Goal: Task Accomplishment & Management: Manage account settings

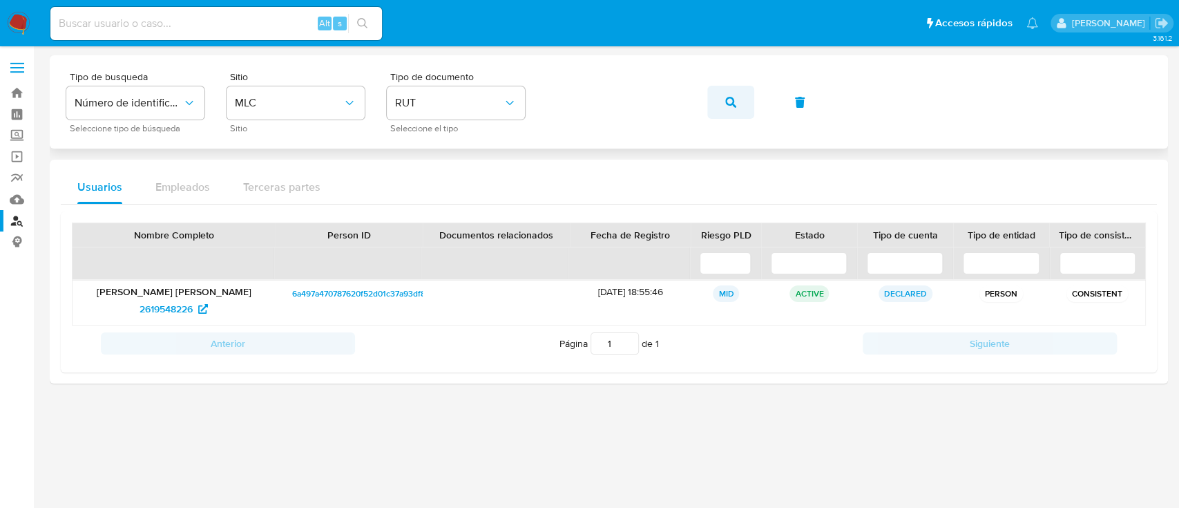
click at [717, 102] on button "button" at bounding box center [730, 102] width 47 height 33
click at [172, 303] on span "301737904" at bounding box center [166, 309] width 48 height 22
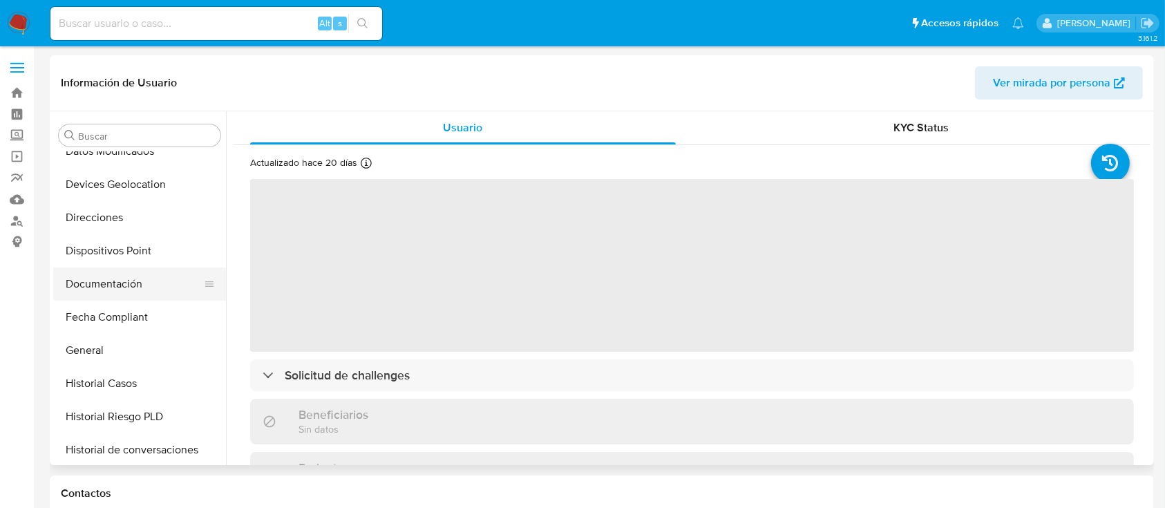
scroll to position [282, 0]
select select "10"
click at [162, 291] on button "Documentación" at bounding box center [134, 284] width 162 height 33
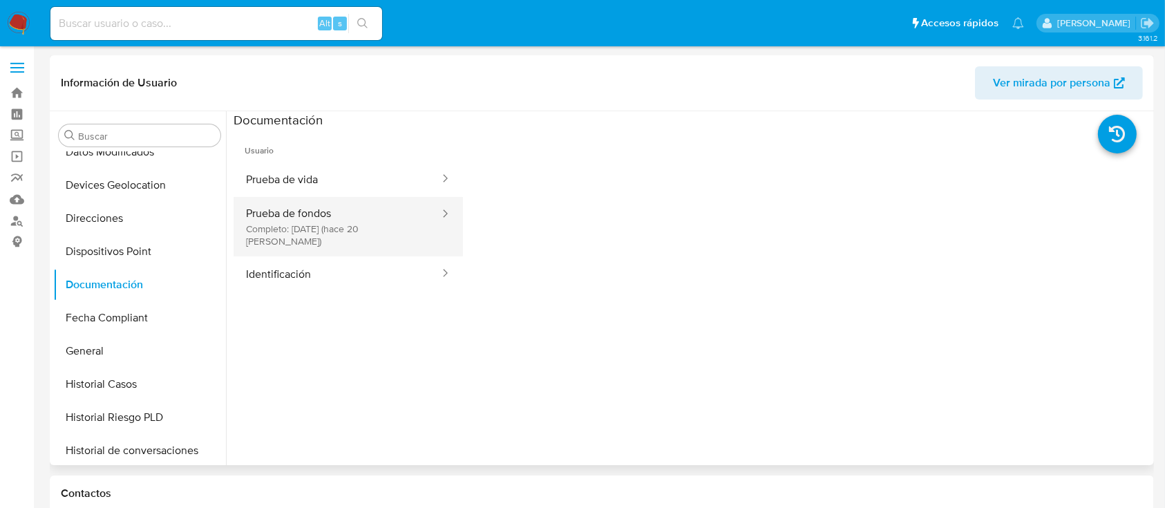
click at [335, 202] on button "Prueba de fondos Completo: 11/09/2025 (hace 20 días)" at bounding box center [337, 226] width 207 height 59
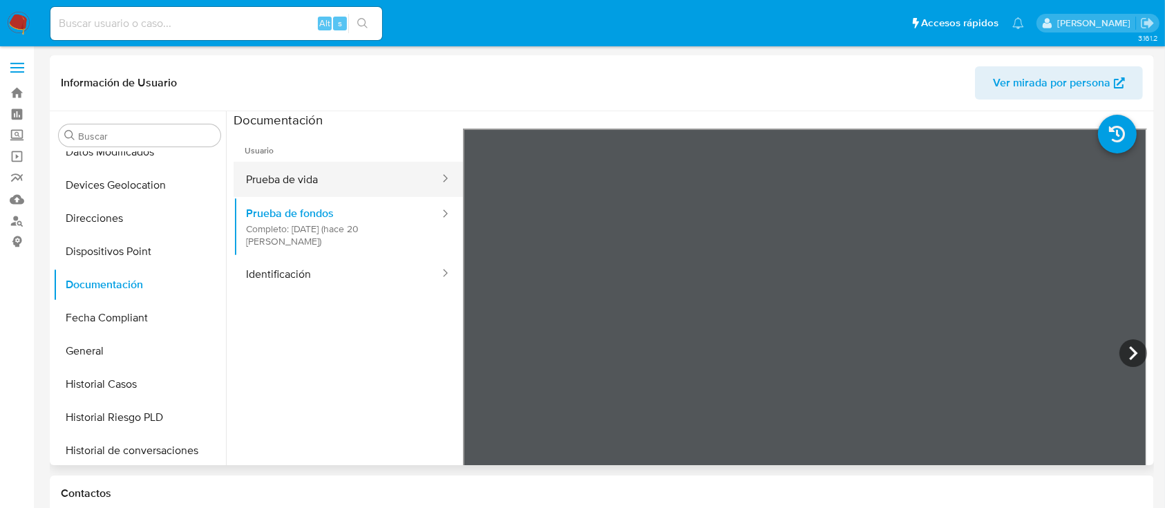
click at [356, 174] on button "Prueba de vida" at bounding box center [337, 179] width 207 height 35
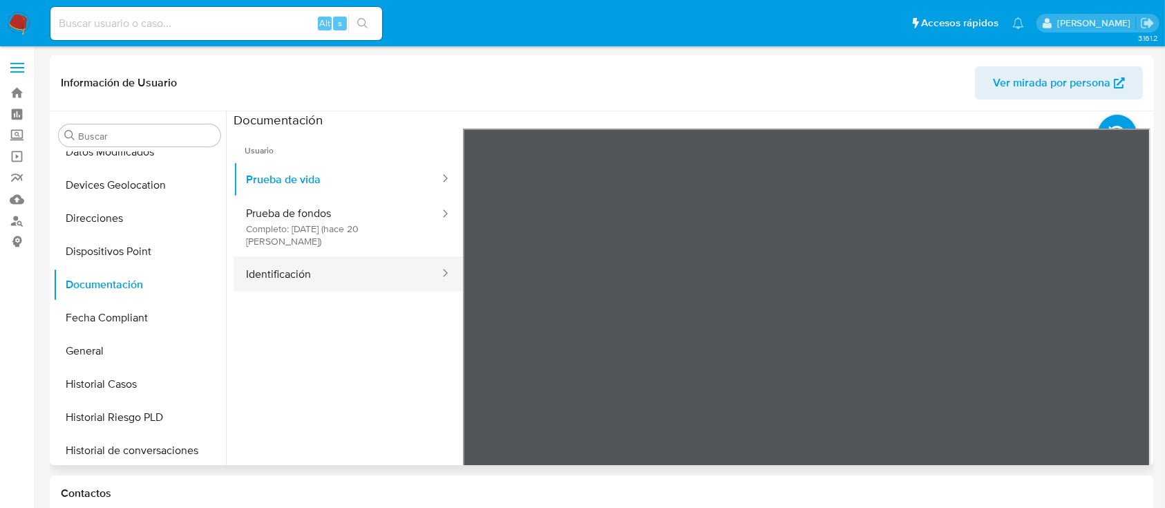
click at [358, 256] on button "Identificación" at bounding box center [337, 273] width 207 height 35
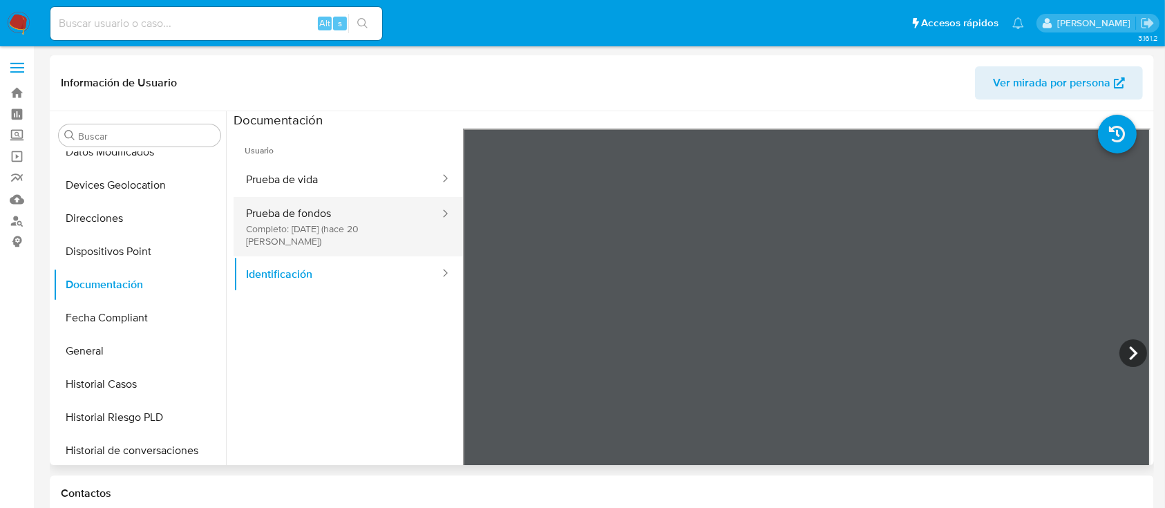
click at [358, 216] on button "Prueba de fondos Completo: 11/09/2025 (hace 20 días)" at bounding box center [337, 226] width 207 height 59
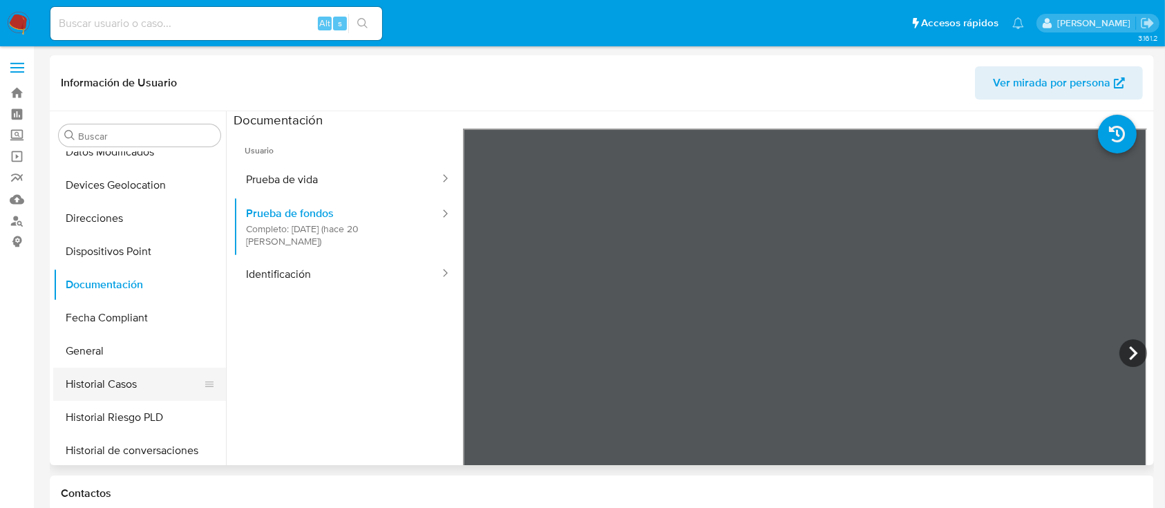
click at [127, 373] on button "Historial Casos" at bounding box center [134, 384] width 162 height 33
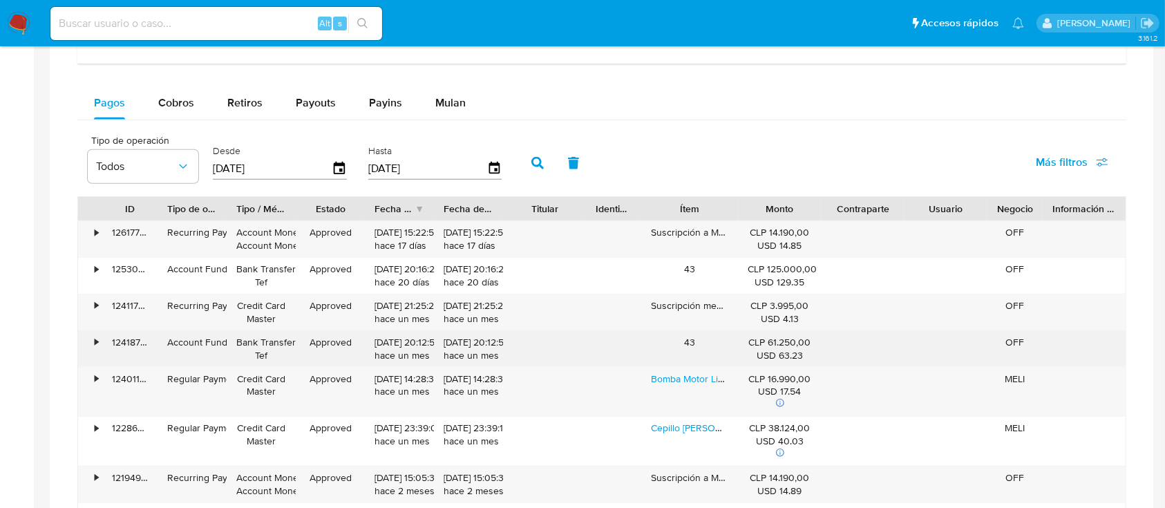
scroll to position [921, 0]
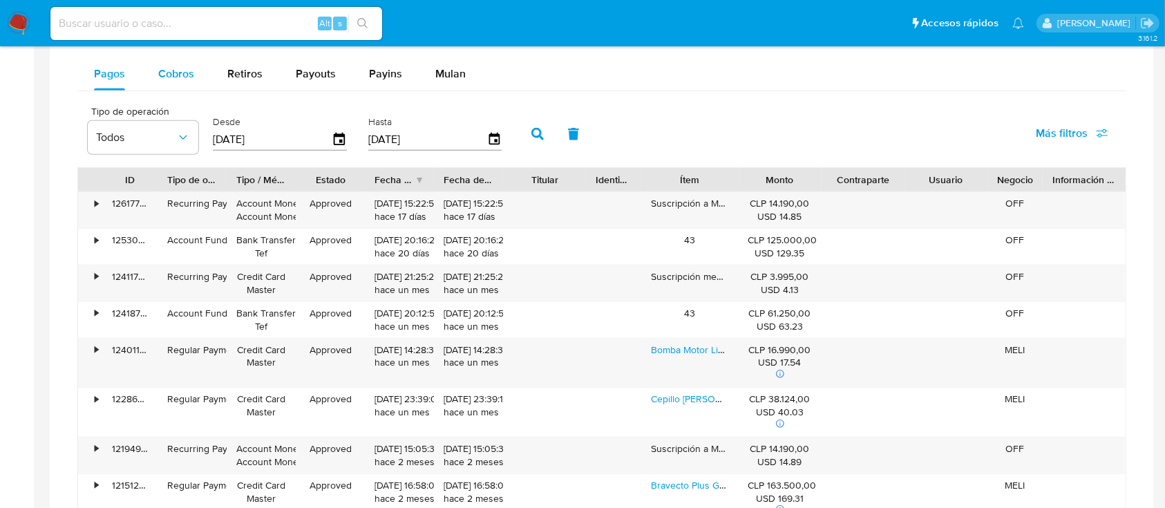
click at [168, 77] on span "Cobros" at bounding box center [176, 74] width 36 height 16
select select "10"
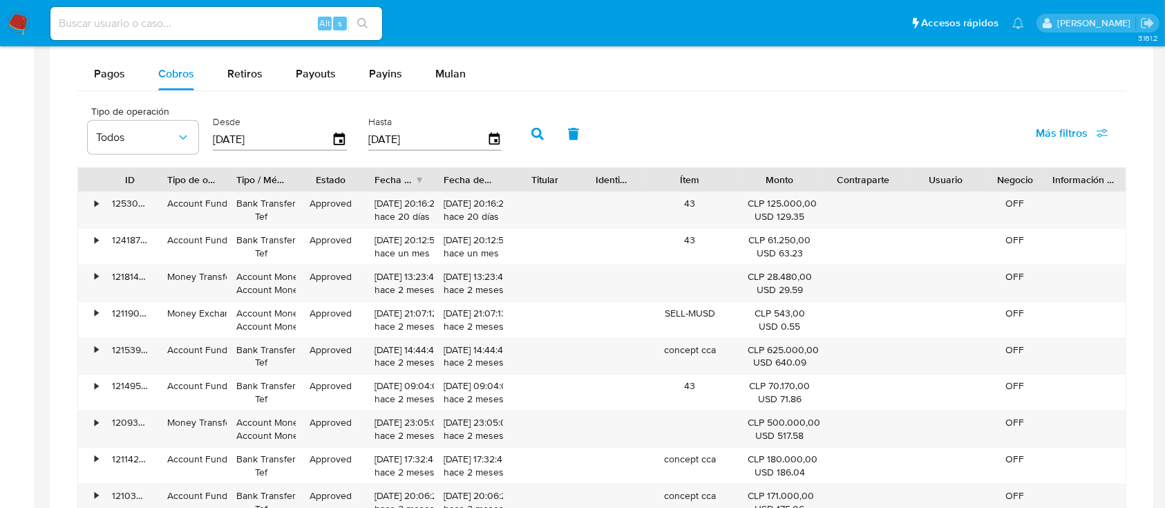
click at [338, 147] on div "04/07/2025" at bounding box center [280, 140] width 134 height 22
click at [338, 140] on icon "button" at bounding box center [339, 140] width 24 height 24
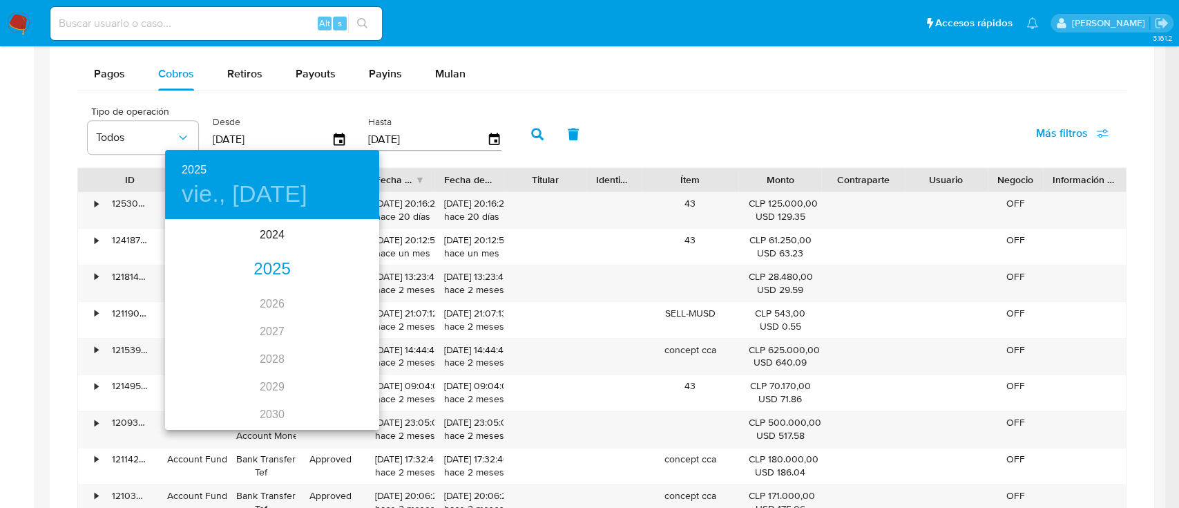
click at [256, 267] on div "2025" at bounding box center [272, 270] width 214 height 28
click at [189, 249] on div "ene." at bounding box center [200, 247] width 71 height 52
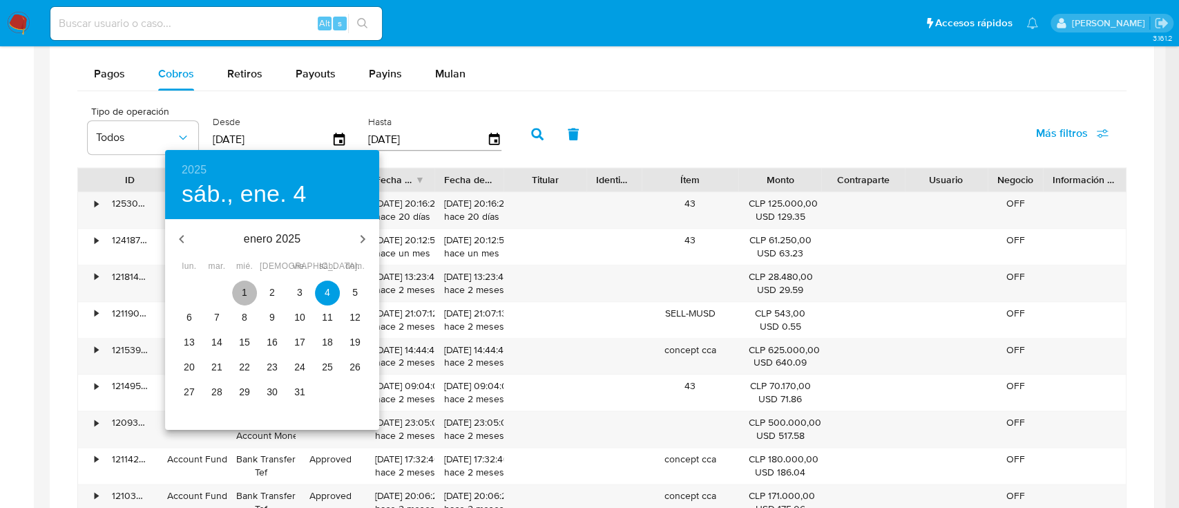
click at [240, 293] on span "1" at bounding box center [244, 292] width 25 height 14
type input "[DATE]"
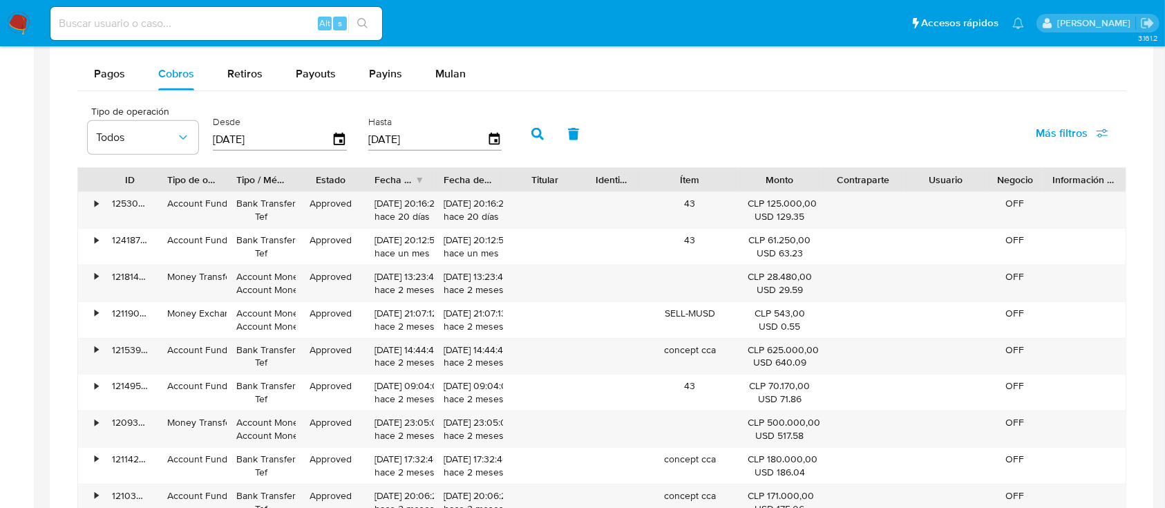
click at [540, 133] on icon "button" at bounding box center [537, 134] width 12 height 12
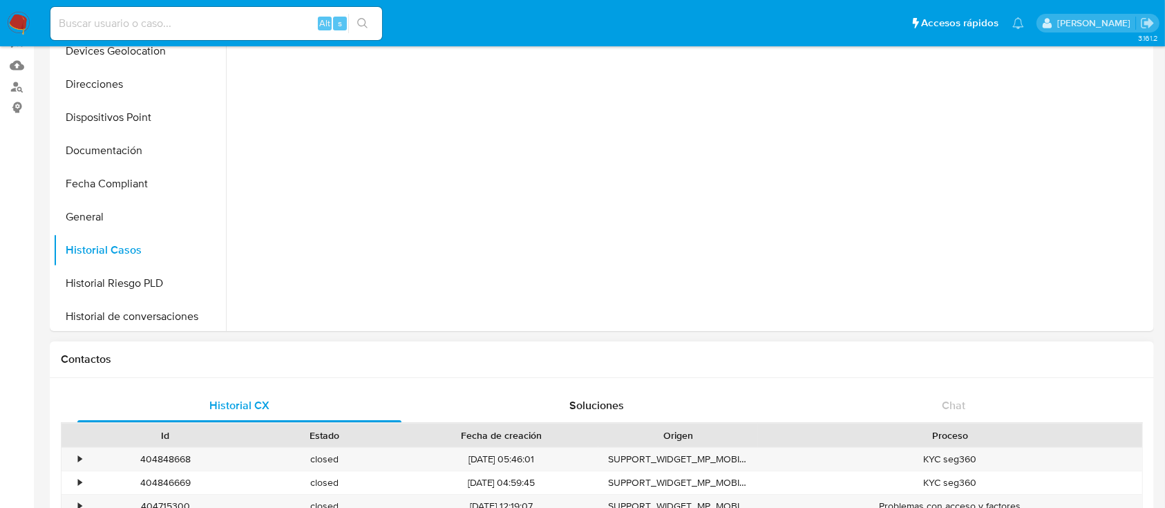
scroll to position [0, 0]
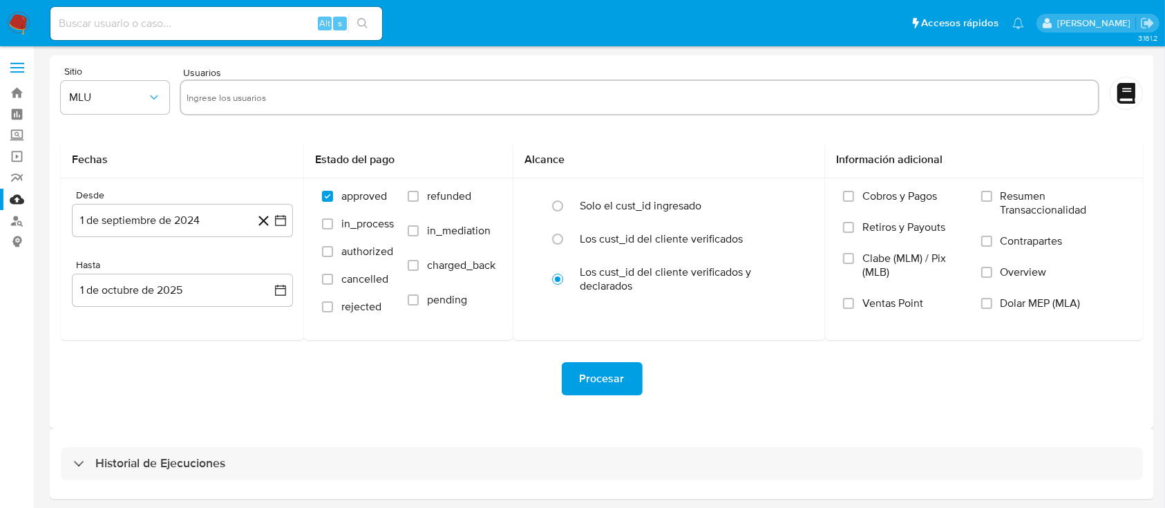
click at [208, 93] on input "text" at bounding box center [640, 97] width 906 height 22
paste input "301737904"
type input "301737904"
click at [113, 100] on span "MLU" at bounding box center [108, 98] width 78 height 14
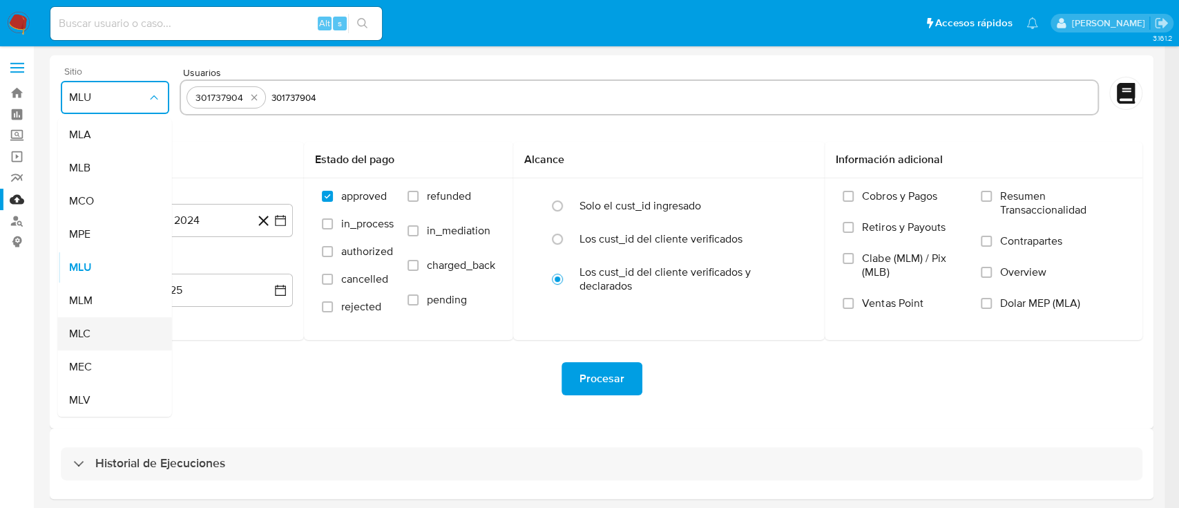
click at [91, 326] on div "MLC" at bounding box center [111, 333] width 84 height 33
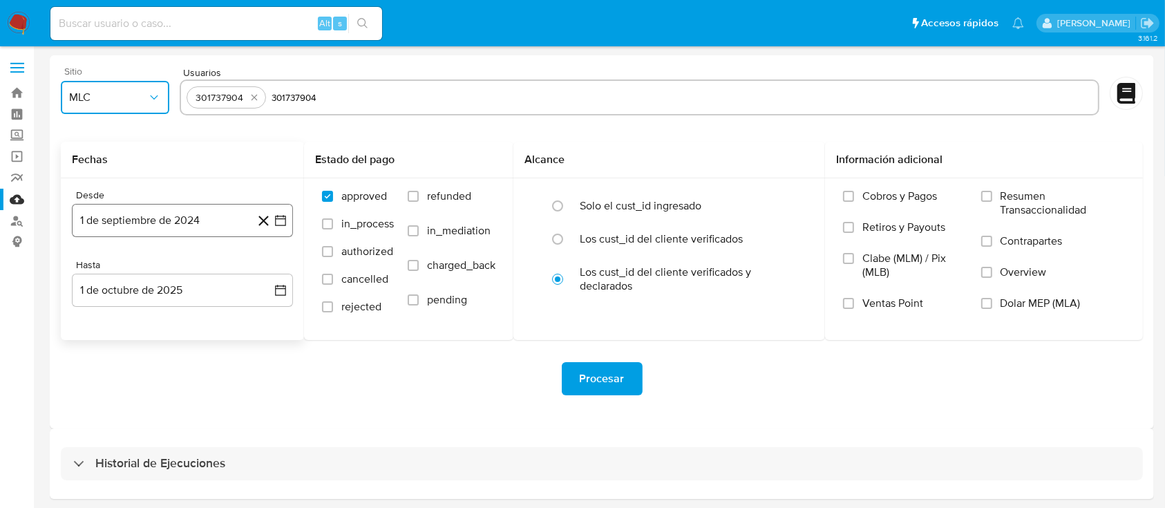
click at [209, 222] on button "1 de septiembre de 2024" at bounding box center [182, 220] width 221 height 33
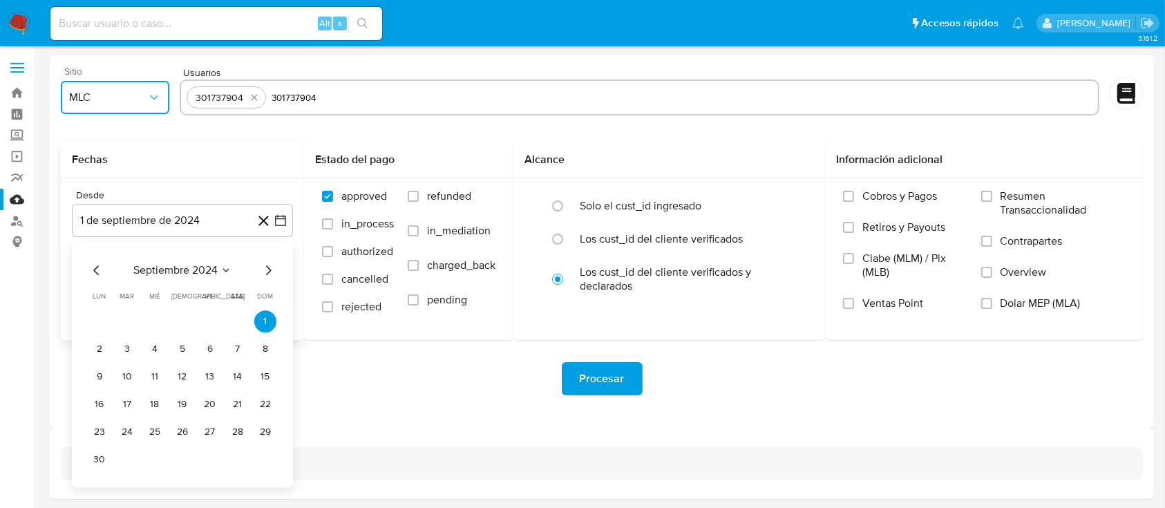
click at [201, 267] on span "septiembre 2024" at bounding box center [175, 270] width 84 height 14
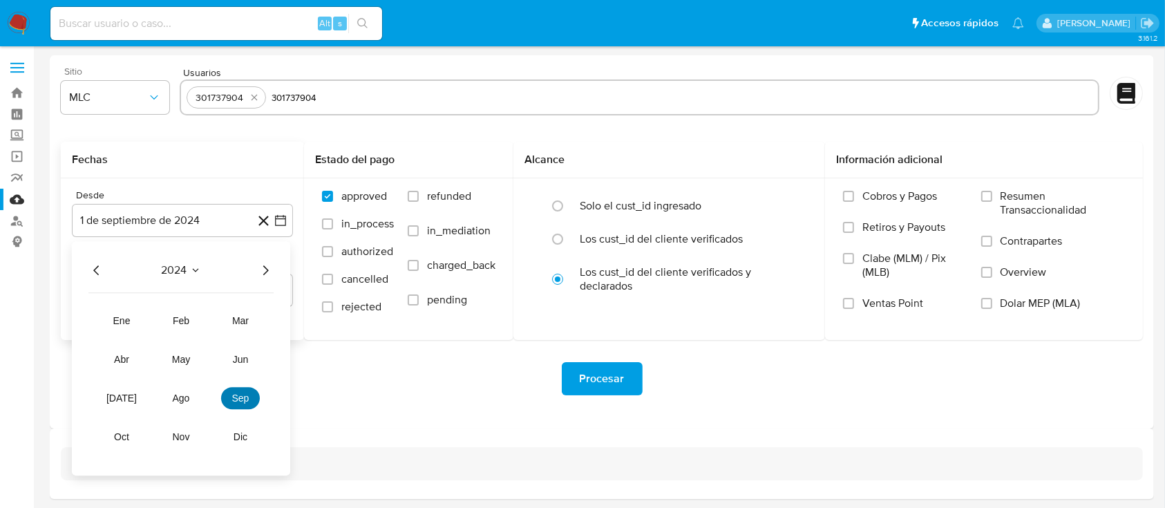
click at [239, 400] on span "sep" at bounding box center [240, 397] width 17 height 11
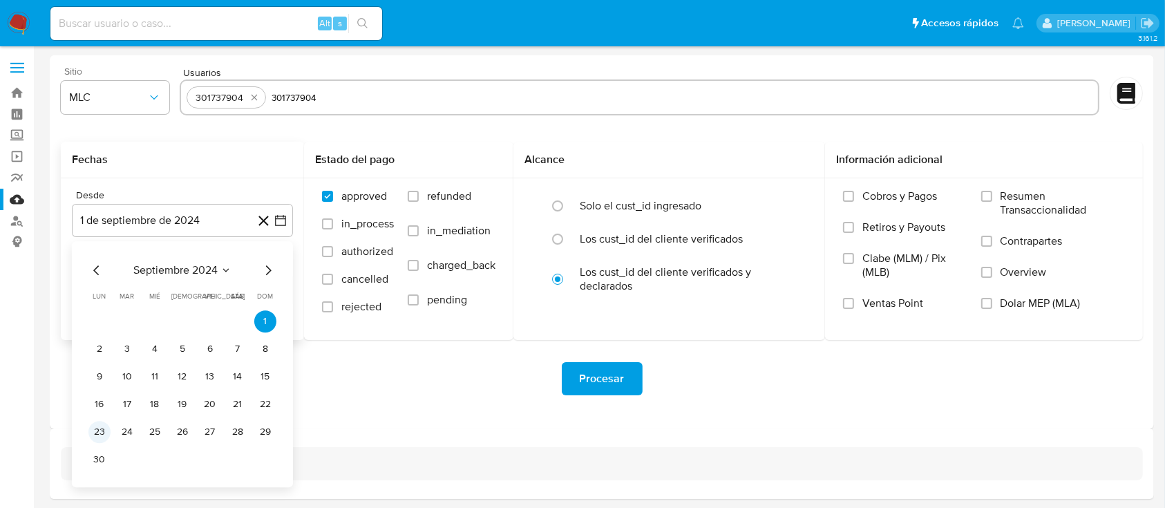
click at [107, 433] on button "23" at bounding box center [99, 432] width 22 height 22
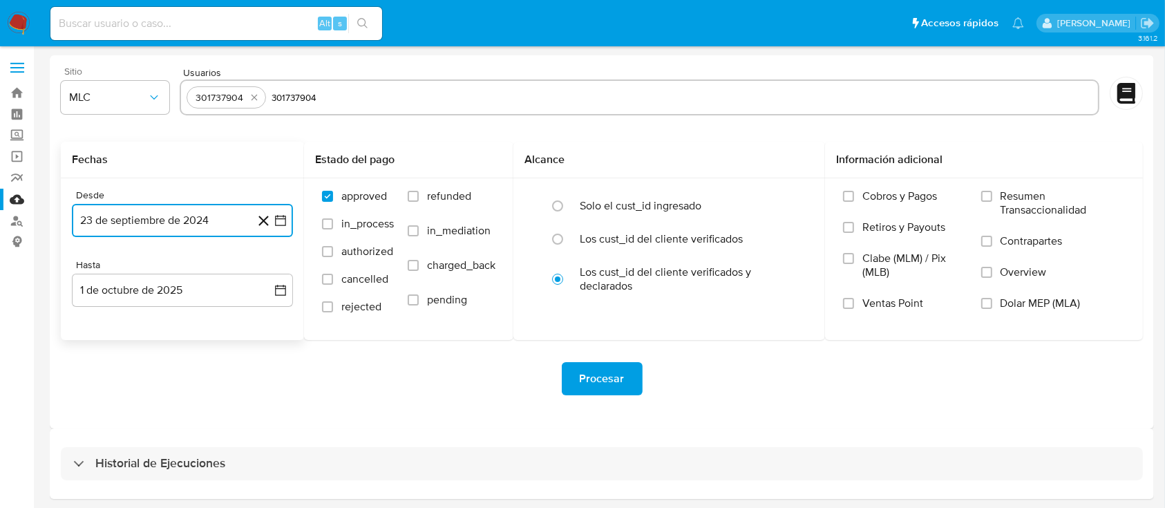
click at [181, 222] on button "23 de septiembre de 2024" at bounding box center [182, 220] width 221 height 33
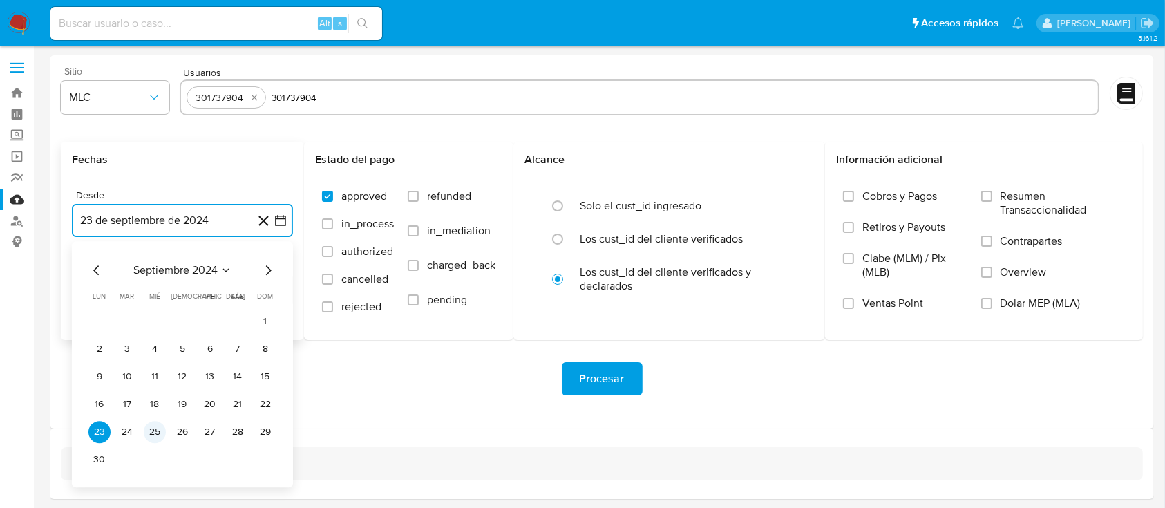
click at [151, 428] on button "25" at bounding box center [155, 432] width 22 height 22
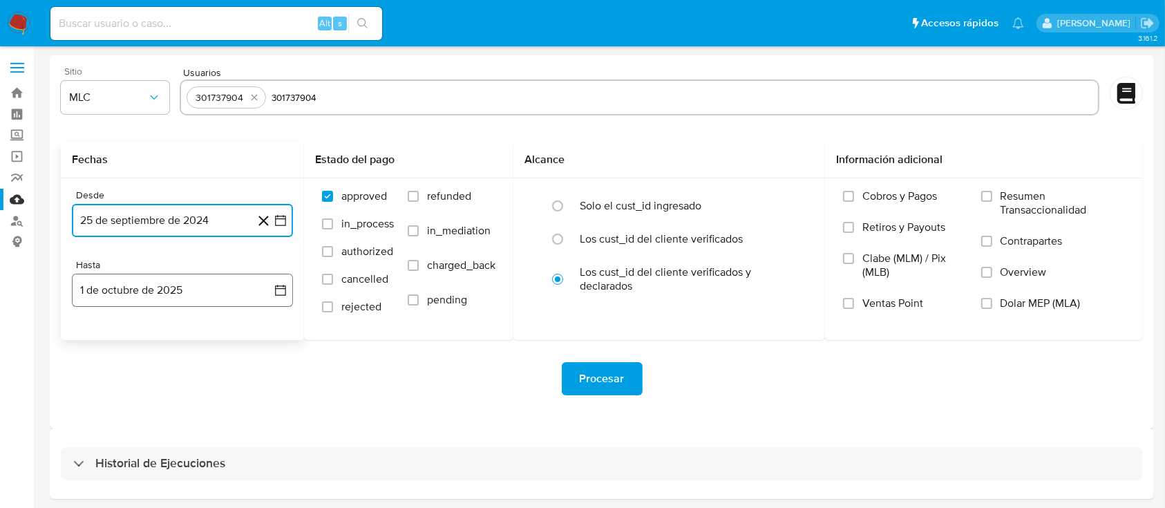
click at [128, 280] on button "1 de octubre de 2025" at bounding box center [182, 290] width 221 height 33
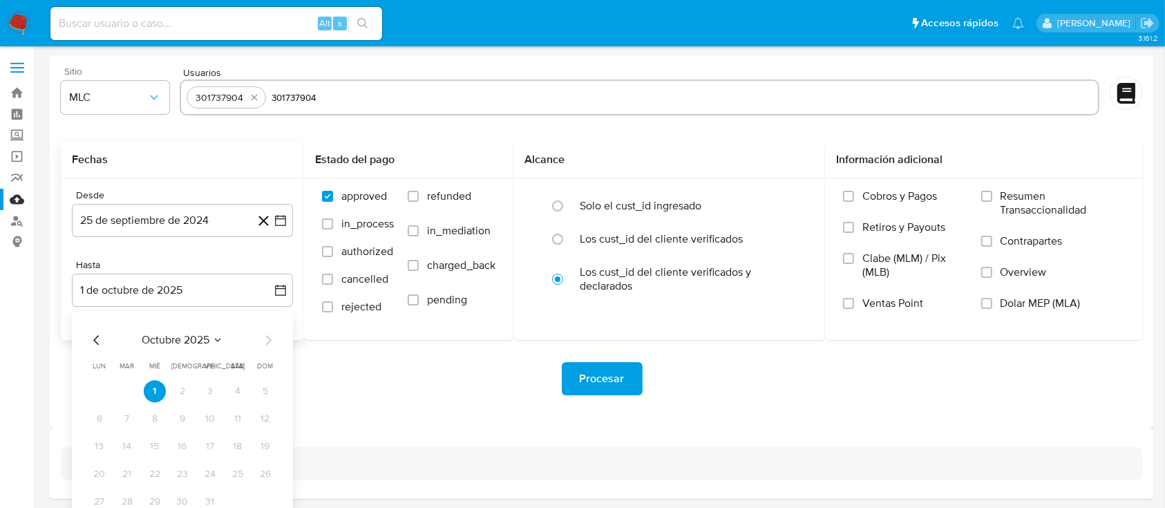
click at [105, 336] on div "octubre 2025" at bounding box center [182, 340] width 188 height 17
click at [96, 343] on icon "Mes anterior" at bounding box center [96, 340] width 6 height 10
click at [152, 473] on button "24" at bounding box center [155, 474] width 22 height 22
click at [193, 362] on div "Procesar" at bounding box center [602, 378] width 1082 height 33
click at [606, 377] on span "Procesar" at bounding box center [602, 378] width 45 height 30
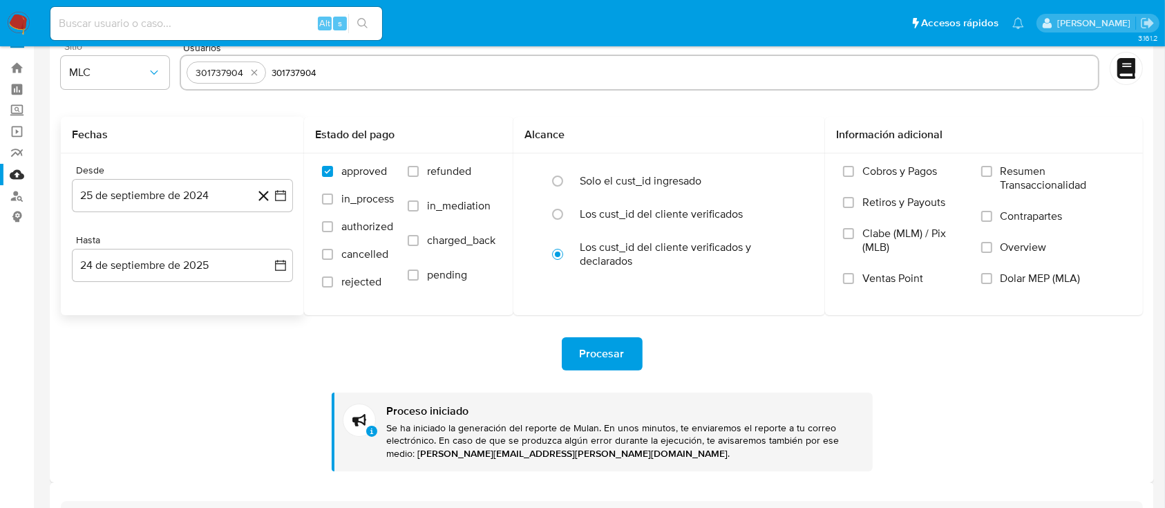
scroll to position [92, 0]
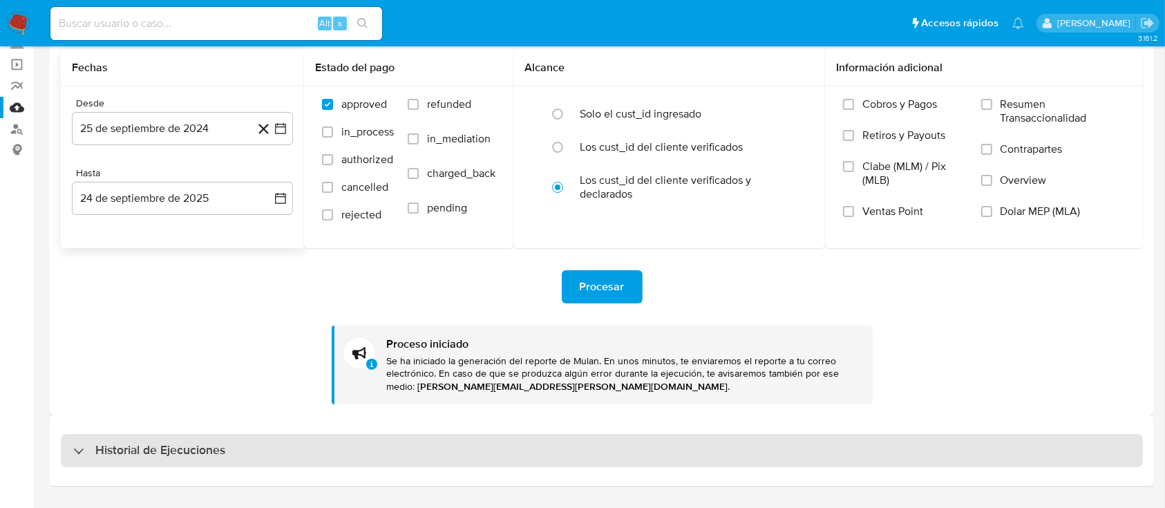
click at [83, 450] on div "Historial de Ejecuciones" at bounding box center [149, 450] width 152 height 17
select select "10"
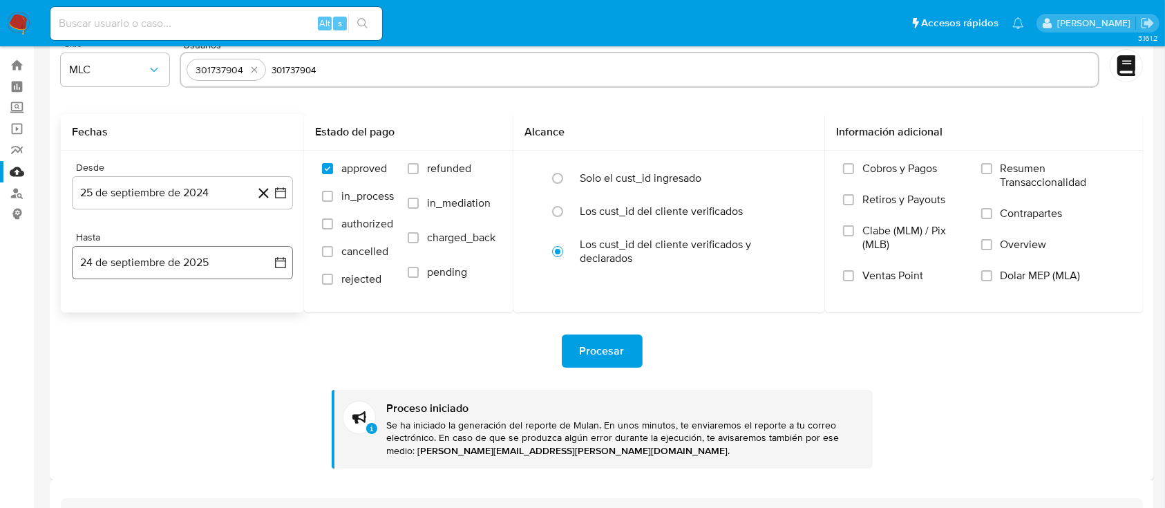
scroll to position [0, 0]
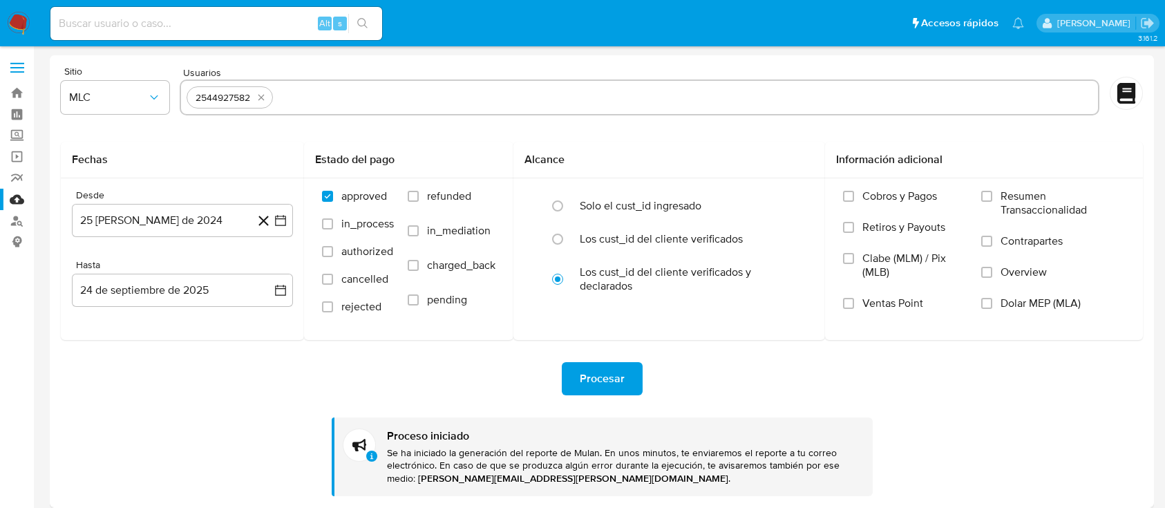
select select "10"
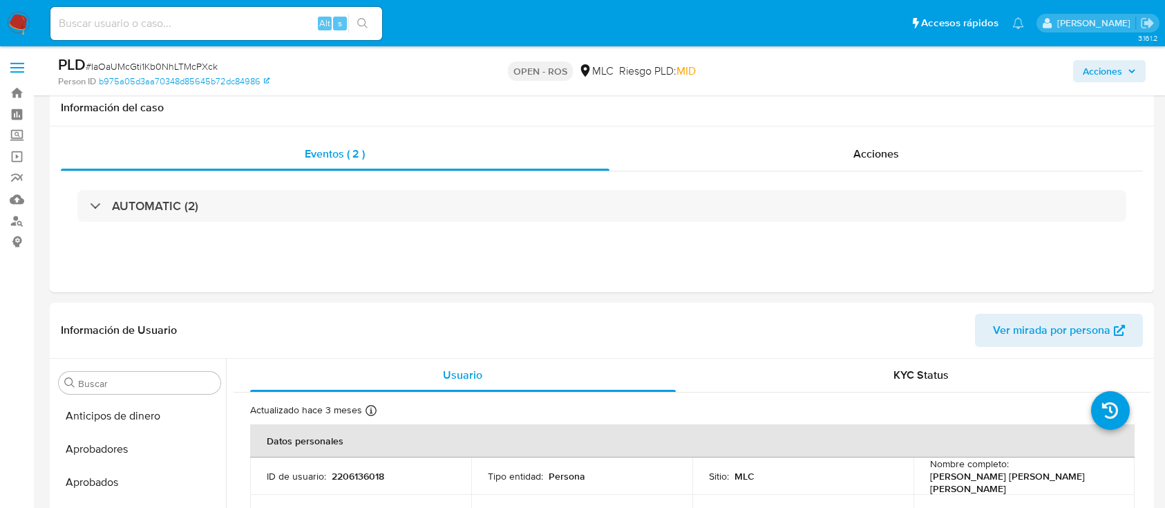
select select "10"
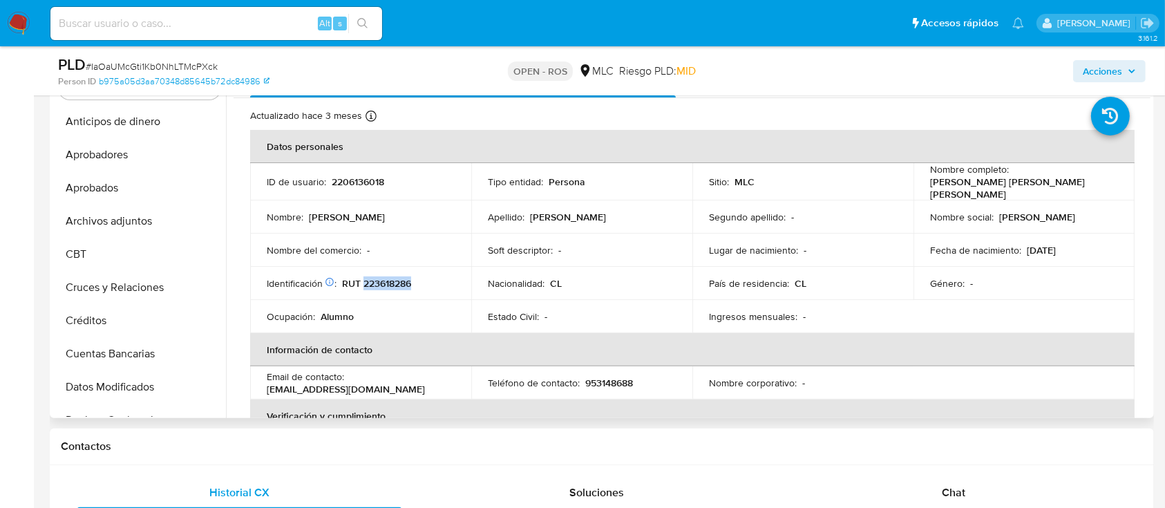
scroll to position [650, 0]
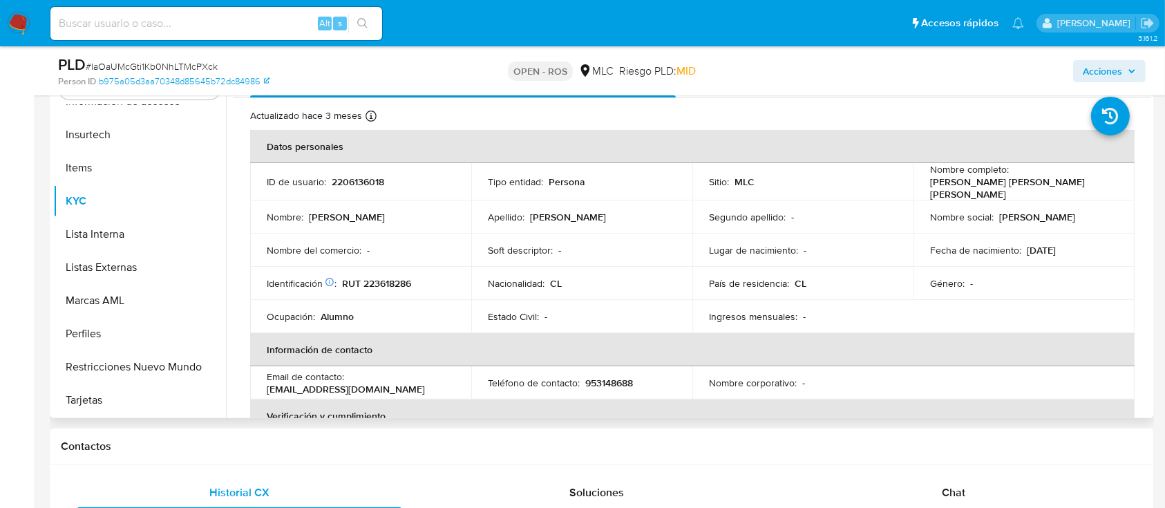
click at [1033, 186] on p "Francisca Javiera Leyton Araya" at bounding box center [1021, 187] width 182 height 25
click at [1011, 187] on p "Francisca Javiera Leyton Araya" at bounding box center [1021, 187] width 182 height 25
drag, startPoint x: 926, startPoint y: 187, endPoint x: 1089, endPoint y: 193, distance: 163.2
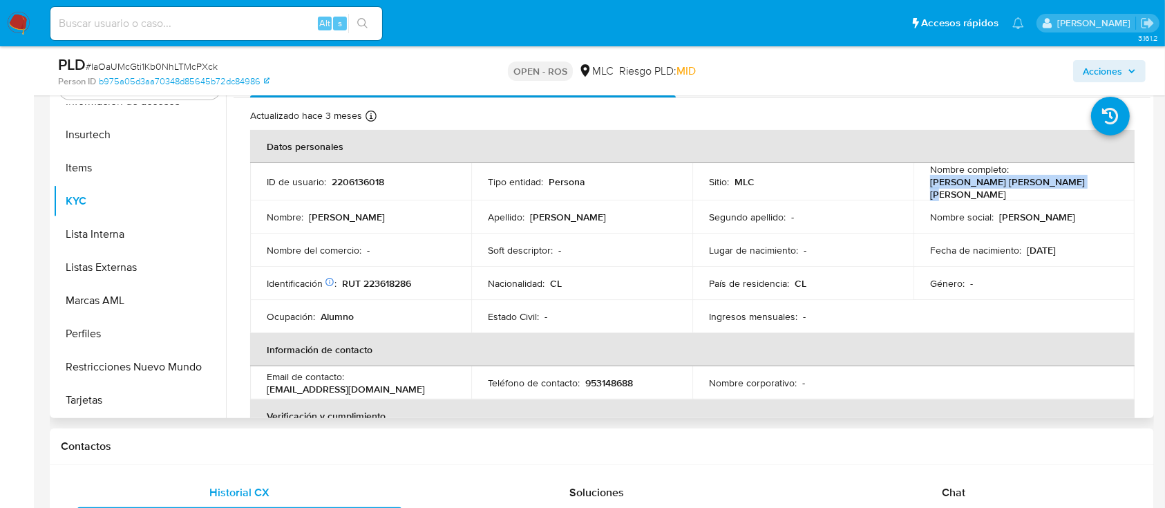
click at [1089, 193] on td "Nombre completo : Francisca Javiera Leyton Araya" at bounding box center [1023, 181] width 221 height 37
copy p "Francisca Javiera Leyton Araya"
click at [387, 278] on p "RUT 223618286" at bounding box center [376, 283] width 69 height 12
copy p "223618286"
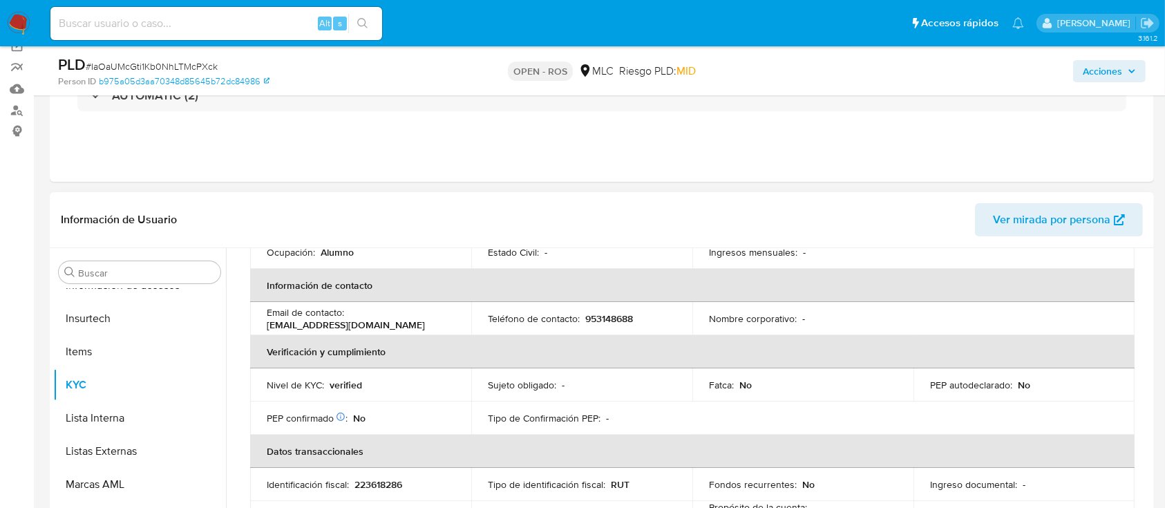
scroll to position [129, 0]
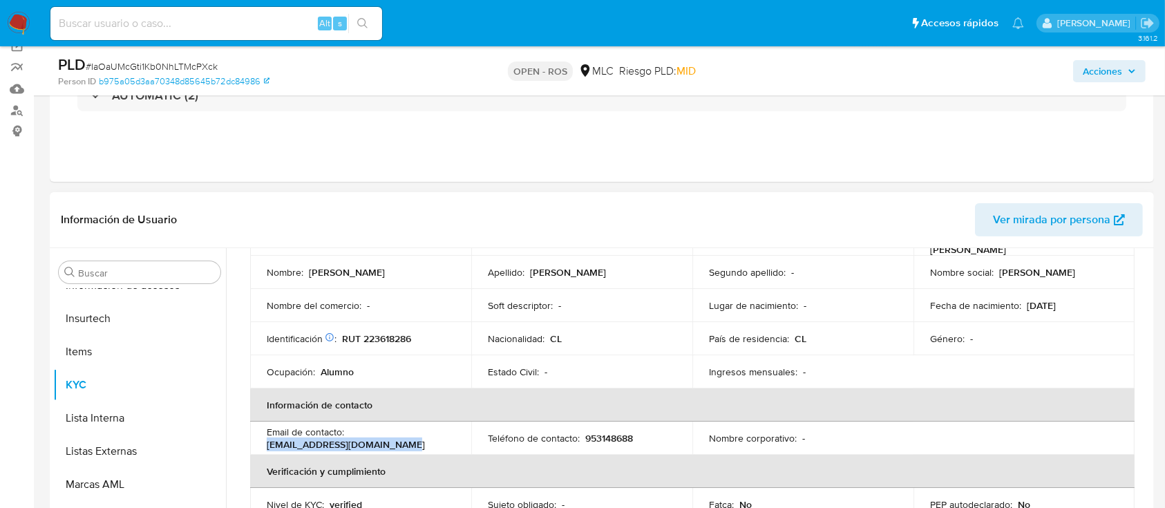
drag, startPoint x: 266, startPoint y: 439, endPoint x: 411, endPoint y: 435, distance: 145.2
click at [411, 435] on div "Email de contacto : leytonfrancisca82@gmail.com" at bounding box center [361, 438] width 188 height 25
copy p "leytonfrancisca82@gmail.com"
click at [609, 421] on td "Teléfono de contacto : 953148688" at bounding box center [581, 437] width 221 height 33
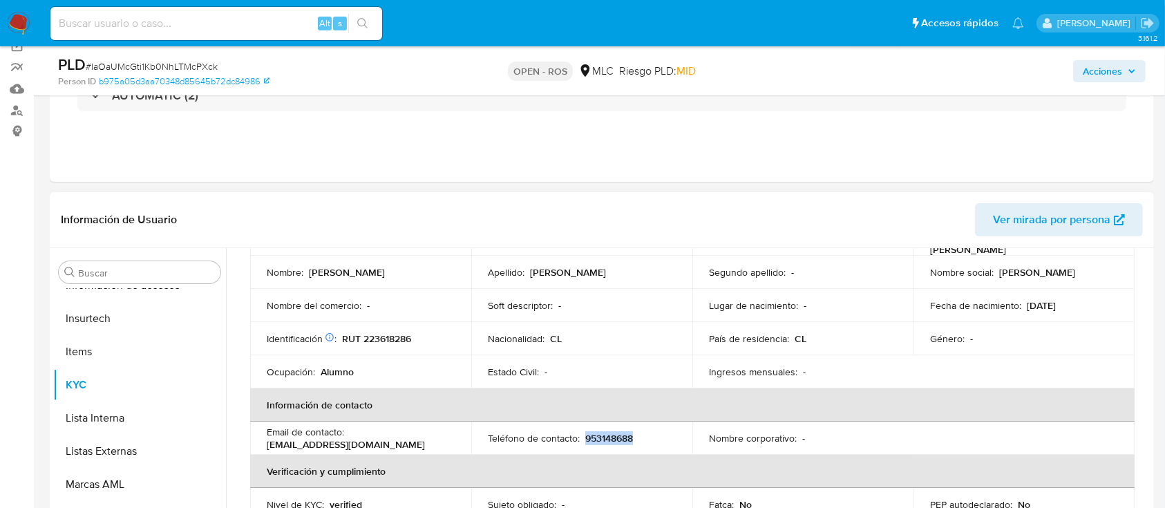
click at [609, 434] on p "953148688" at bounding box center [609, 438] width 48 height 12
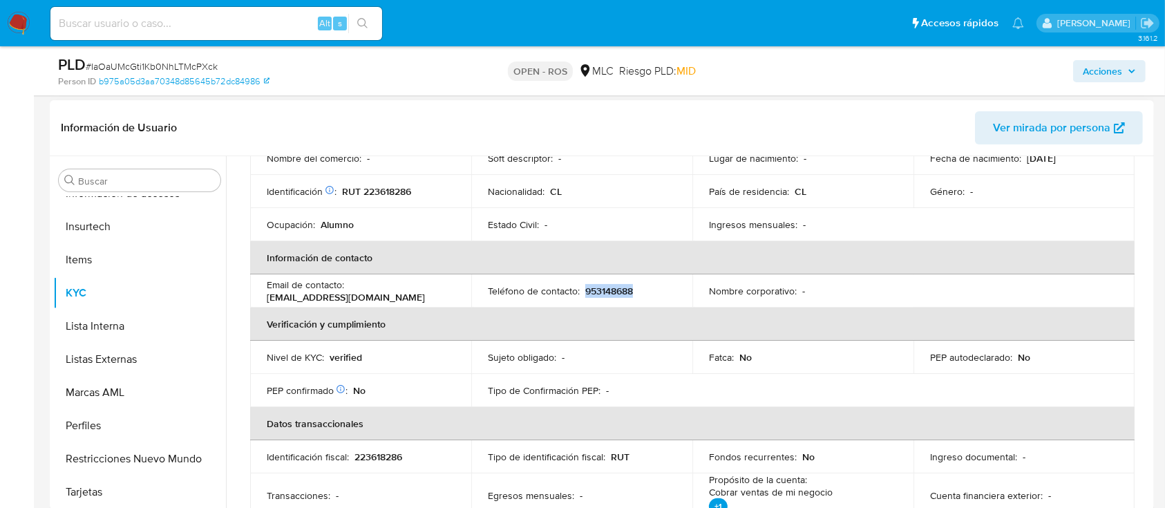
scroll to position [92, 0]
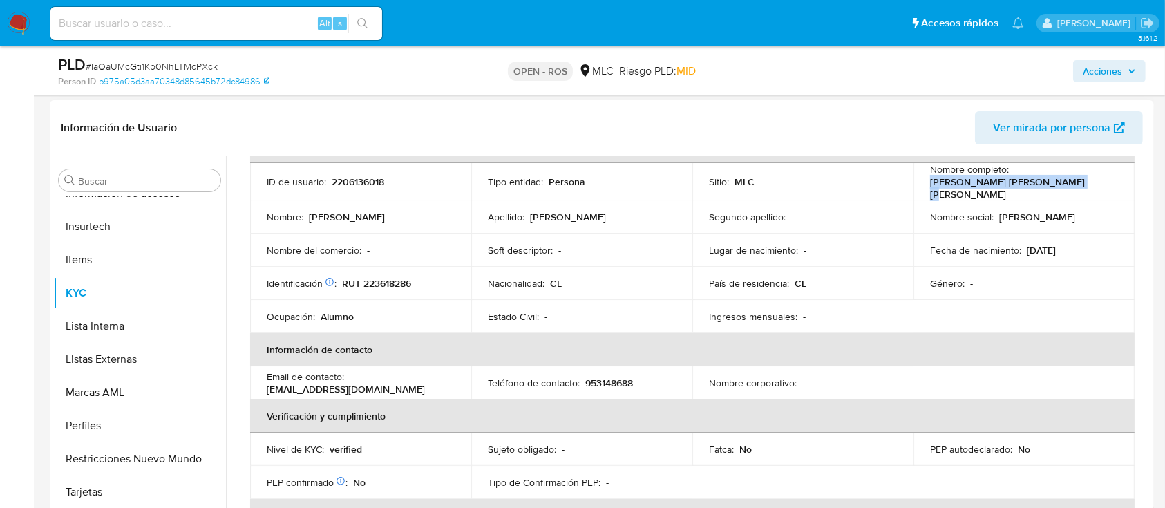
drag, startPoint x: 927, startPoint y: 185, endPoint x: 1060, endPoint y: 189, distance: 132.7
click at [1060, 189] on div "Nombre completo : Francisca Javiera Leyton Araya" at bounding box center [1024, 181] width 188 height 37
copy p "[PERSON_NAME]"
click at [378, 277] on p "RUT 223618286" at bounding box center [376, 283] width 69 height 12
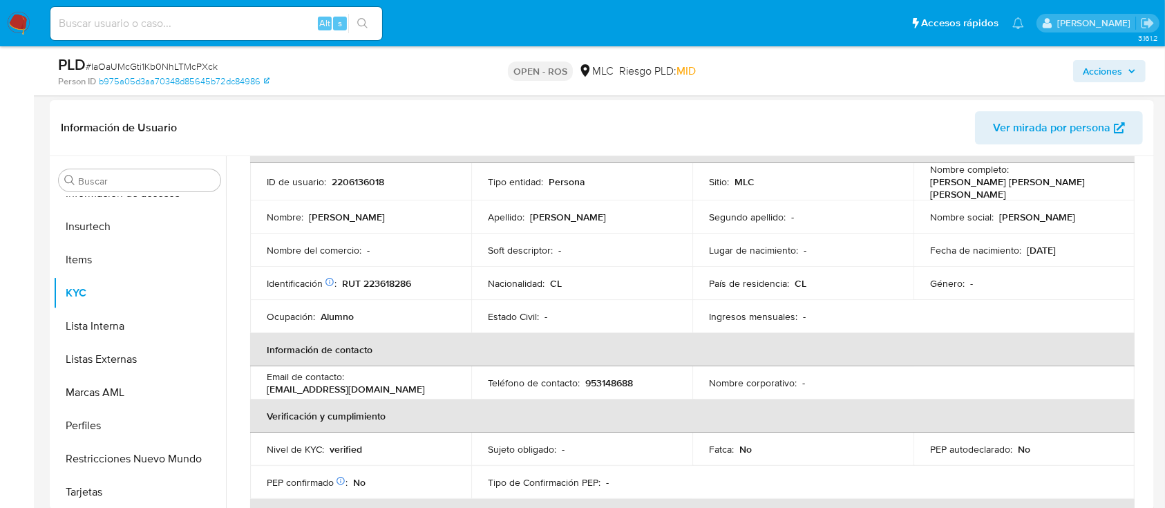
click at [385, 277] on p "RUT 223618286" at bounding box center [376, 283] width 69 height 12
copy p "223618286"
click at [389, 286] on td "Identificación Nº de serie: 529951472 : RUT 223618286" at bounding box center [360, 283] width 221 height 33
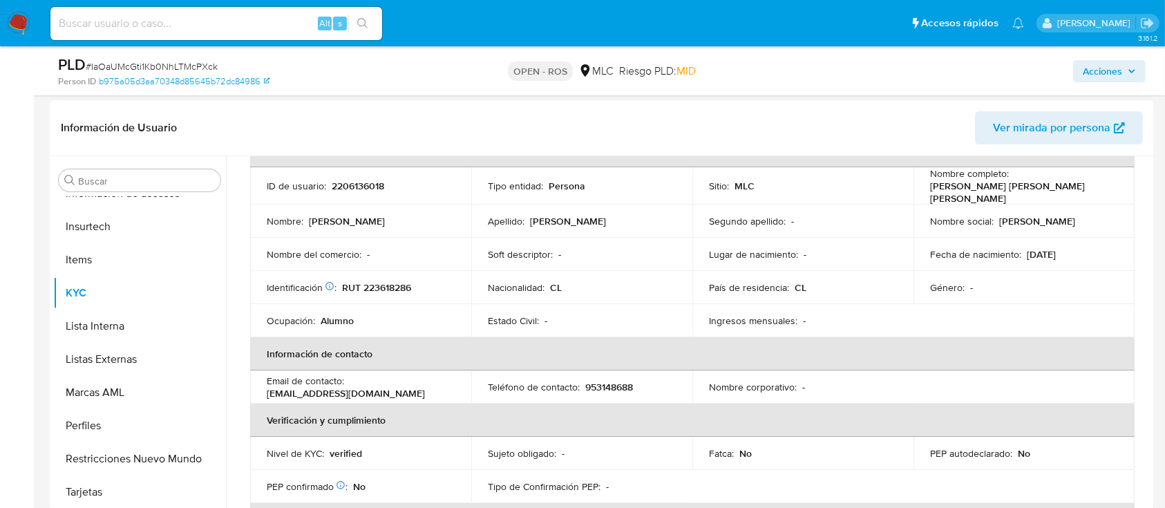
scroll to position [184, 0]
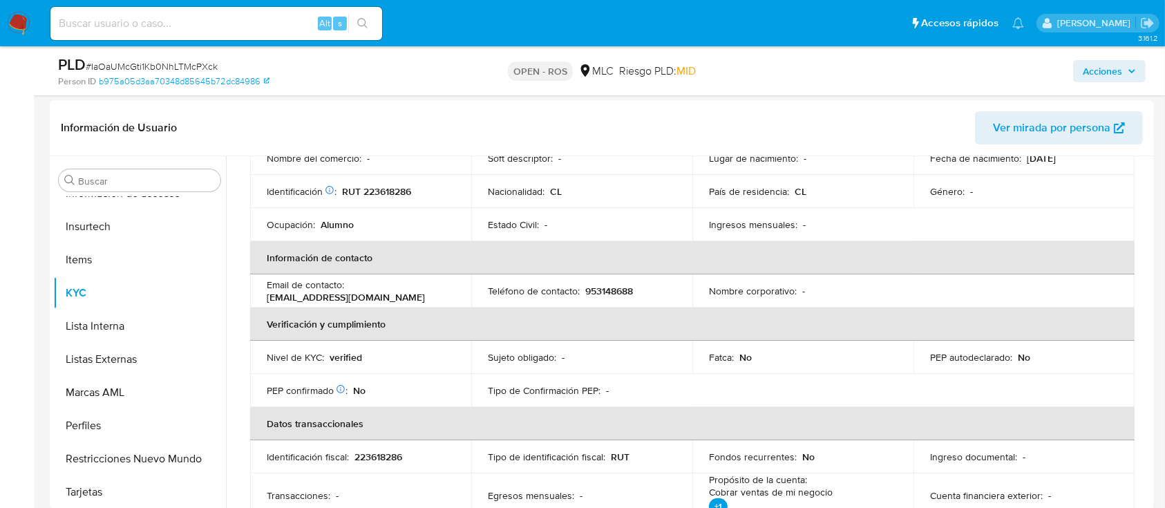
click at [298, 293] on p "leytonfrancisca82@gmail.com" at bounding box center [346, 297] width 158 height 12
click at [298, 292] on p "leytonfrancisca82@gmail.com" at bounding box center [346, 297] width 158 height 12
click at [258, 290] on td "Email de contacto : leytonfrancisca82@gmail.com" at bounding box center [360, 290] width 221 height 33
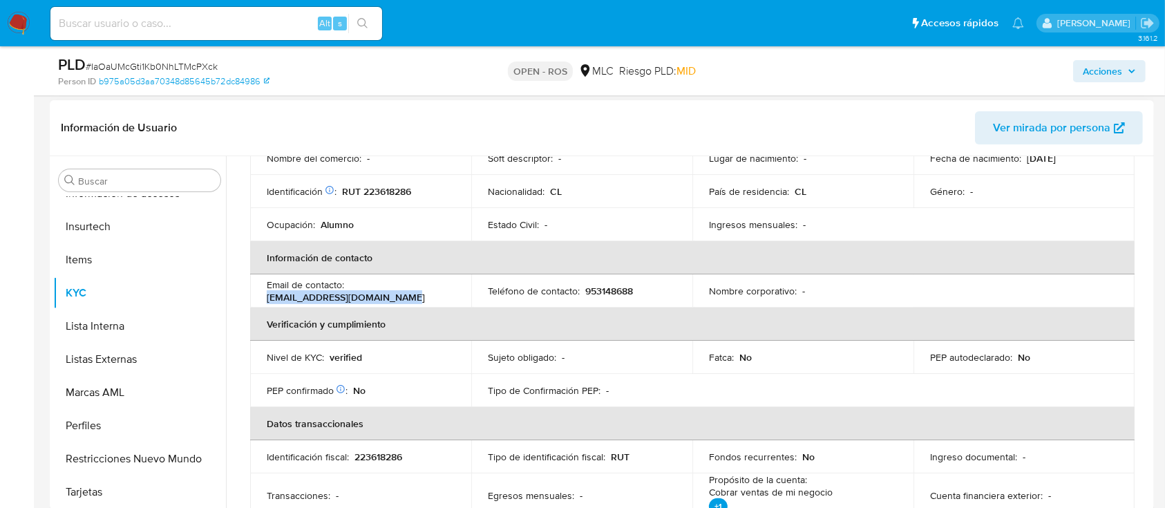
drag, startPoint x: 260, startPoint y: 292, endPoint x: 411, endPoint y: 290, distance: 151.3
click at [411, 290] on td "Email de contacto : leytonfrancisca82@gmail.com" at bounding box center [360, 290] width 221 height 33
copy p "[EMAIL_ADDRESS][DOMAIN_NAME]"
click at [619, 285] on p "953148688" at bounding box center [609, 291] width 48 height 12
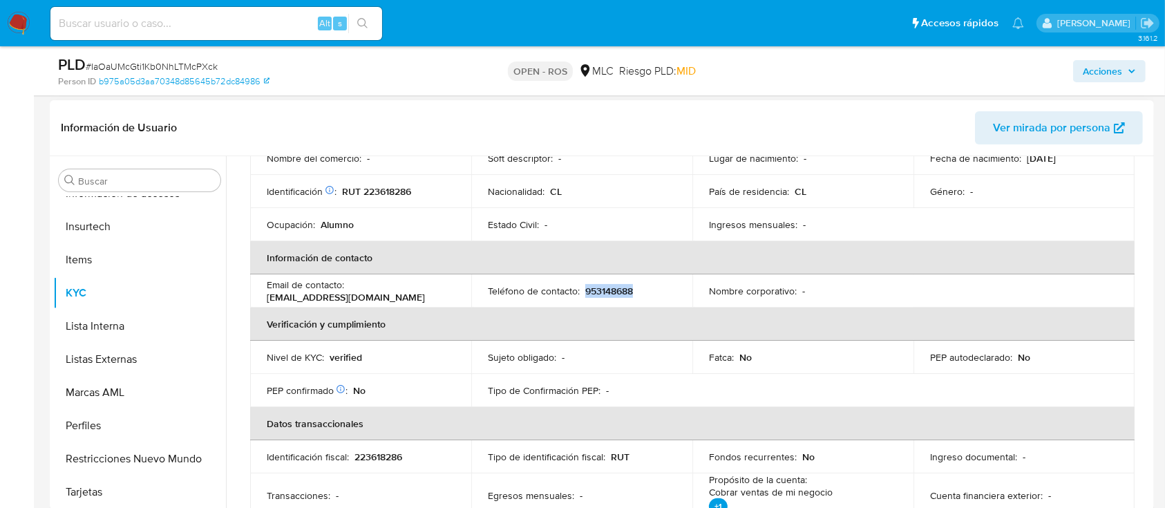
copy p "953148688"
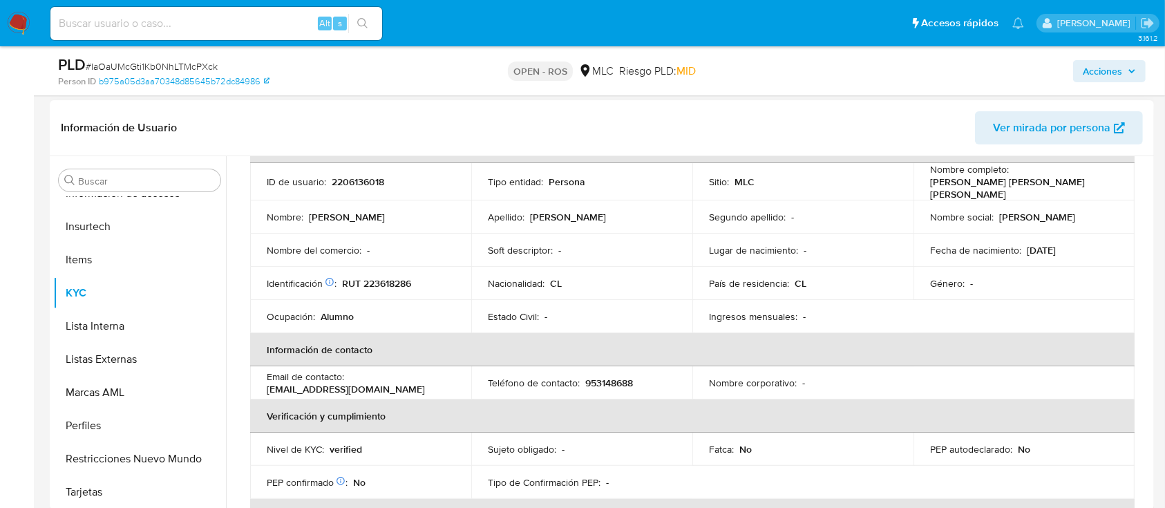
click at [388, 277] on p "RUT 223618286" at bounding box center [376, 283] width 69 height 12
copy p "223618286"
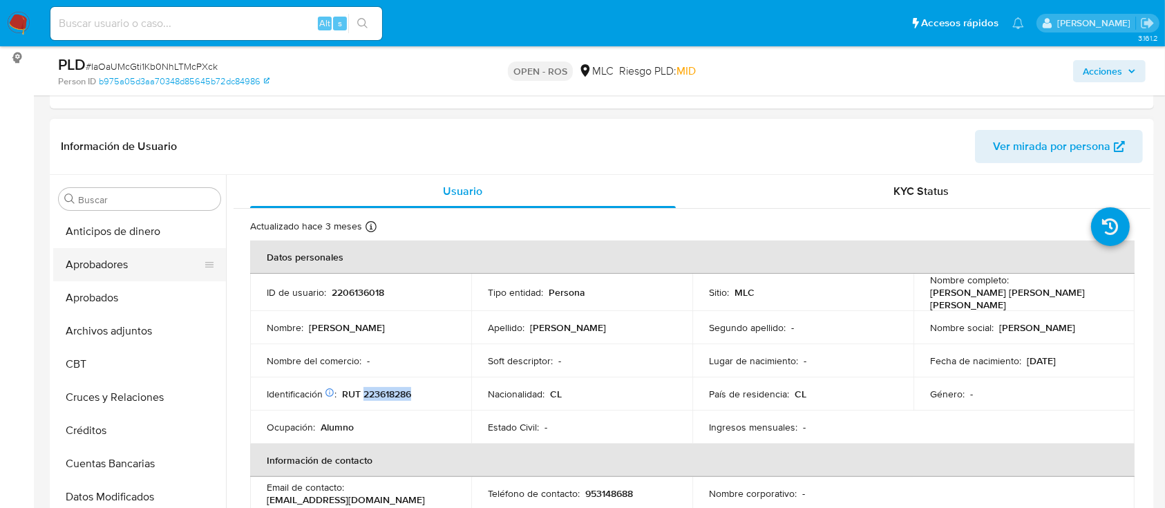
scroll to position [0, 0]
click at [127, 332] on button "Archivos adjuntos" at bounding box center [134, 331] width 162 height 33
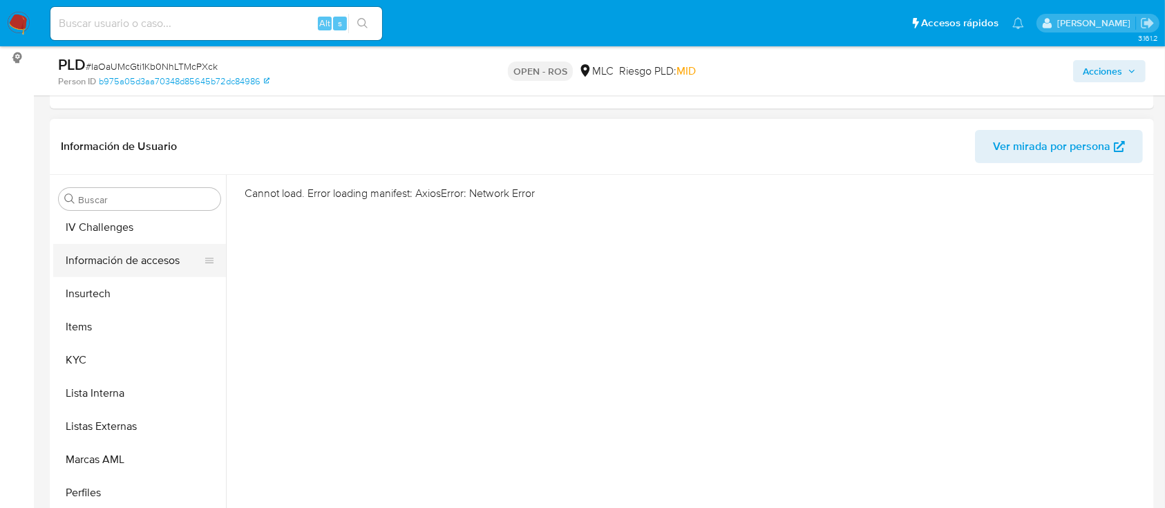
scroll to position [645, 0]
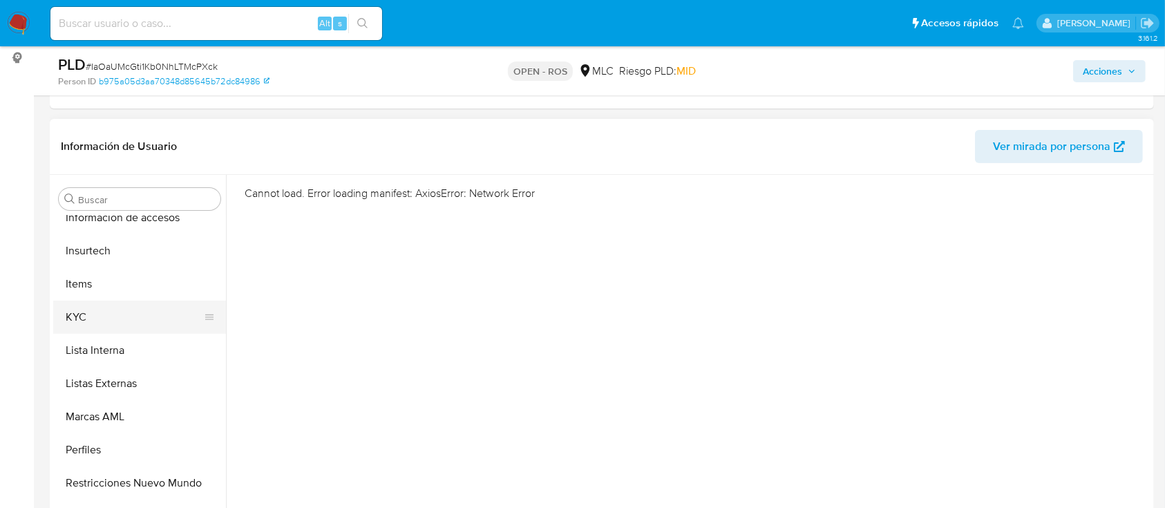
click at [139, 325] on button "KYC" at bounding box center [134, 317] width 162 height 33
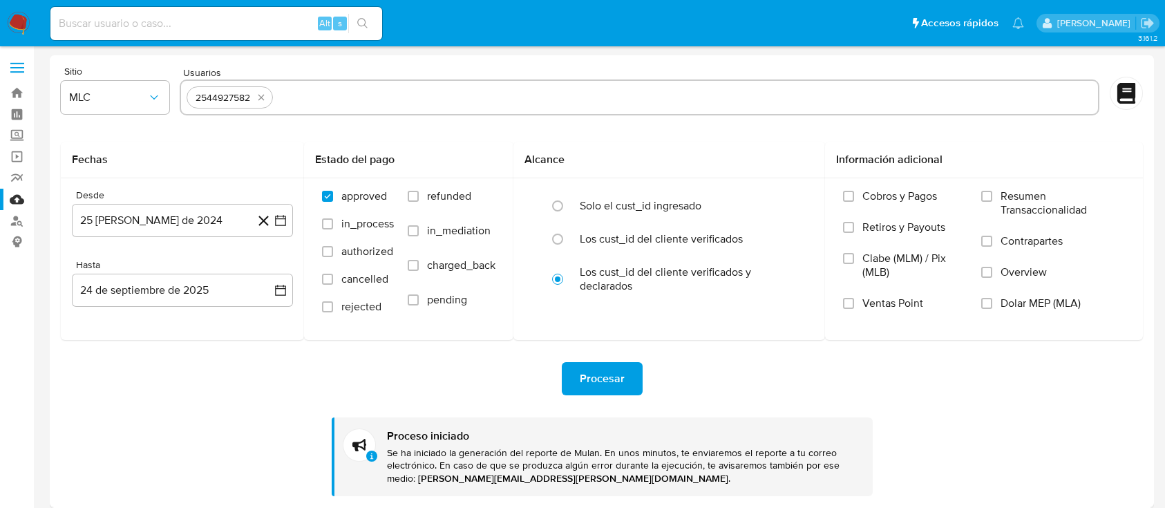
select select "10"
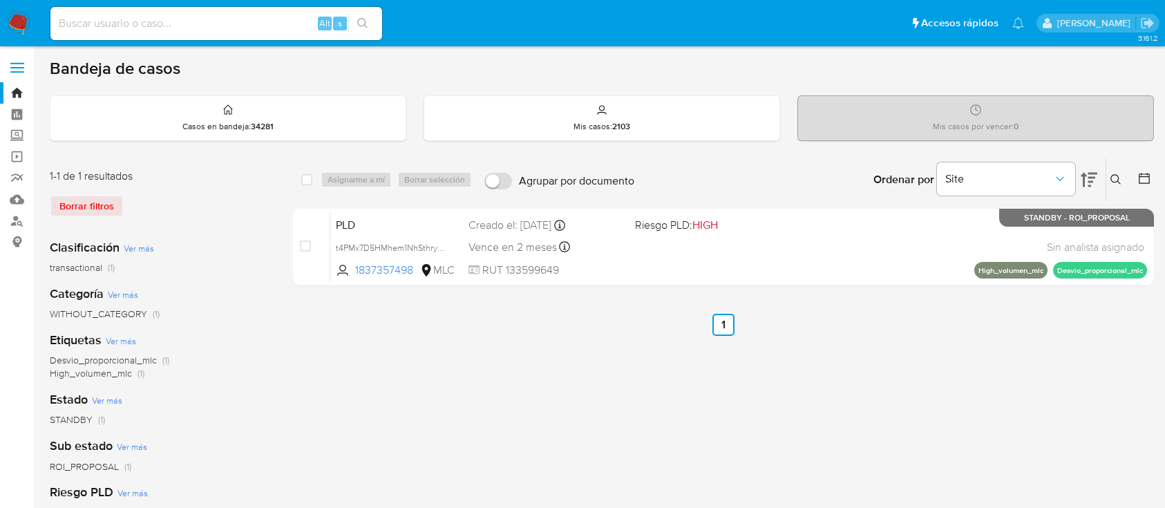
click at [122, 32] on div "Alt s" at bounding box center [216, 23] width 332 height 33
click at [121, 22] on input at bounding box center [216, 24] width 332 height 18
paste input "636461887"
type input "636461887"
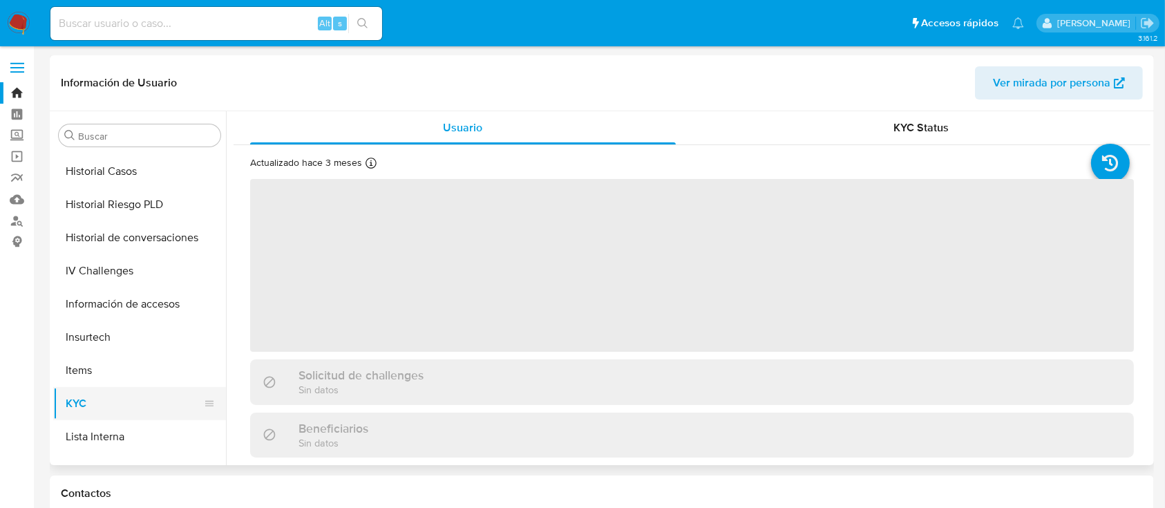
scroll to position [466, 0]
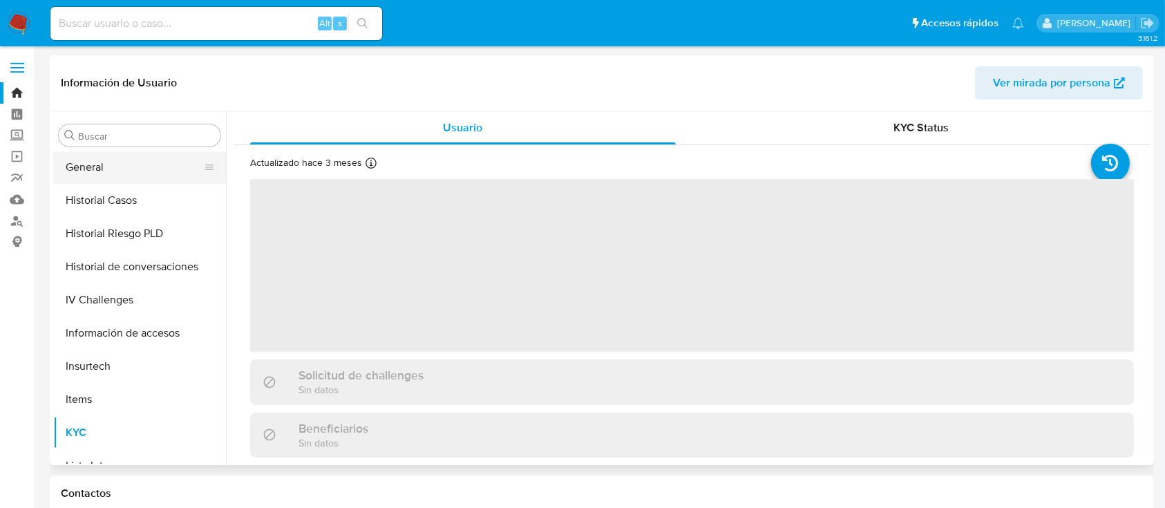
select select "10"
click at [75, 193] on button "Historial Casos" at bounding box center [134, 200] width 162 height 33
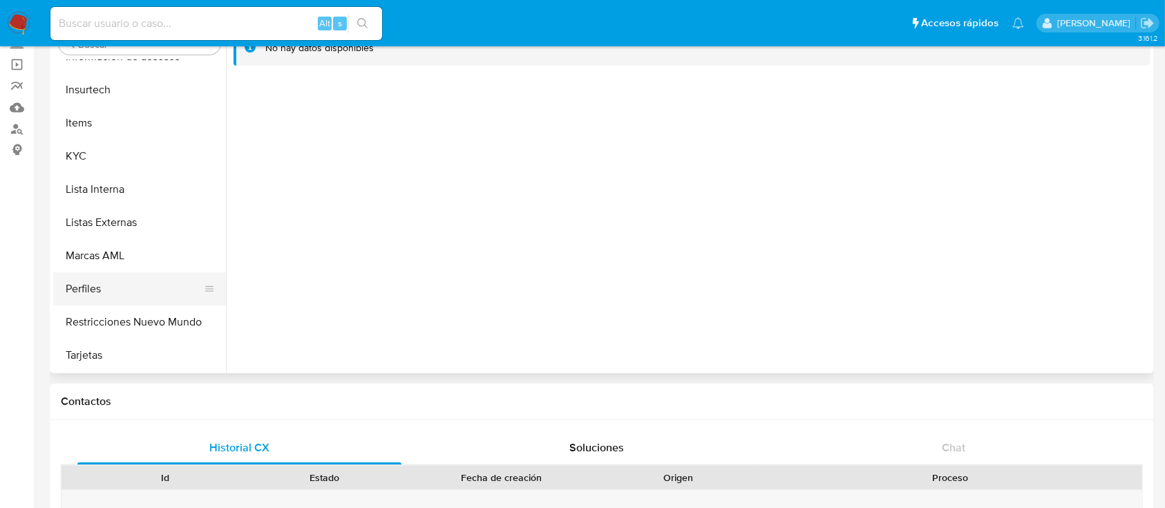
scroll to position [282, 0]
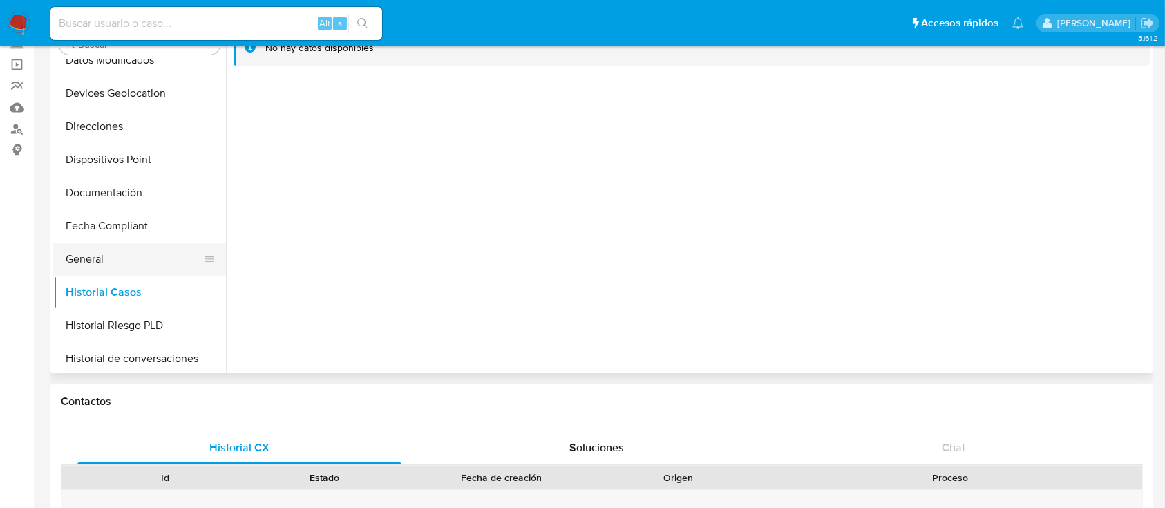
click at [127, 266] on button "General" at bounding box center [134, 259] width 162 height 33
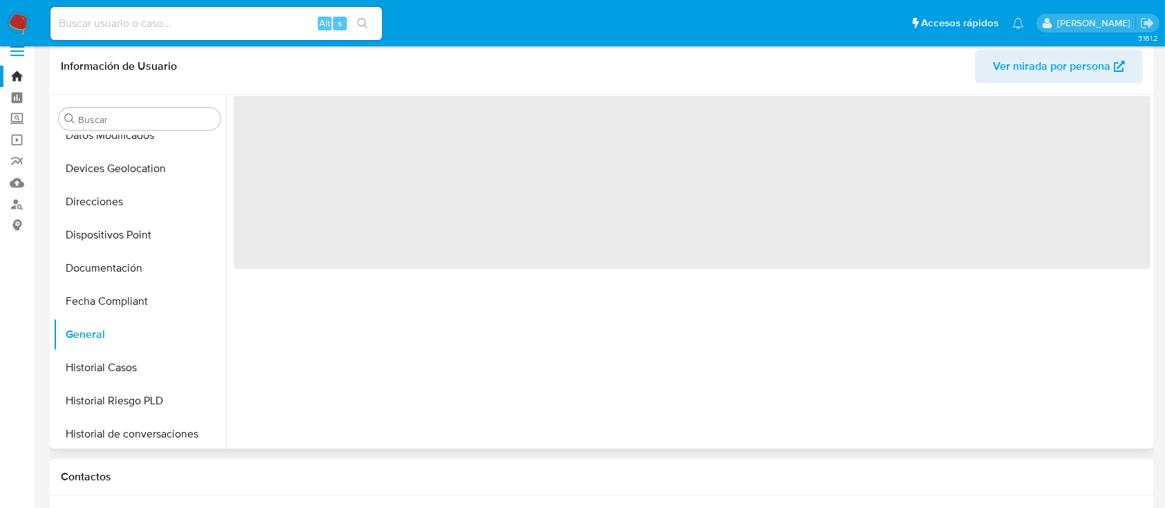
scroll to position [0, 0]
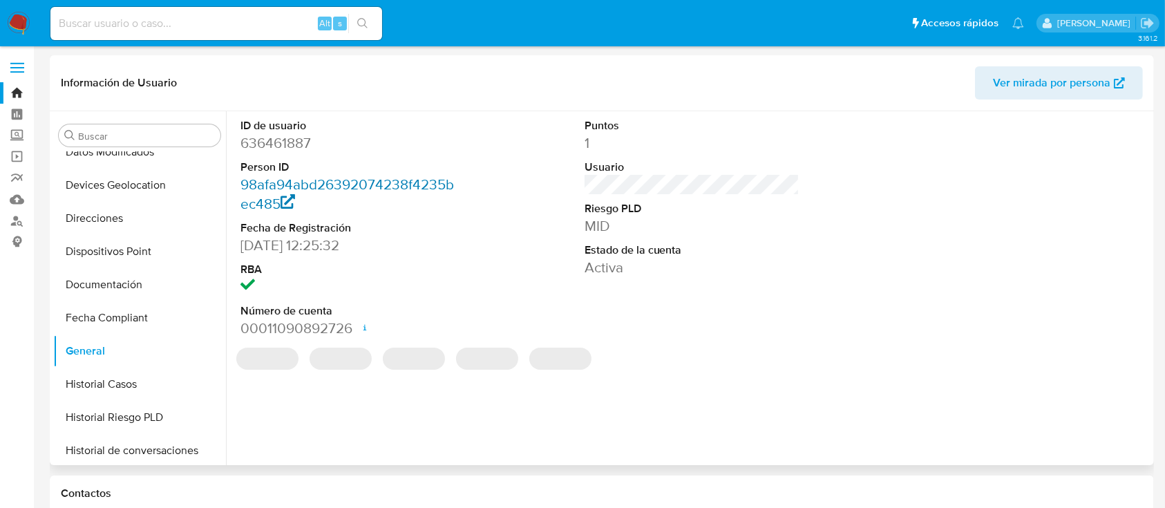
click at [408, 187] on link "98afa94abd26392074238f4235bec485" at bounding box center [346, 193] width 213 height 39
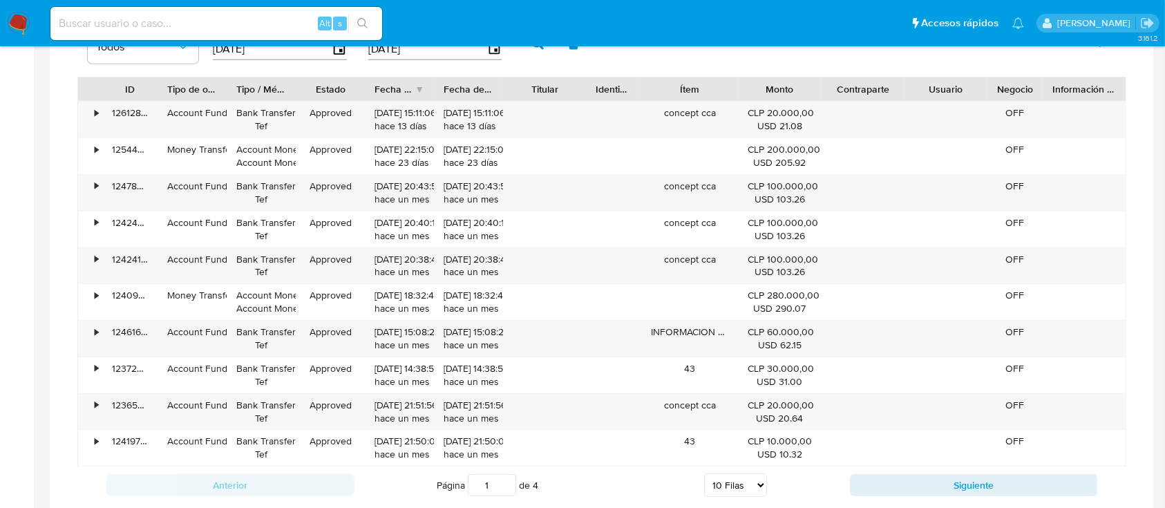
scroll to position [921, 0]
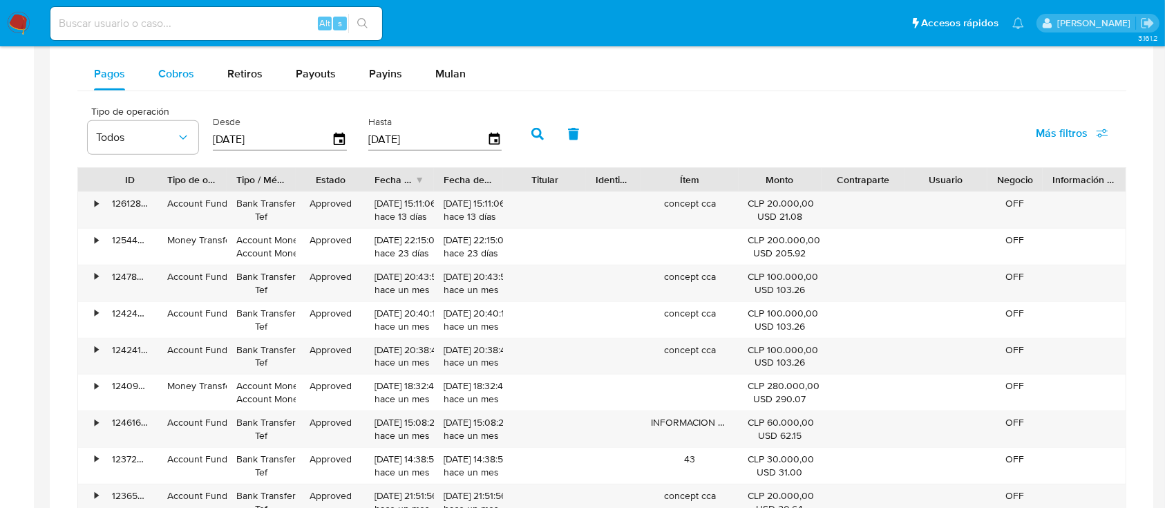
click at [193, 75] on span "Cobros" at bounding box center [176, 74] width 36 height 16
select select "10"
click at [243, 134] on input "[DATE]" at bounding box center [272, 140] width 119 height 22
click at [337, 140] on icon "button" at bounding box center [339, 140] width 24 height 24
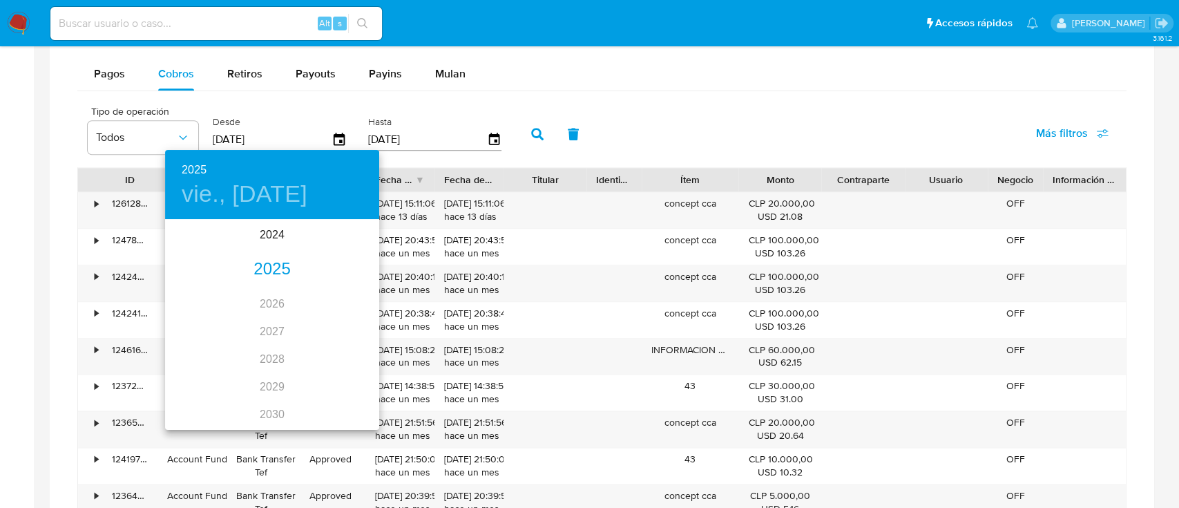
click at [267, 267] on div "2025" at bounding box center [272, 270] width 214 height 28
click at [206, 249] on div "ene." at bounding box center [200, 247] width 71 height 52
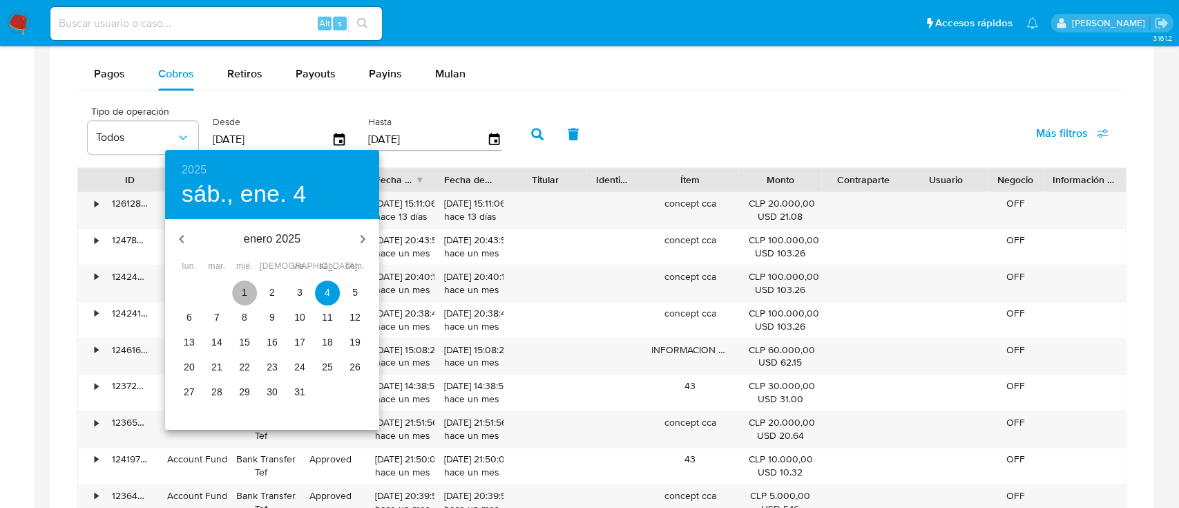
click at [243, 289] on p "1" at bounding box center [245, 292] width 6 height 14
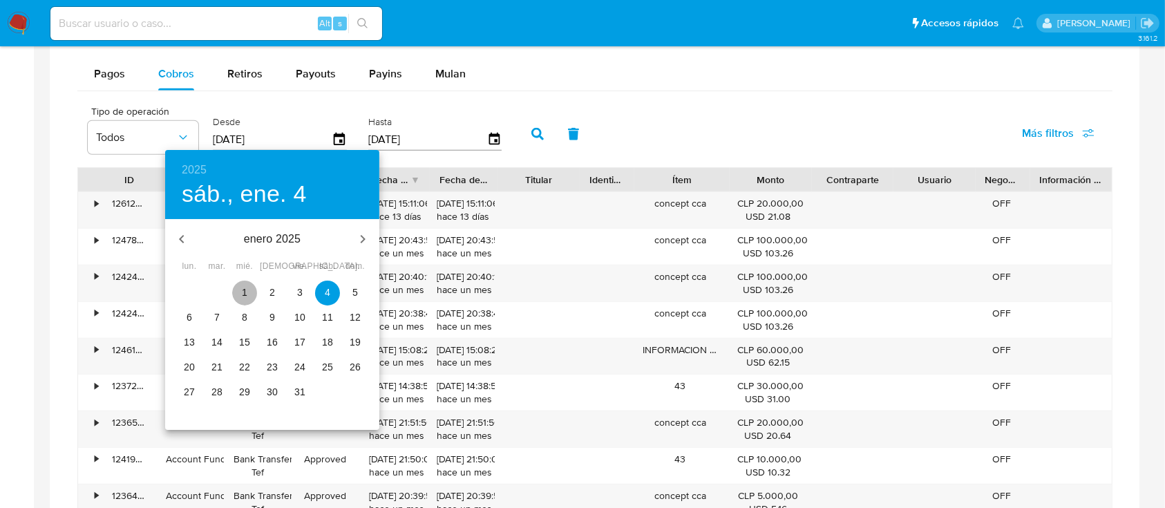
type input "01/01/2025"
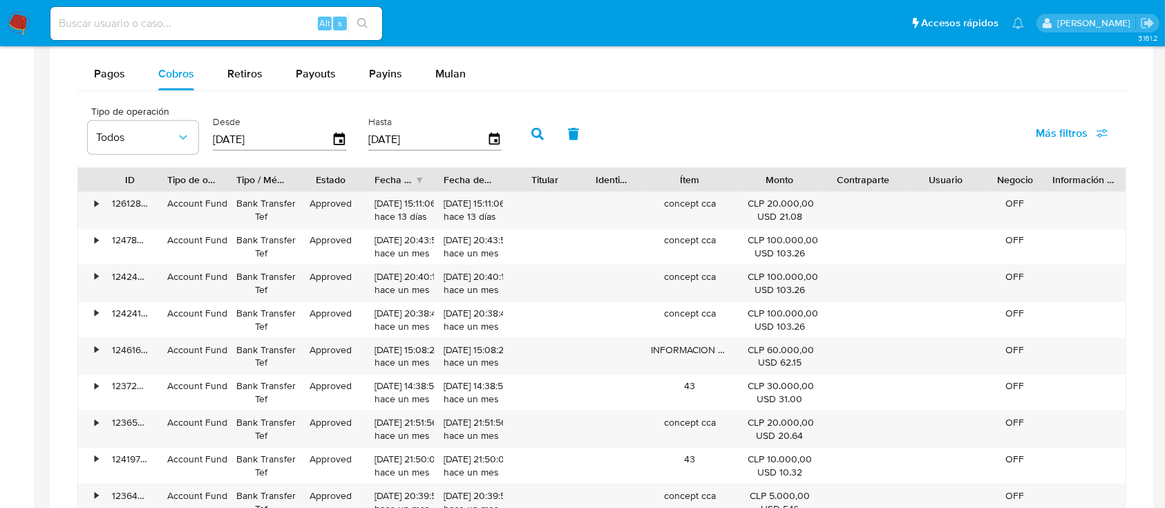
click at [531, 130] on icon "button" at bounding box center [537, 134] width 12 height 12
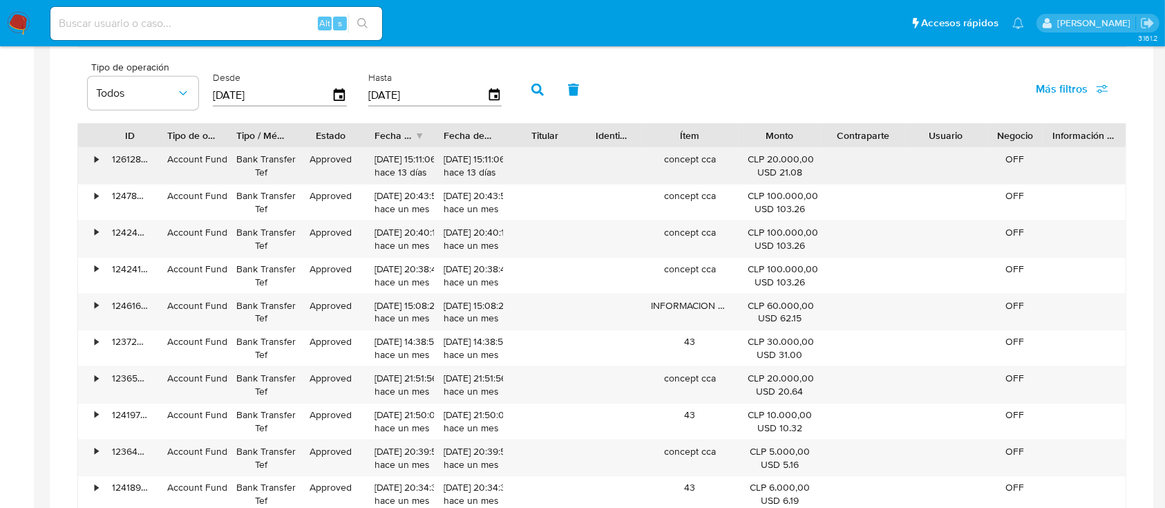
scroll to position [1105, 0]
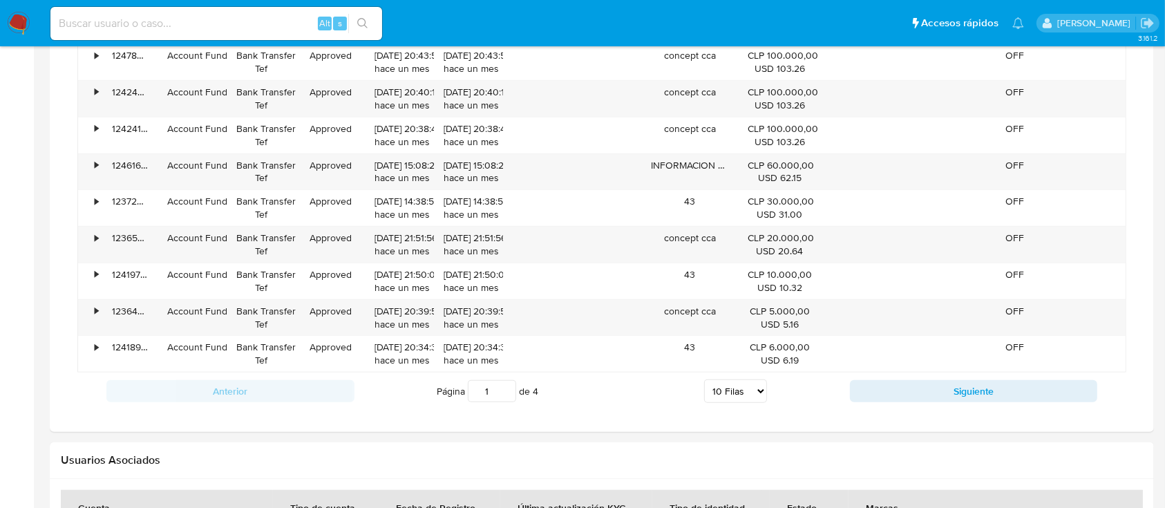
click at [726, 390] on select "5 Filas 10 Filas 20 Filas 25 Filas 50 Filas 100 Filas" at bounding box center [735, 390] width 63 height 23
select select "100"
click at [704, 379] on select "5 Filas 10 Filas 20 Filas 25 Filas 50 Filas 100 Filas" at bounding box center [735, 390] width 63 height 23
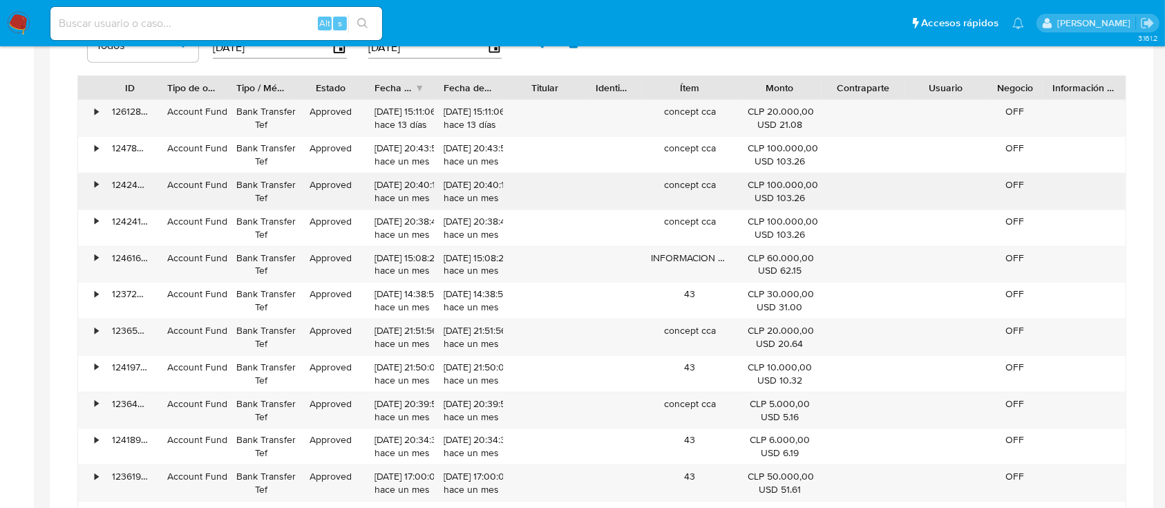
scroll to position [921, 0]
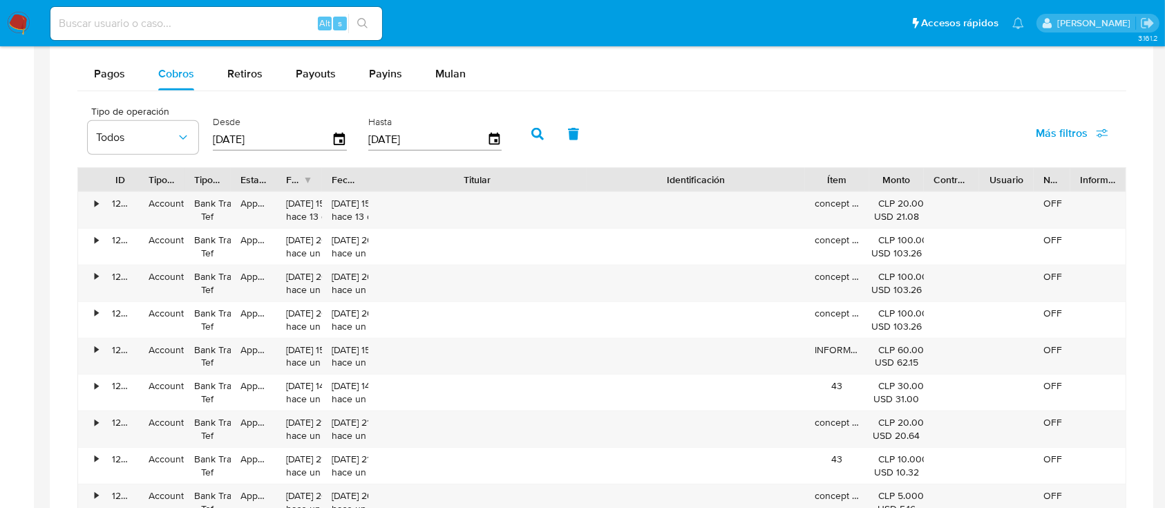
drag, startPoint x: 583, startPoint y: 184, endPoint x: 719, endPoint y: 185, distance: 135.4
click at [719, 185] on div "ID Tipo de operación Tipo / Método Estado Fecha de creación Fecha de aprobación…" at bounding box center [601, 179] width 1047 height 23
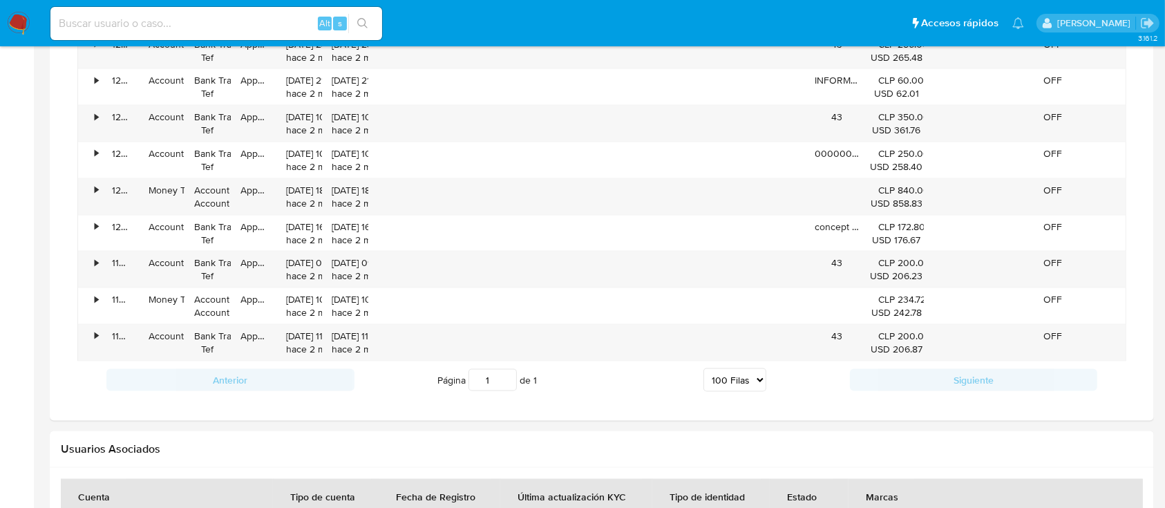
scroll to position [2107, 0]
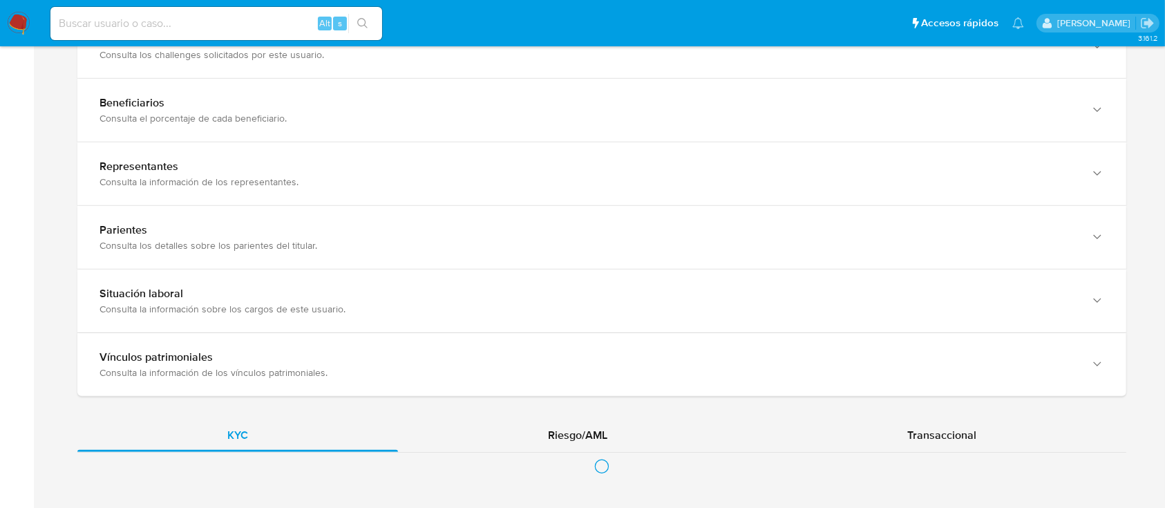
scroll to position [967, 0]
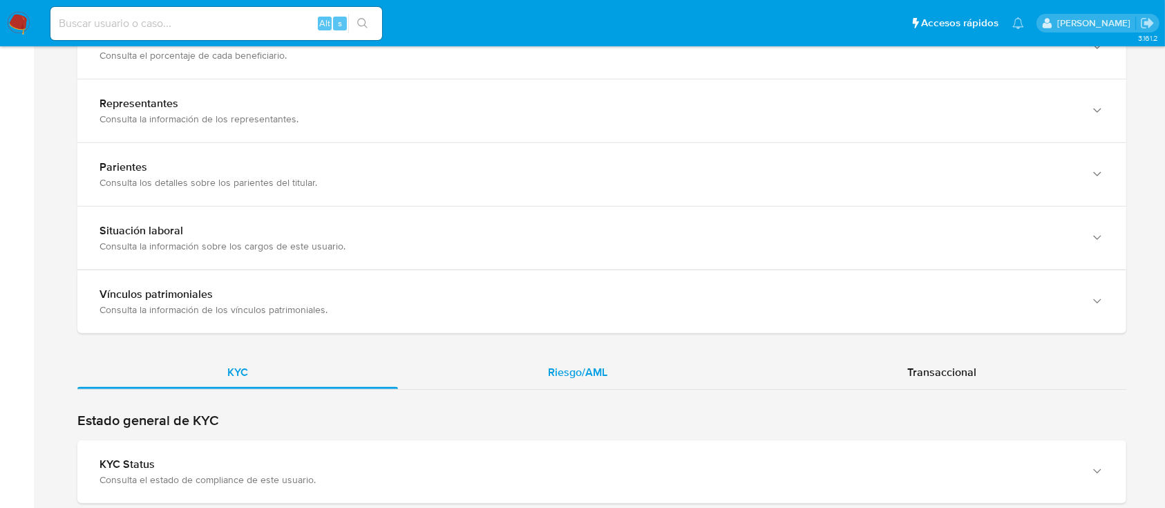
click at [573, 357] on div "Riesgo/AML" at bounding box center [577, 372] width 359 height 33
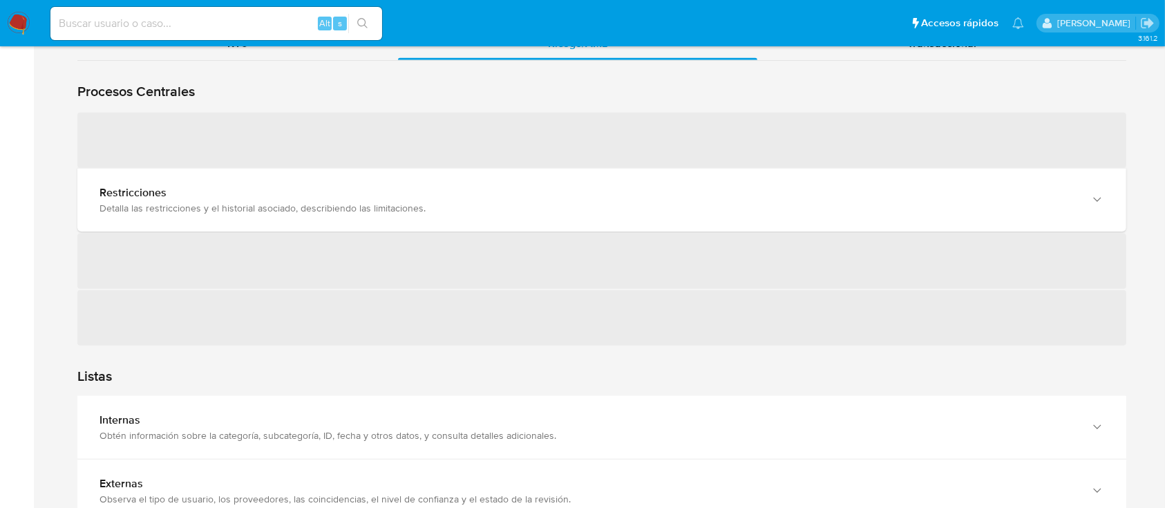
scroll to position [1336, 0]
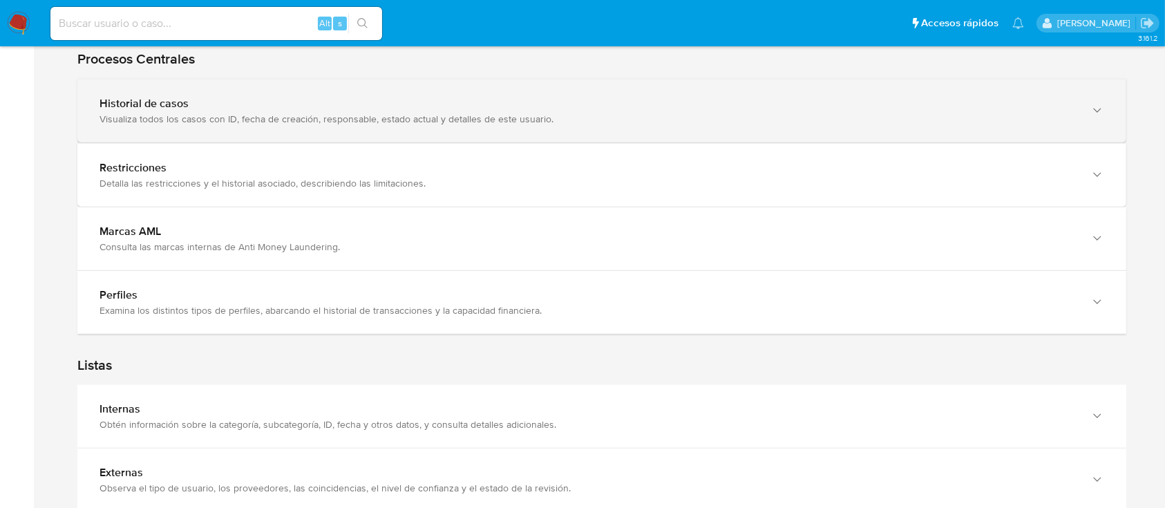
click at [333, 124] on div "Historial de casos Visualiza todos los casos con ID, fecha de creación, respons…" at bounding box center [601, 110] width 1049 height 63
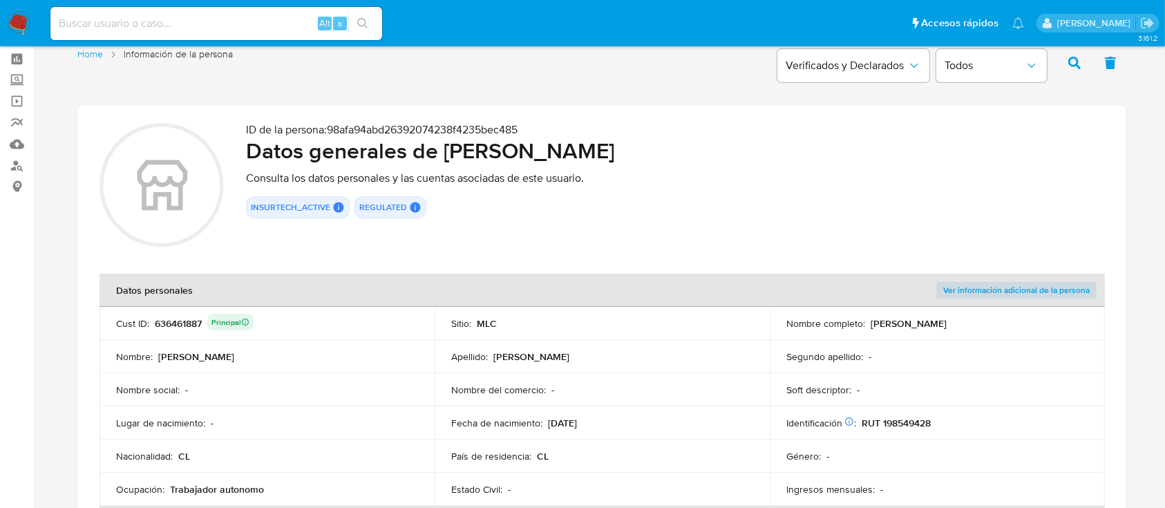
scroll to position [0, 0]
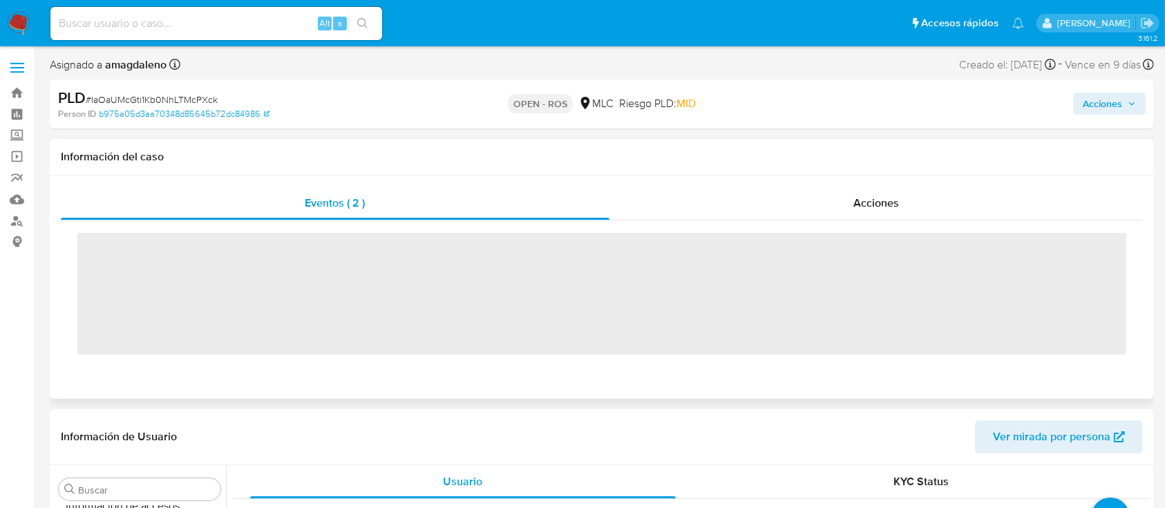
scroll to position [650, 0]
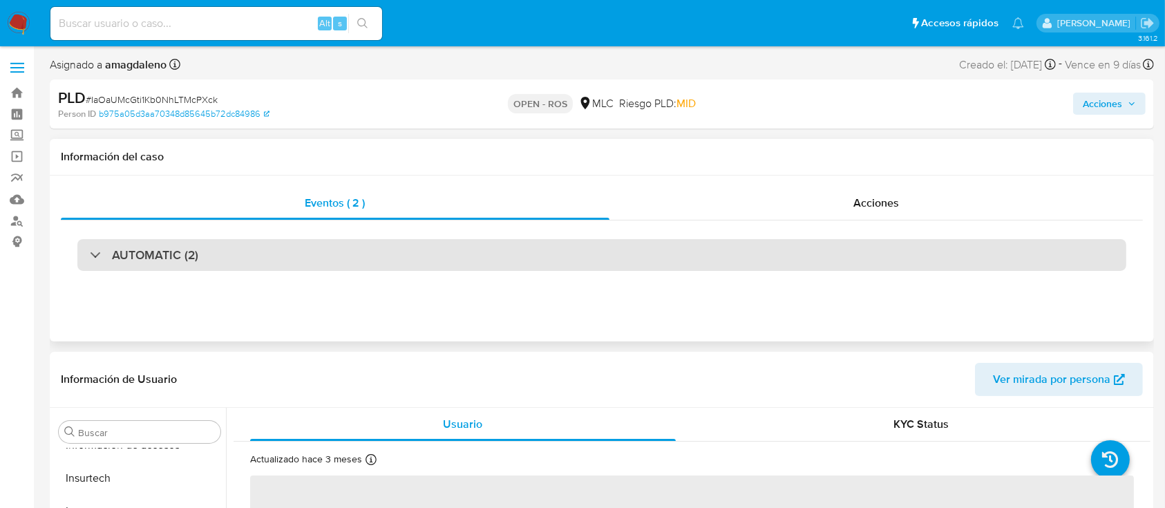
select select "10"
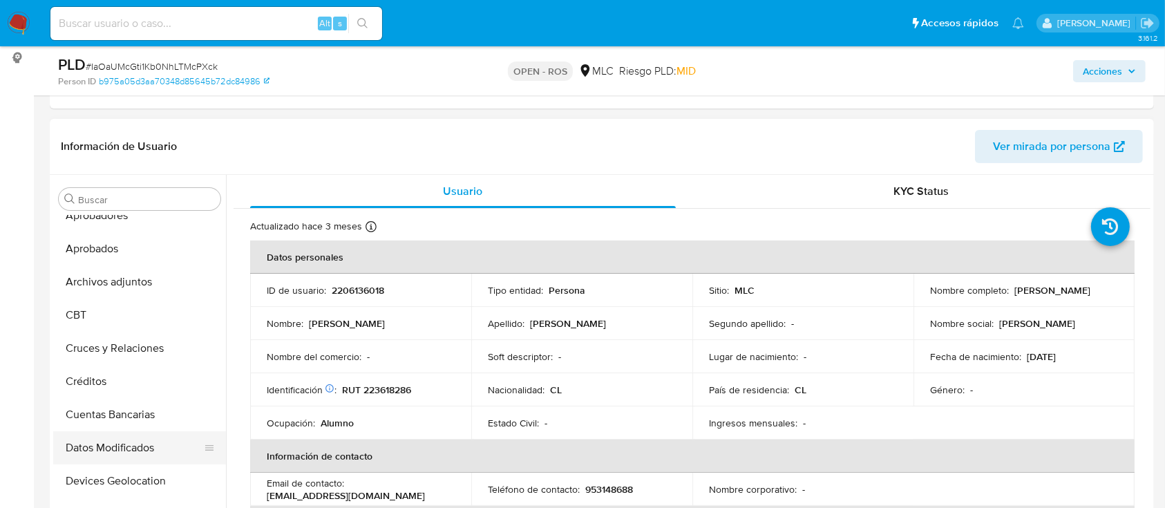
scroll to position [0, 0]
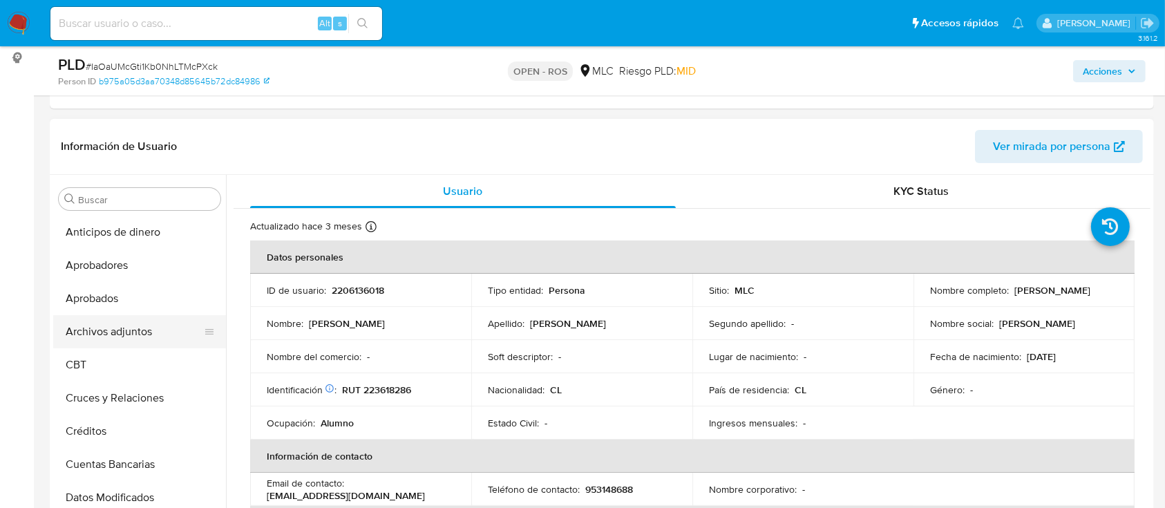
click at [140, 324] on button "Archivos adjuntos" at bounding box center [134, 331] width 162 height 33
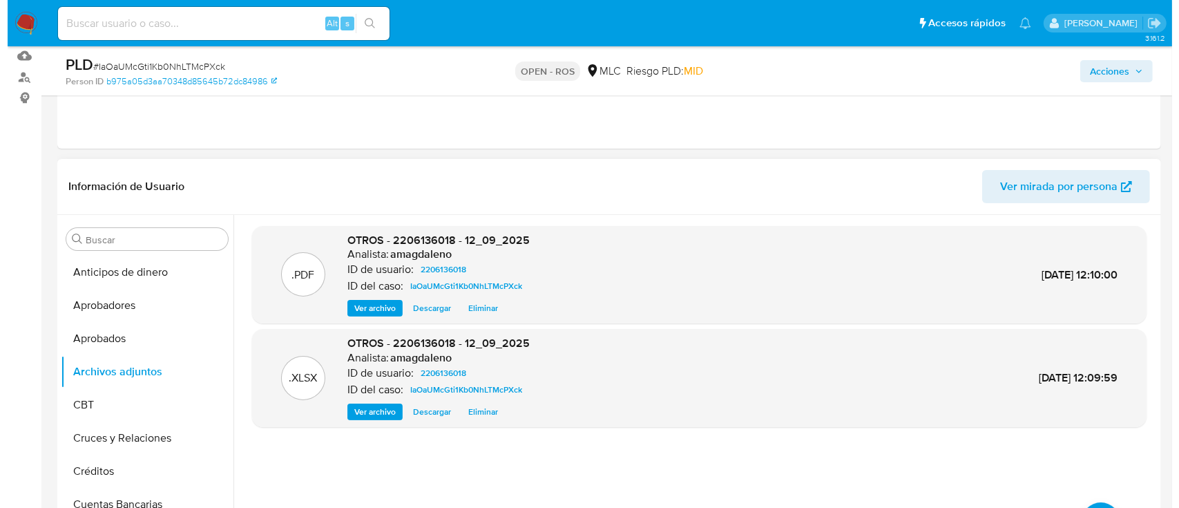
scroll to position [184, 0]
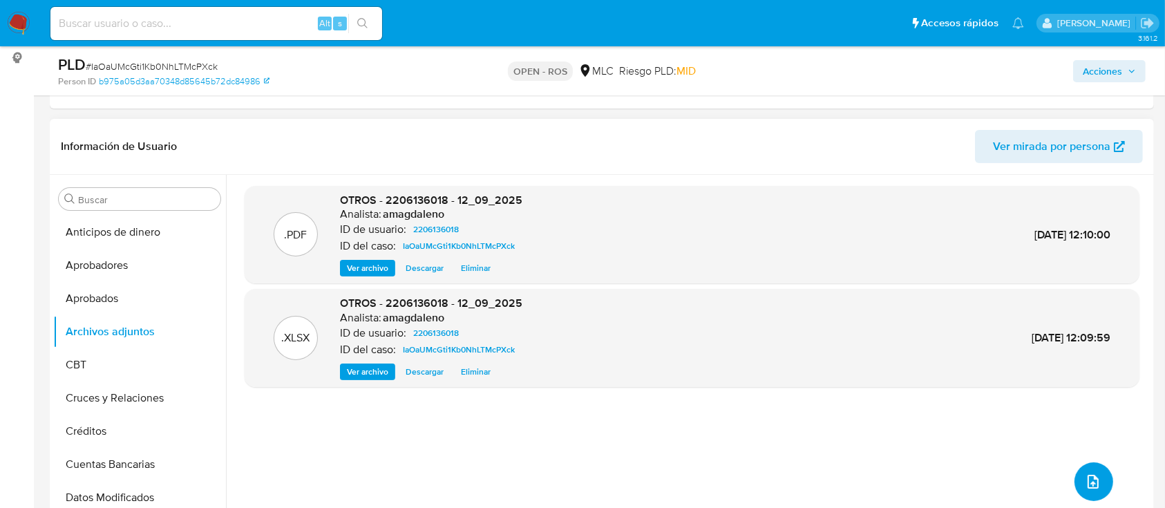
click at [1088, 482] on icon "upload-file" at bounding box center [1093, 481] width 17 height 17
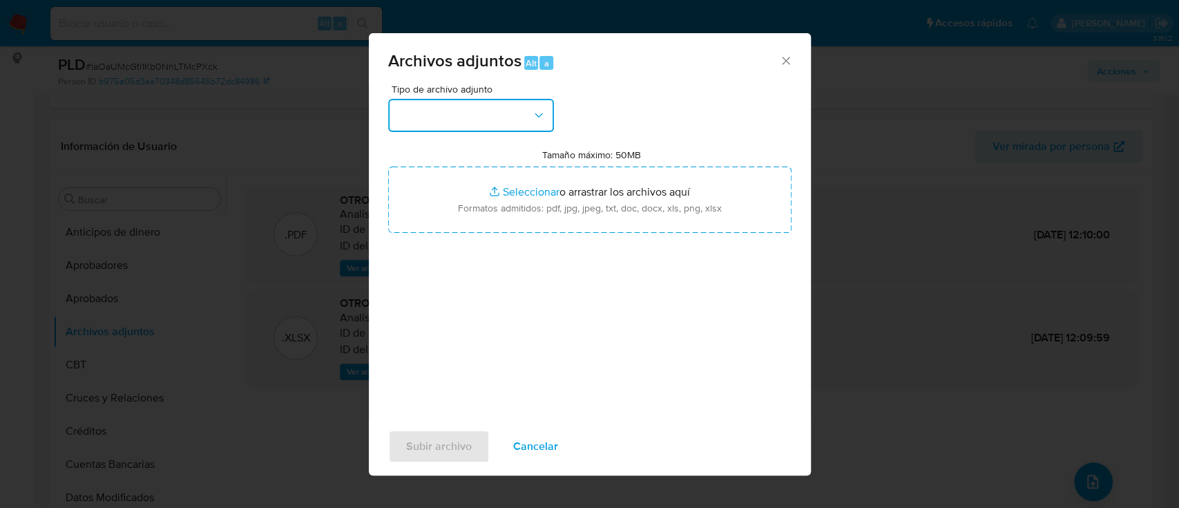
click at [464, 114] on button "button" at bounding box center [471, 115] width 166 height 33
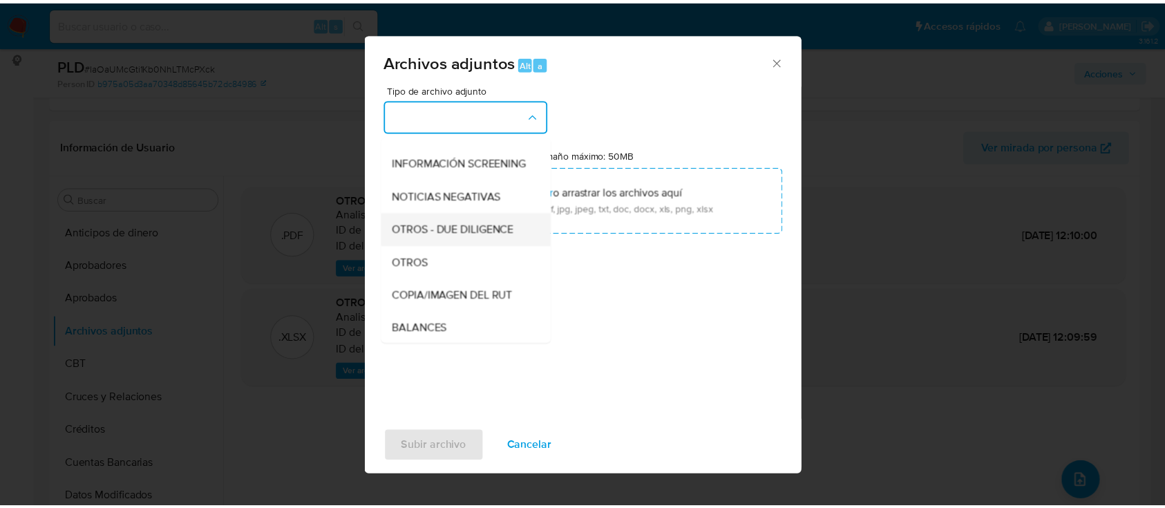
scroll to position [92, 0]
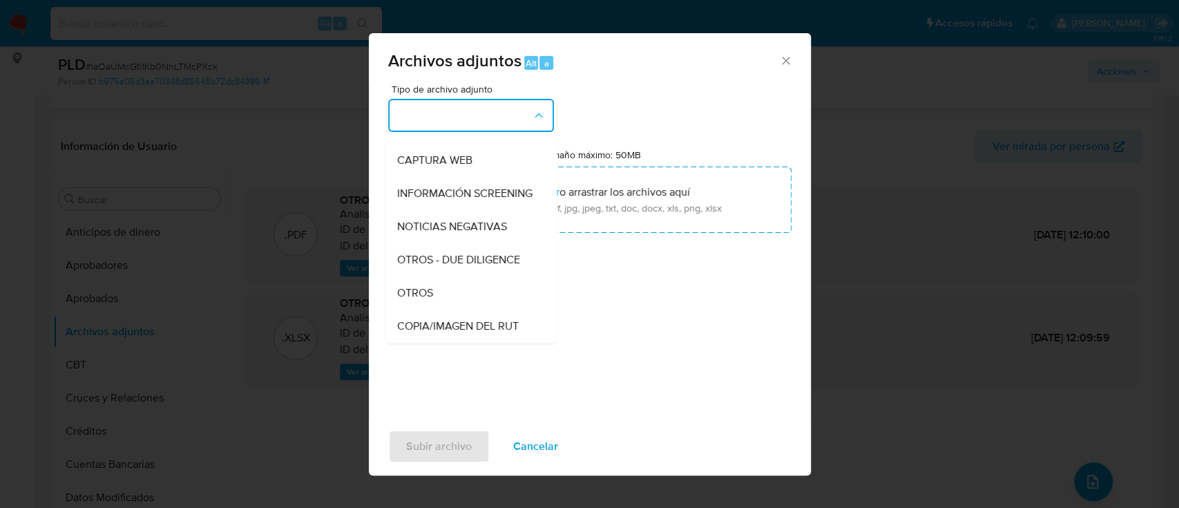
drag, startPoint x: 431, startPoint y: 301, endPoint x: 450, endPoint y: 263, distance: 43.3
click at [431, 300] on span "OTROS" at bounding box center [415, 293] width 36 height 14
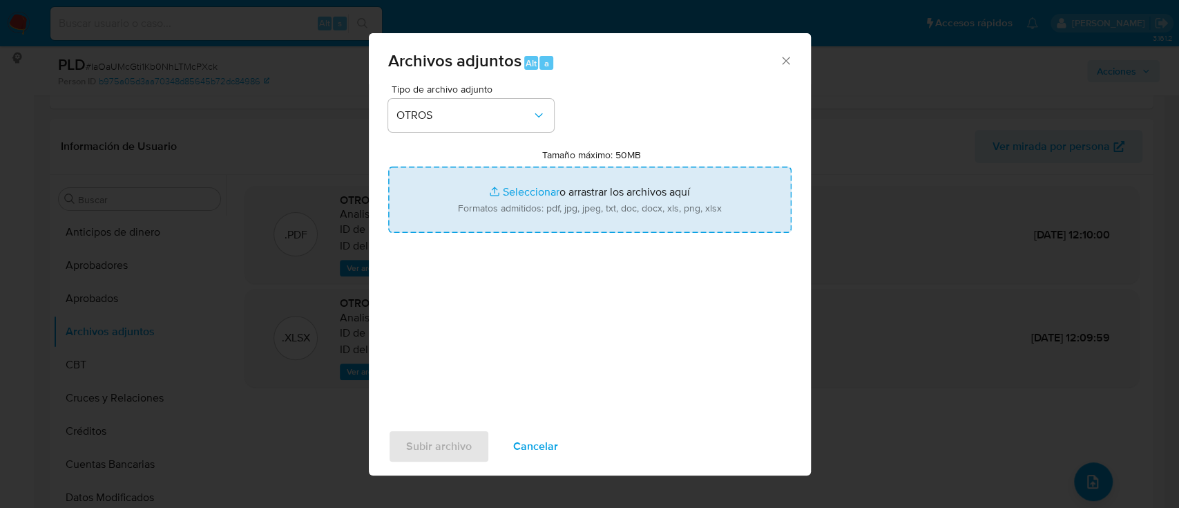
click at [508, 192] on input "Tamaño máximo: 50MB Seleccionar archivos" at bounding box center [589, 200] width 403 height 66
type input "C:\fakepath\Certificado UAF ROS #1324.pdf"
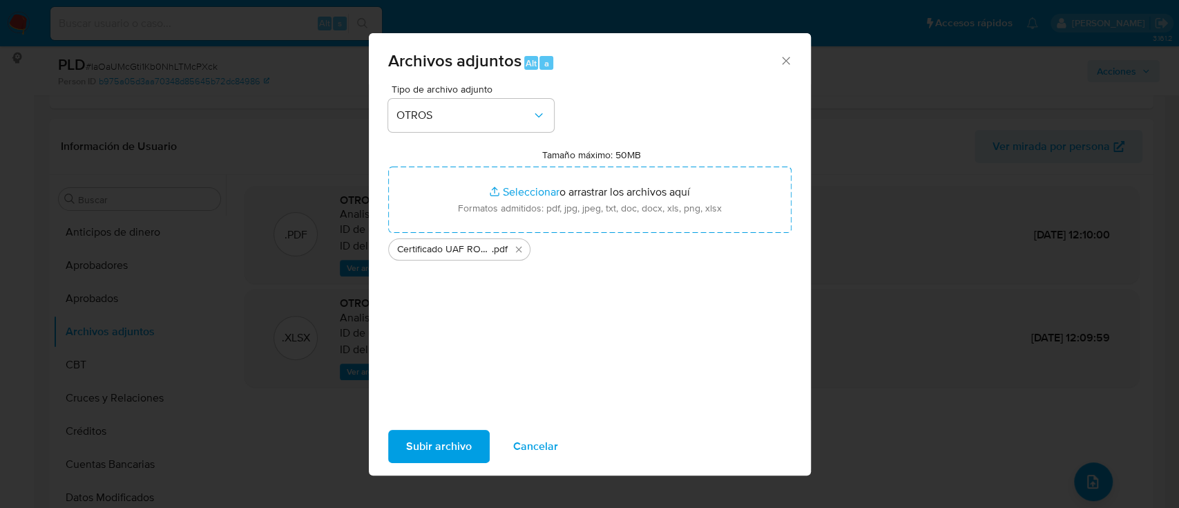
click at [432, 467] on div "Subir archivo Cancelar" at bounding box center [590, 446] width 442 height 53
click at [435, 446] on span "Subir archivo" at bounding box center [439, 446] width 66 height 30
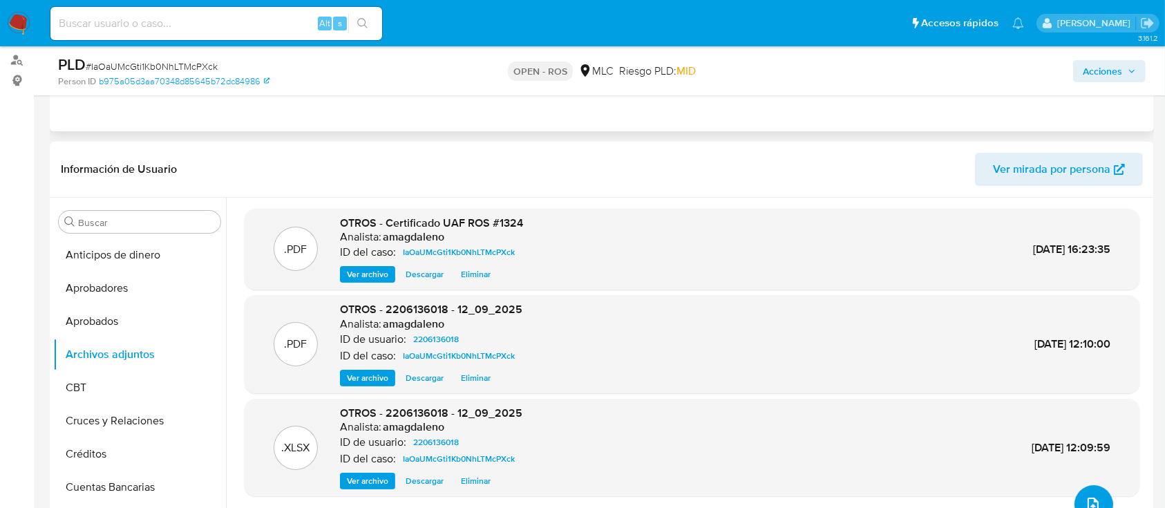
scroll to position [0, 0]
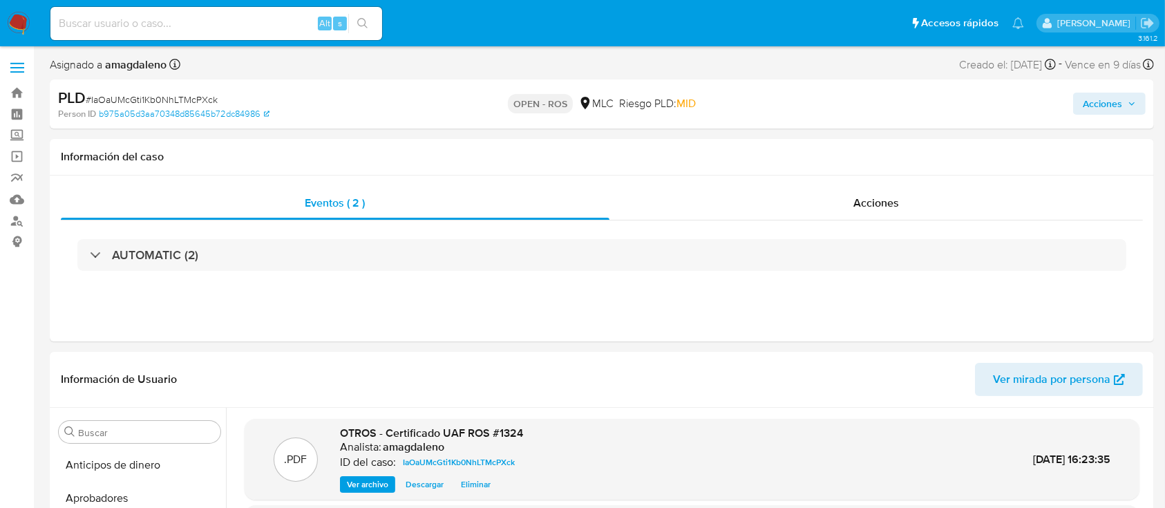
click at [1125, 104] on span "Acciones" at bounding box center [1109, 103] width 53 height 19
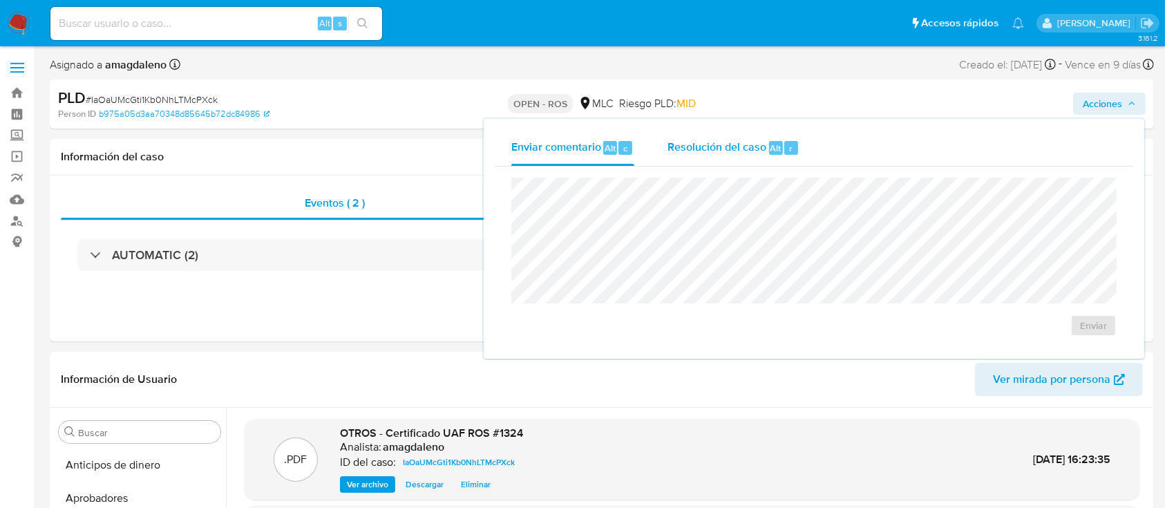
click at [718, 148] on span "Resolución del caso" at bounding box center [716, 148] width 99 height 16
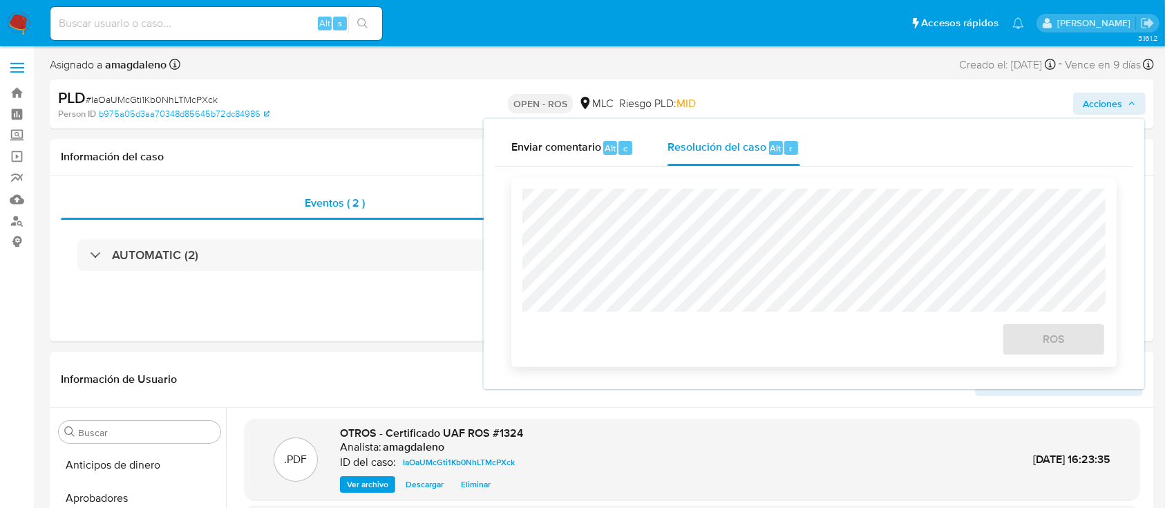
click at [699, 187] on div "ROS" at bounding box center [813, 272] width 605 height 189
click at [0, 0] on lt-span "Adjunto" at bounding box center [0, 0] width 0 height 0
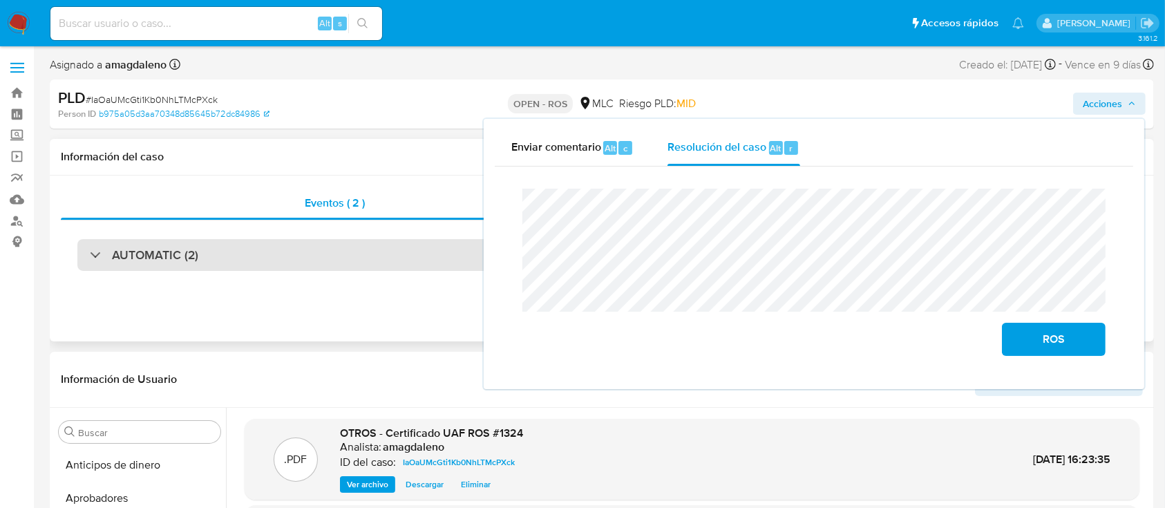
click at [343, 260] on div "AUTOMATIC (2)" at bounding box center [601, 255] width 1049 height 32
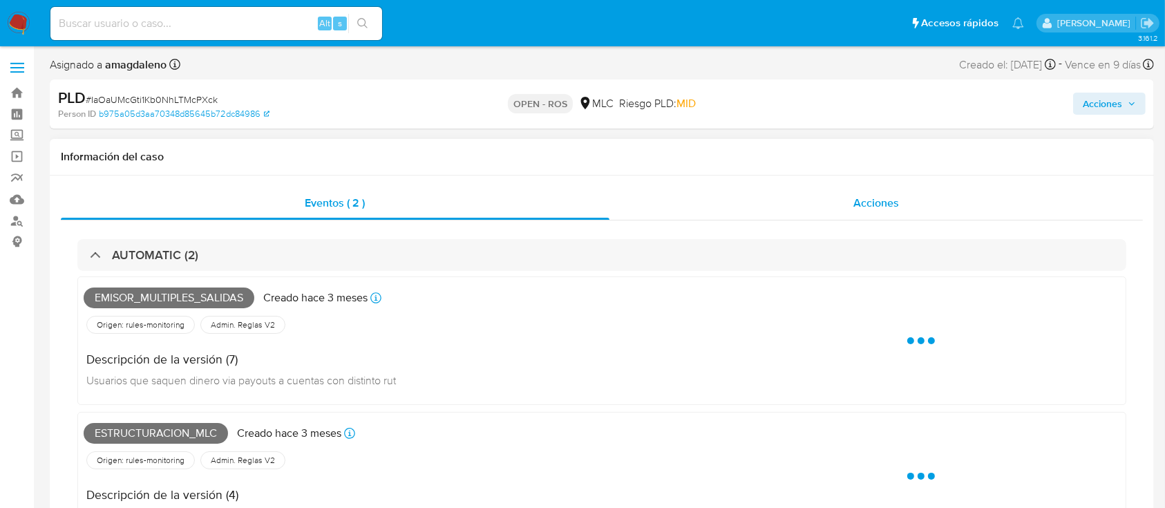
click at [796, 198] on div "Acciones" at bounding box center [876, 203] width 534 height 33
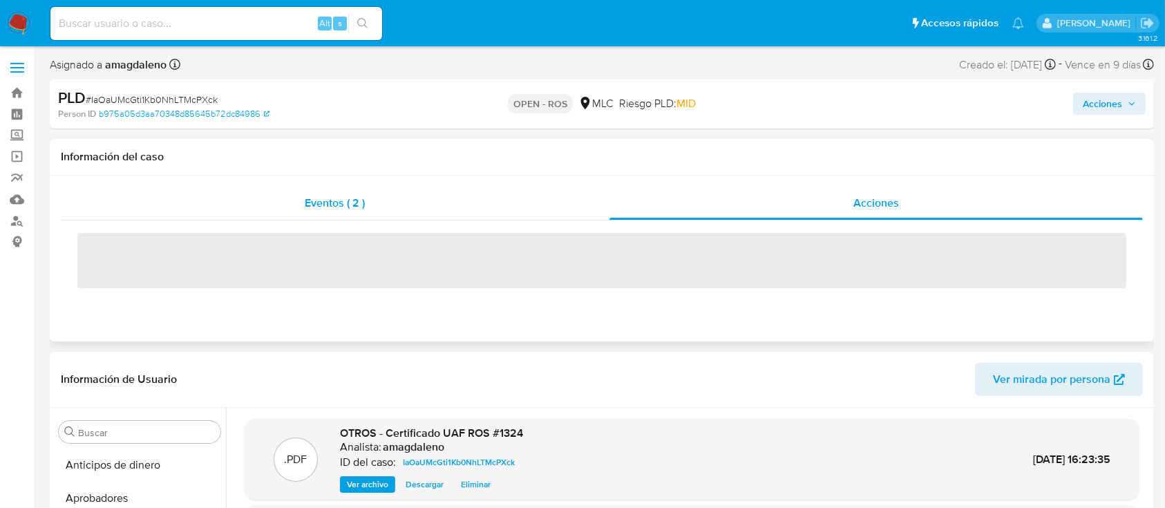
click at [464, 201] on div "Eventos ( 2 )" at bounding box center [335, 203] width 549 height 33
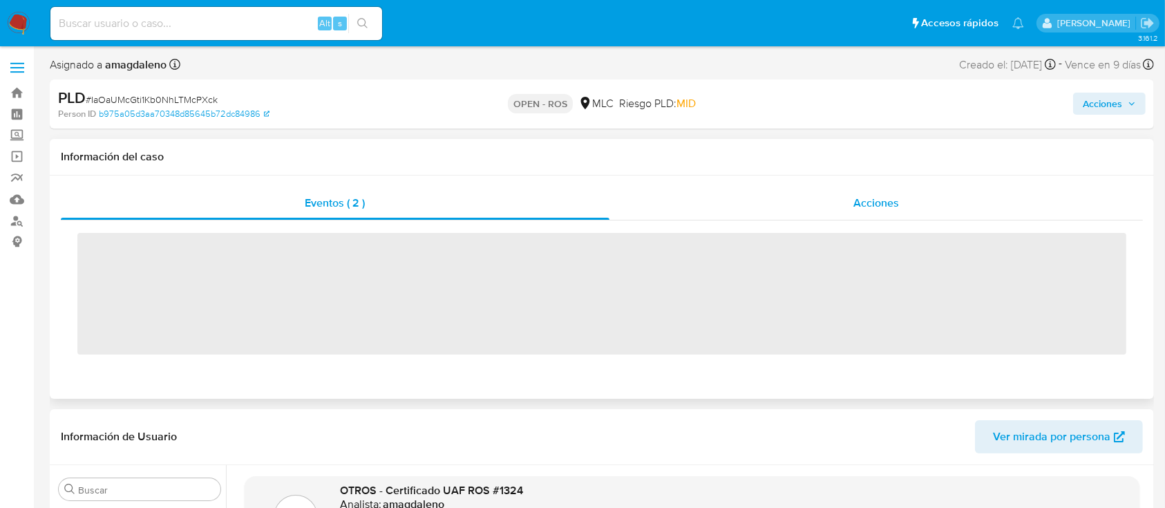
click at [663, 208] on div "Acciones" at bounding box center [876, 203] width 534 height 33
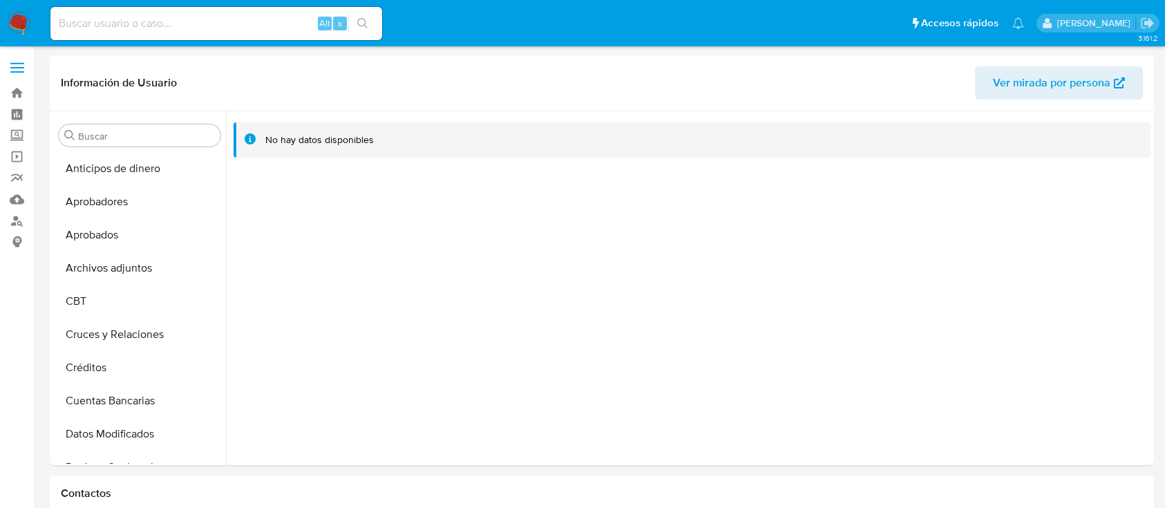
select select "10"
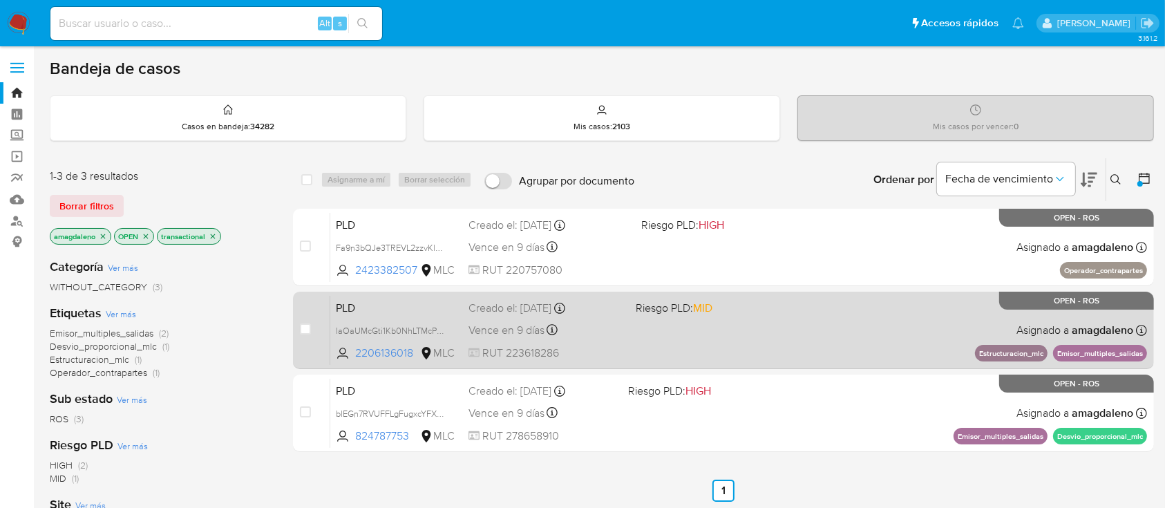
click at [652, 345] on div "PLD IaOaUMcGti1Kb0NhLTMcPXck 2206136018 MLC Riesgo PLD: MID Creado el: [DATE] C…" at bounding box center [738, 330] width 817 height 70
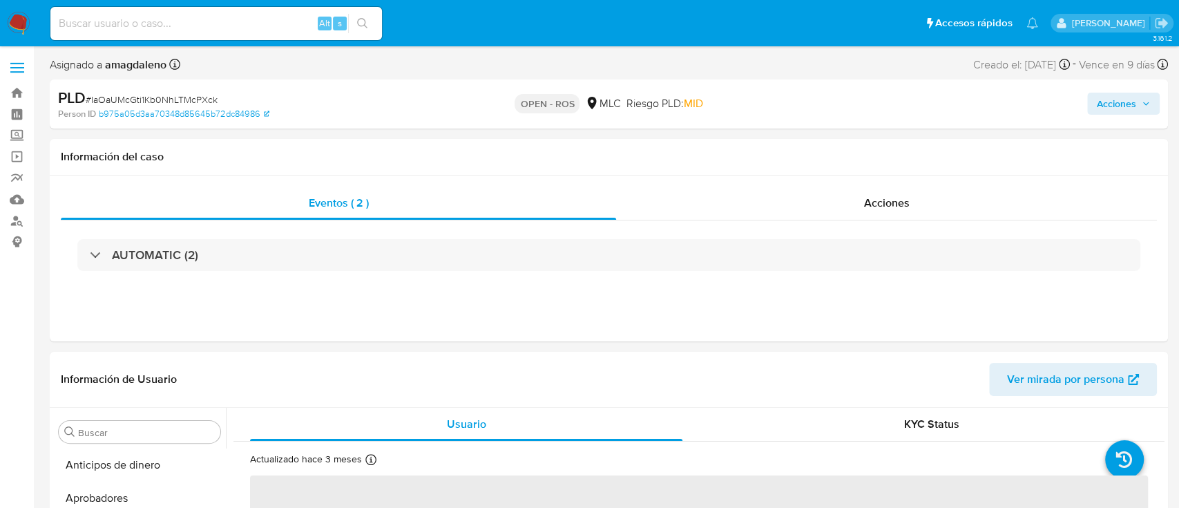
select select "10"
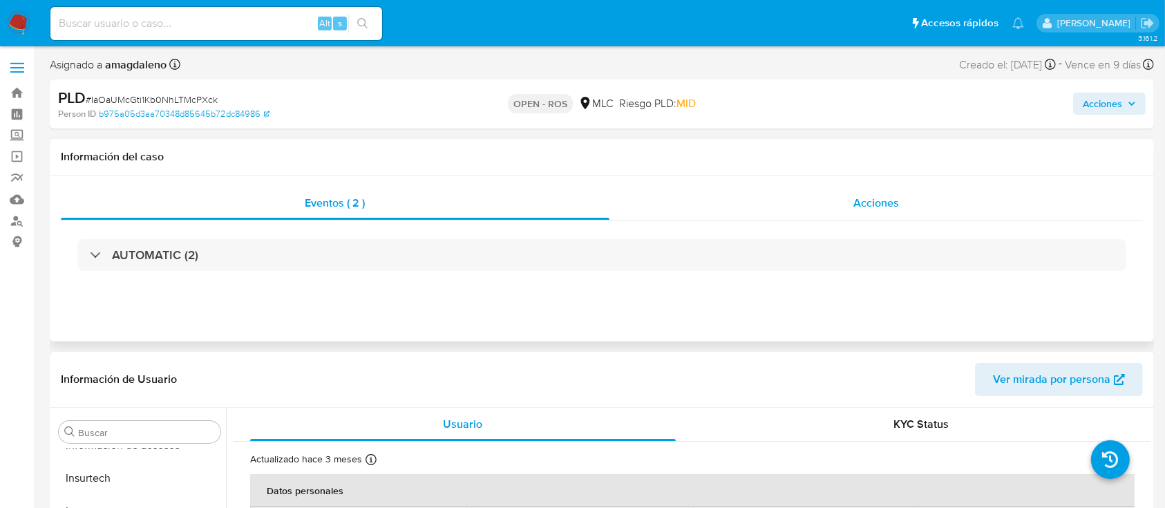
click at [814, 204] on div "Acciones" at bounding box center [876, 203] width 534 height 33
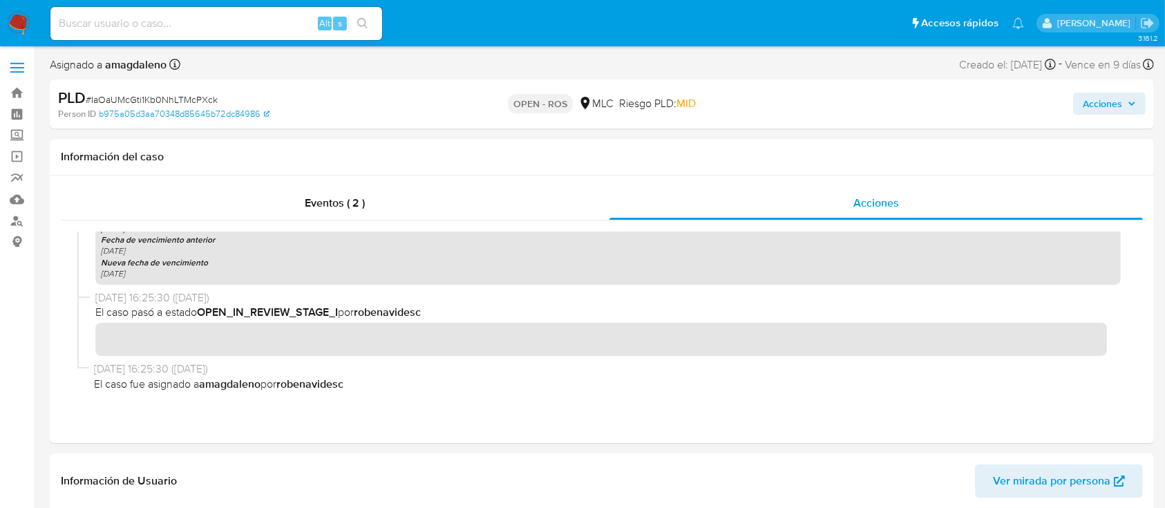
click at [1087, 102] on span "Acciones" at bounding box center [1102, 104] width 39 height 22
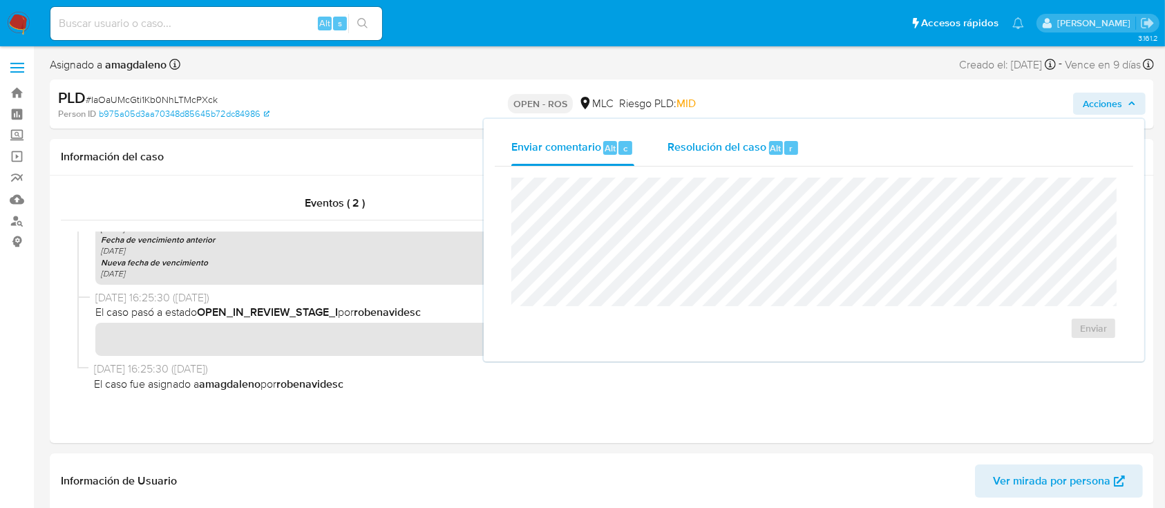
click at [714, 146] on span "Resolución del caso" at bounding box center [716, 148] width 99 height 16
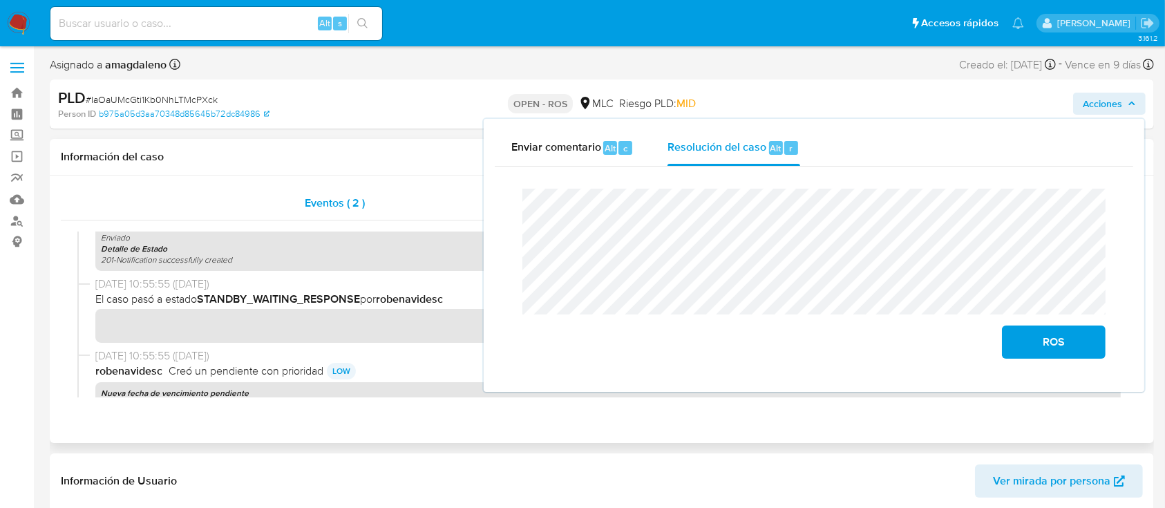
scroll to position [877, 0]
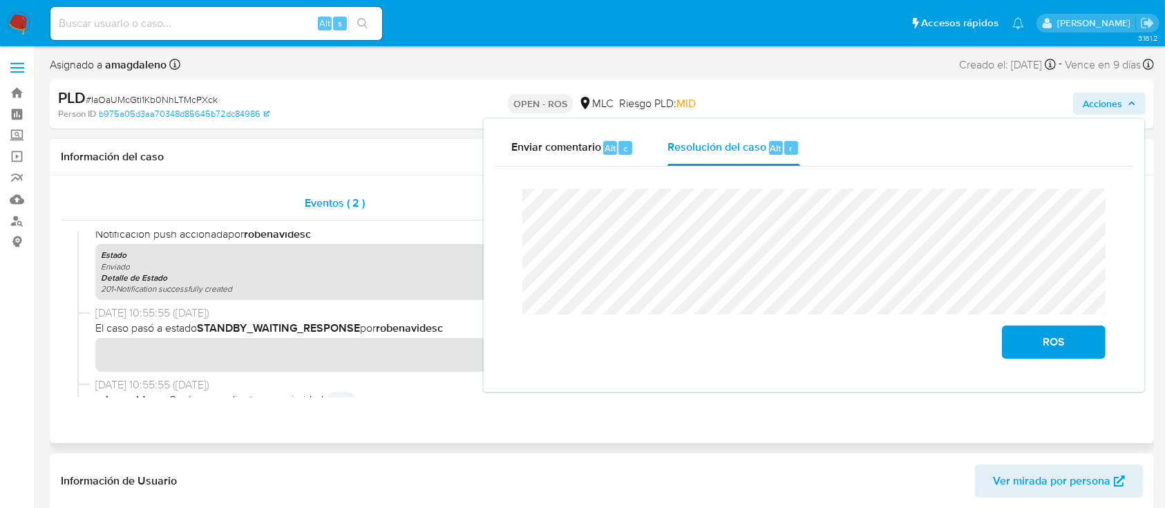
click at [390, 192] on div "Eventos ( 2 )" at bounding box center [335, 203] width 549 height 33
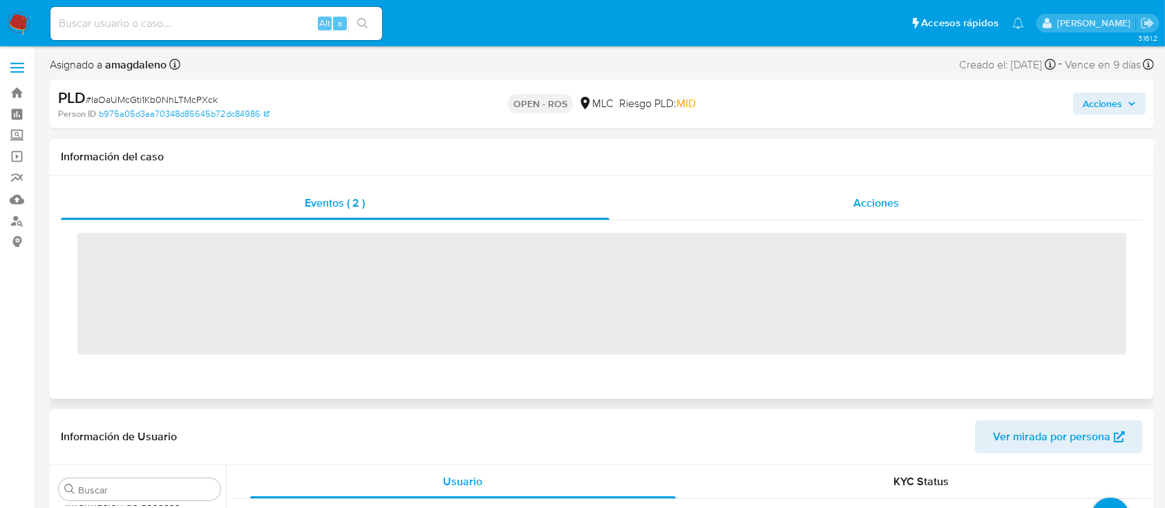
click at [724, 195] on div "Acciones" at bounding box center [876, 203] width 534 height 33
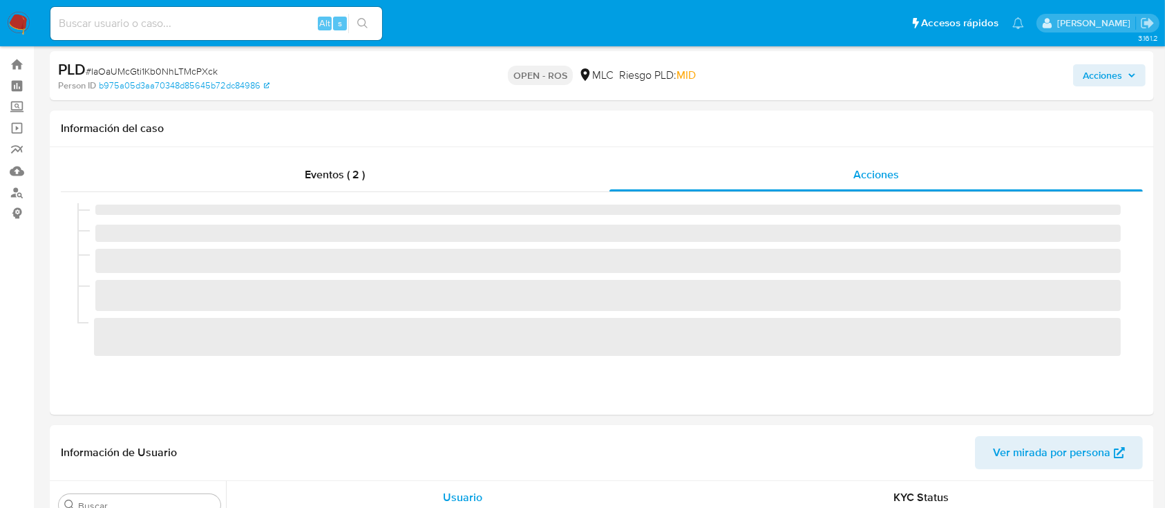
scroll to position [0, 0]
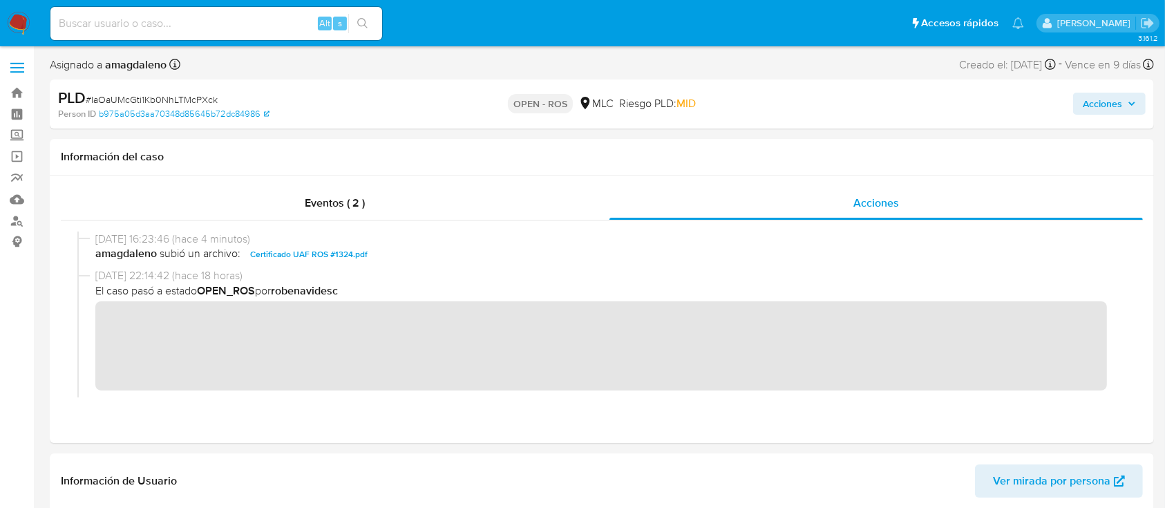
click at [1108, 106] on span "Acciones" at bounding box center [1102, 104] width 39 height 22
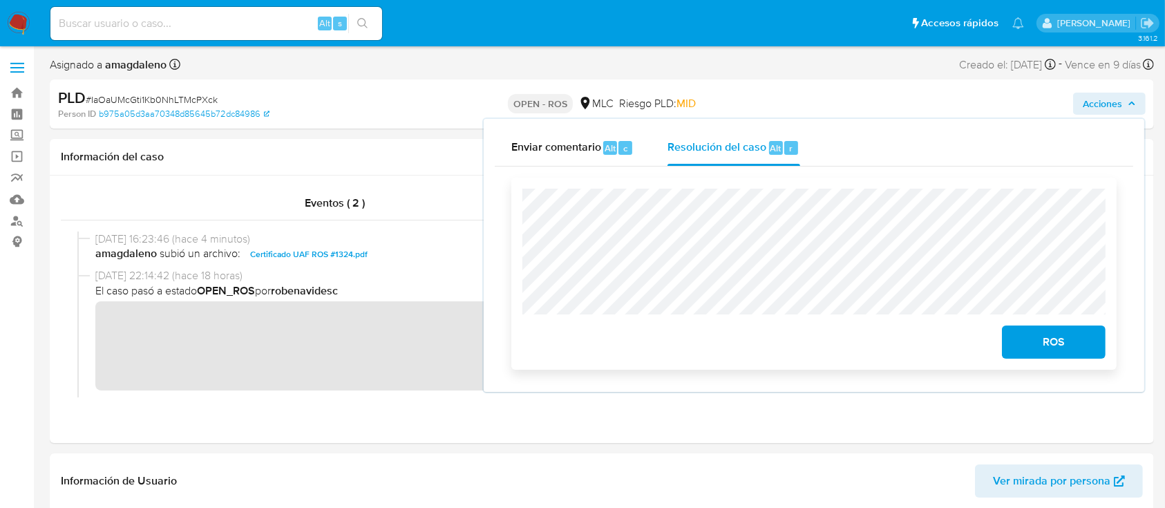
click at [1047, 345] on span "ROS" at bounding box center [1054, 342] width 68 height 30
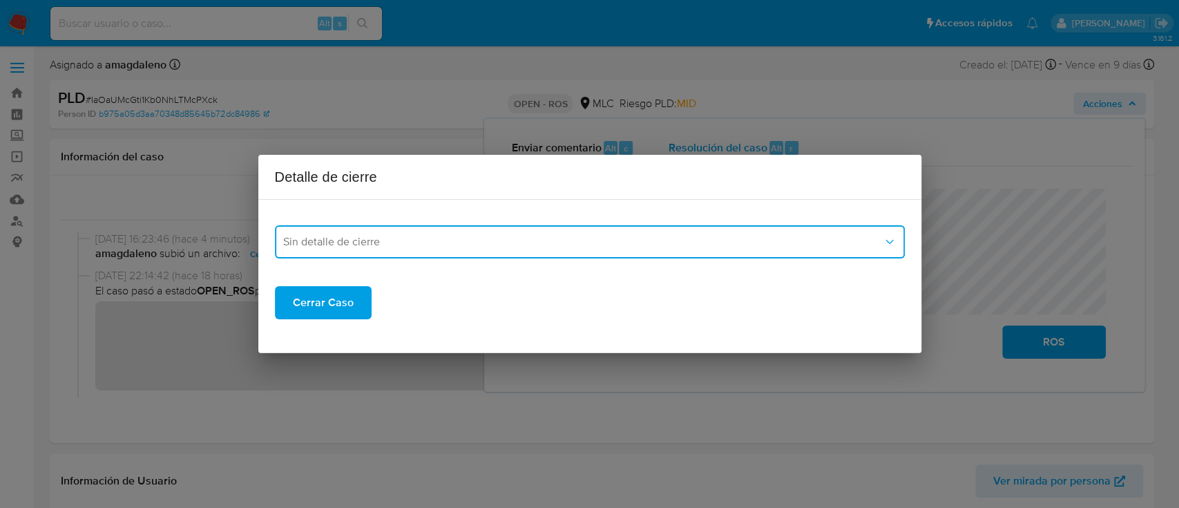
click at [433, 254] on button "Sin detalle de cierre" at bounding box center [590, 241] width 630 height 33
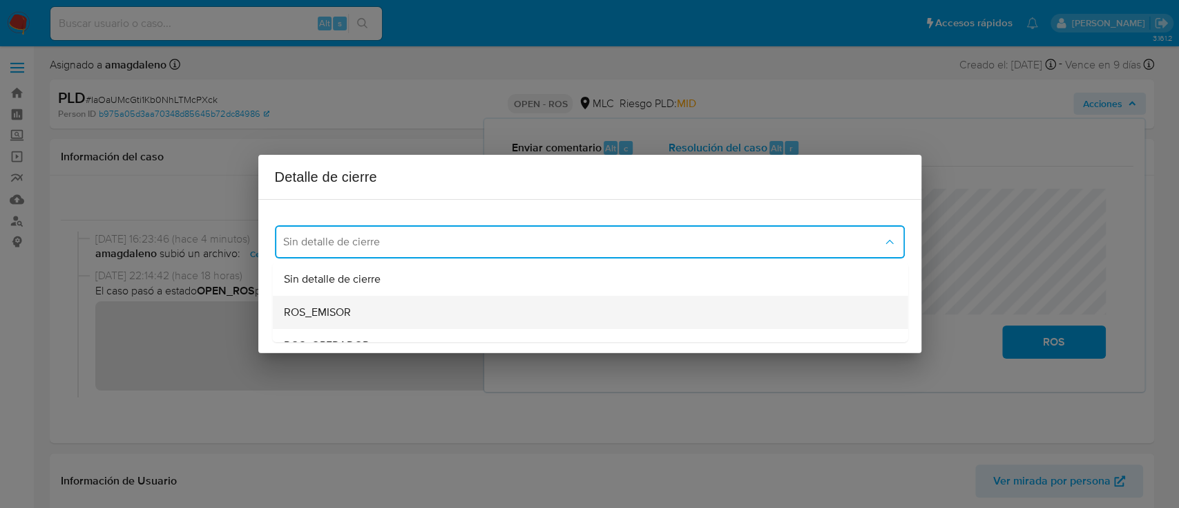
click at [408, 315] on div "ROS_EMISOR" at bounding box center [590, 312] width 614 height 33
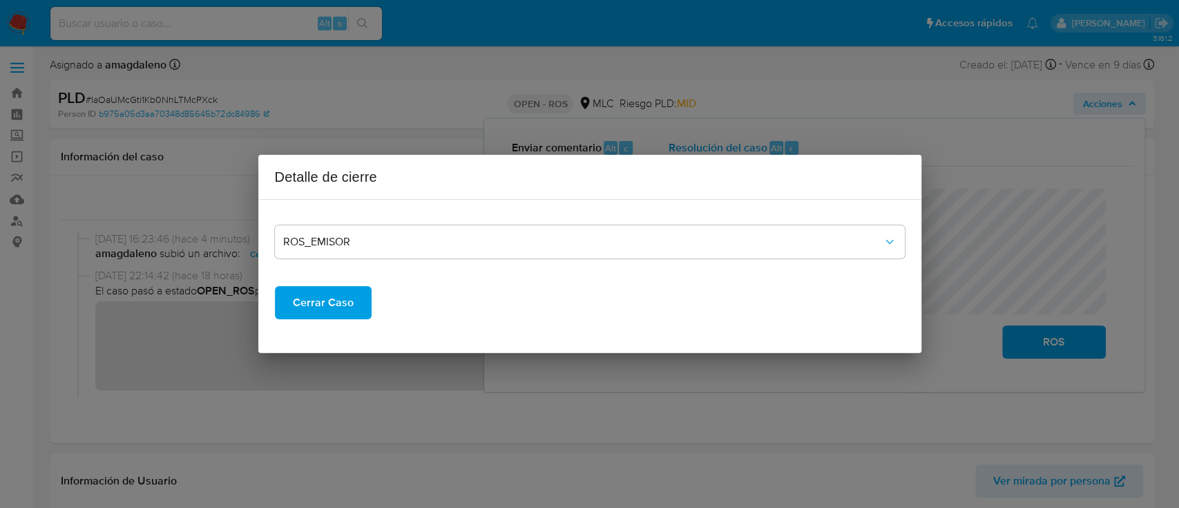
click at [304, 308] on span "Cerrar Caso" at bounding box center [323, 302] width 61 height 30
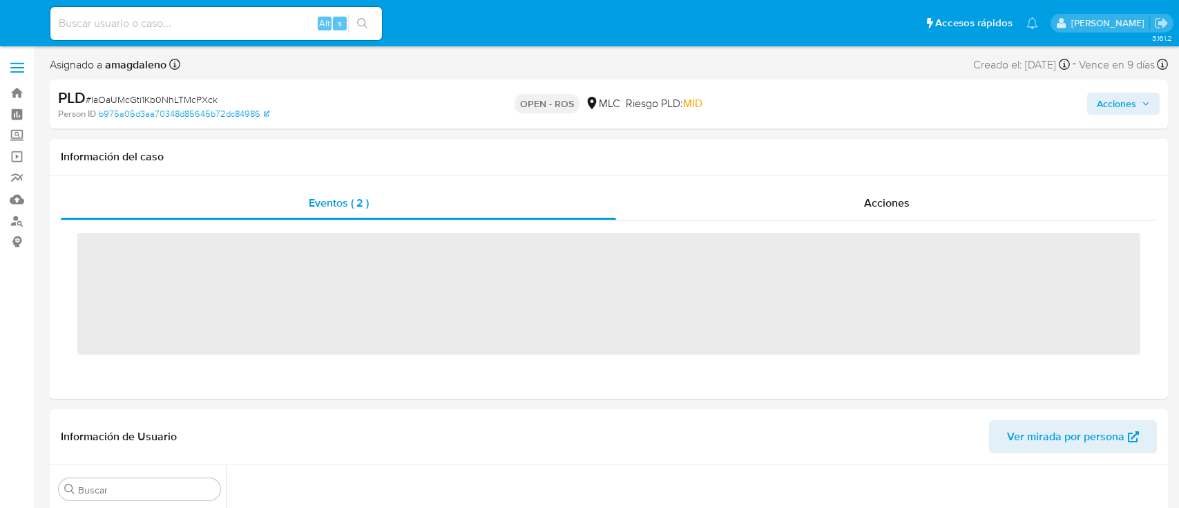
select select "10"
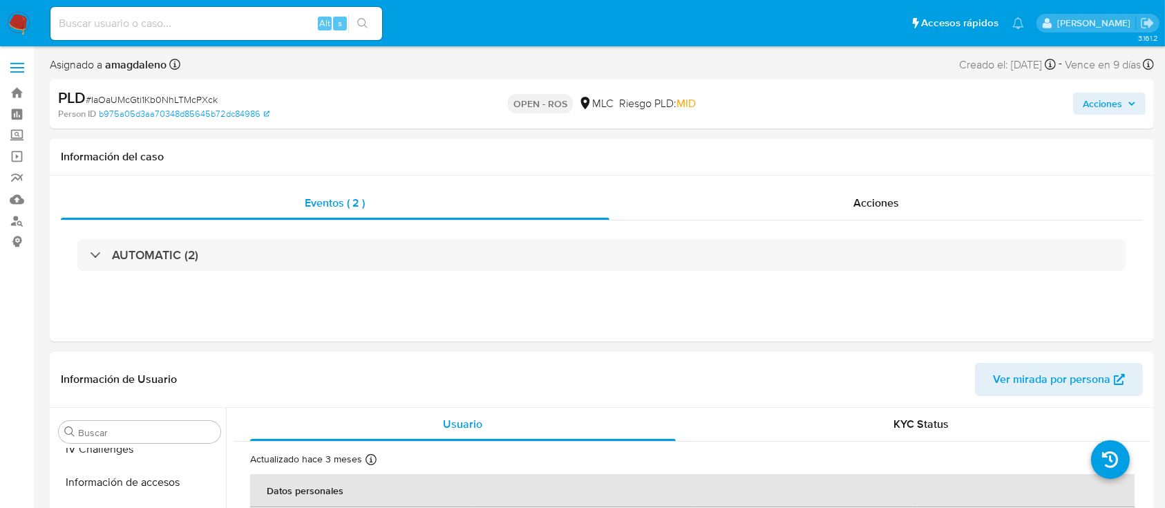
scroll to position [650, 0]
click at [1086, 102] on span "Acciones" at bounding box center [1102, 104] width 39 height 22
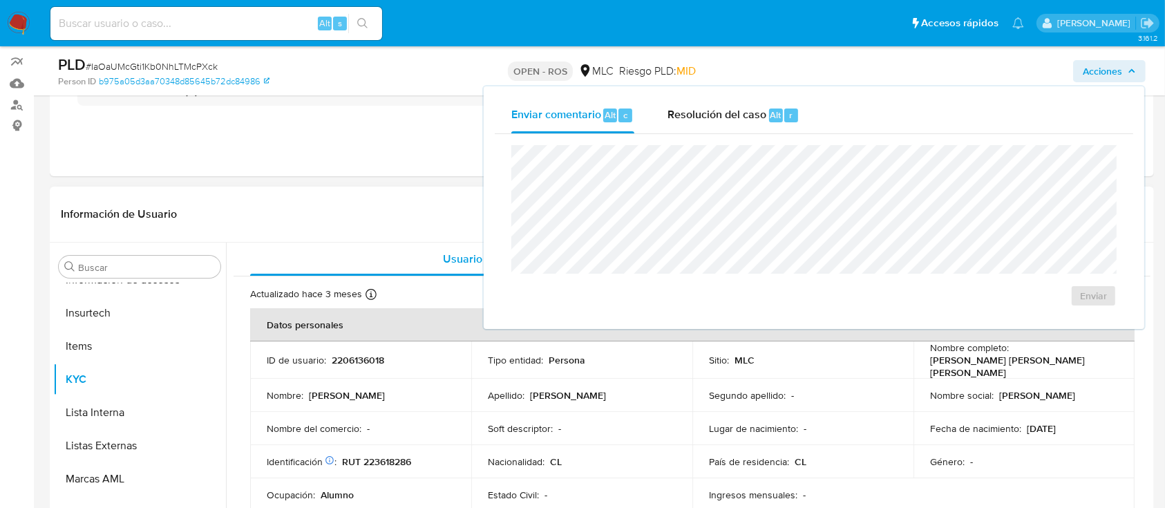
scroll to position [92, 0]
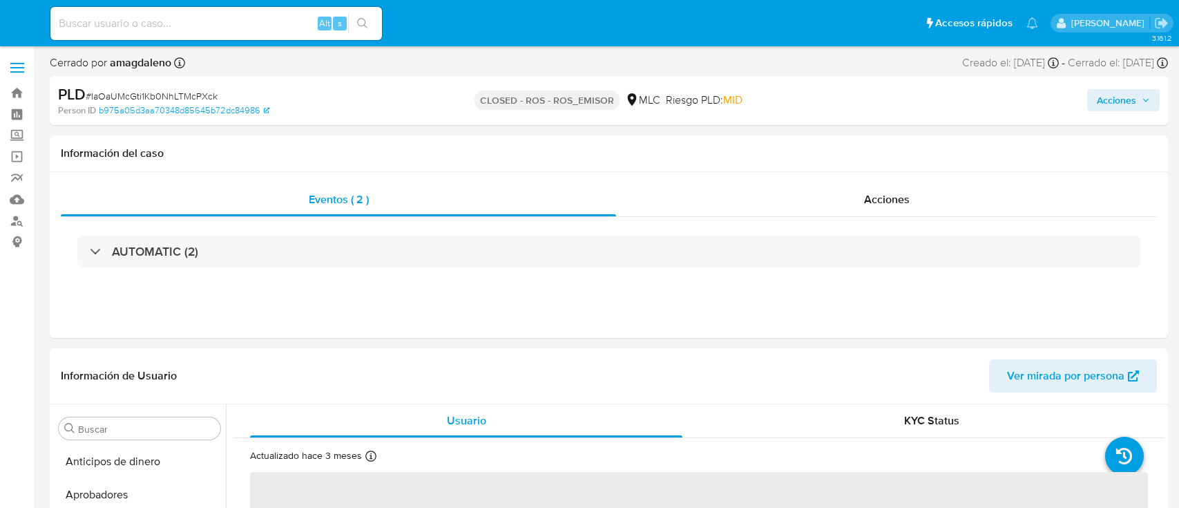
select select "10"
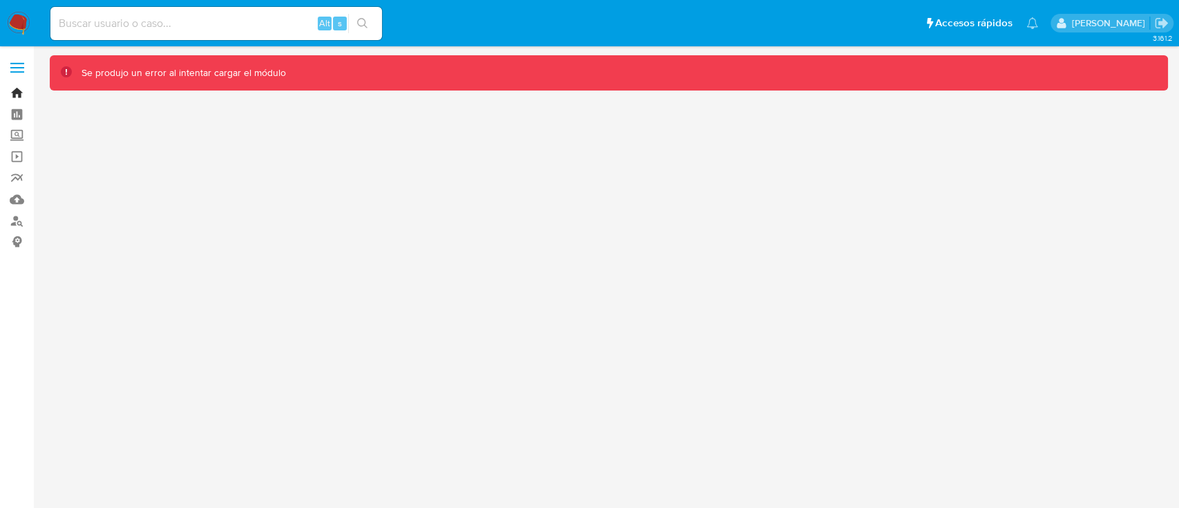
click at [17, 93] on link "Bandeja" at bounding box center [82, 92] width 164 height 21
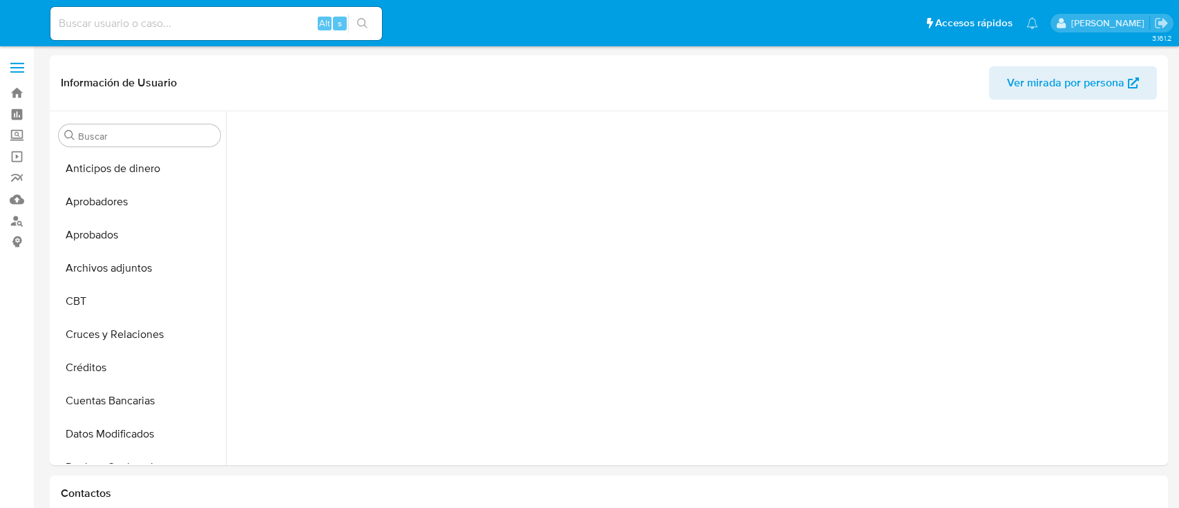
select select "10"
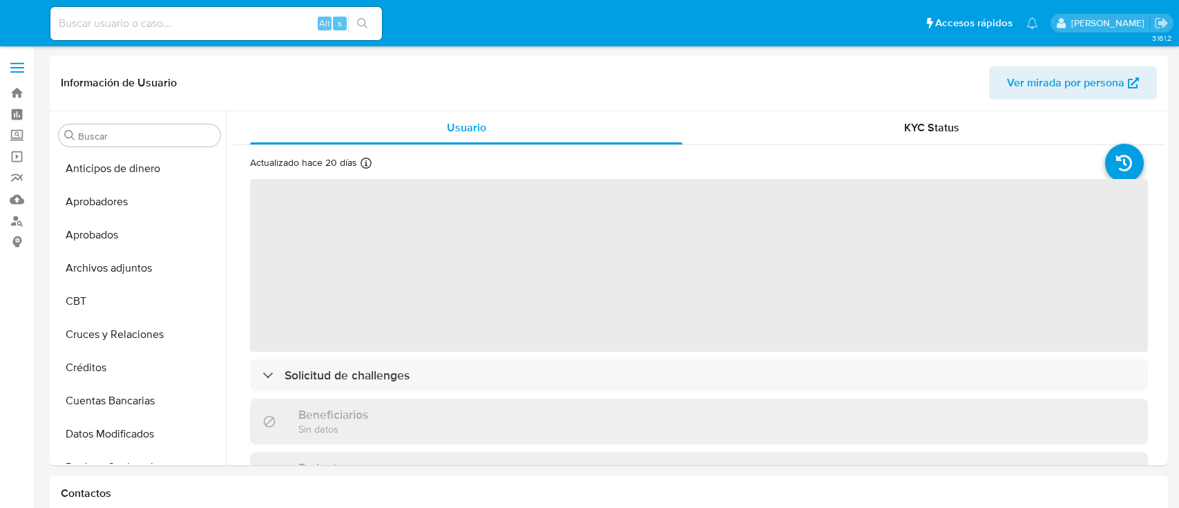
select select "10"
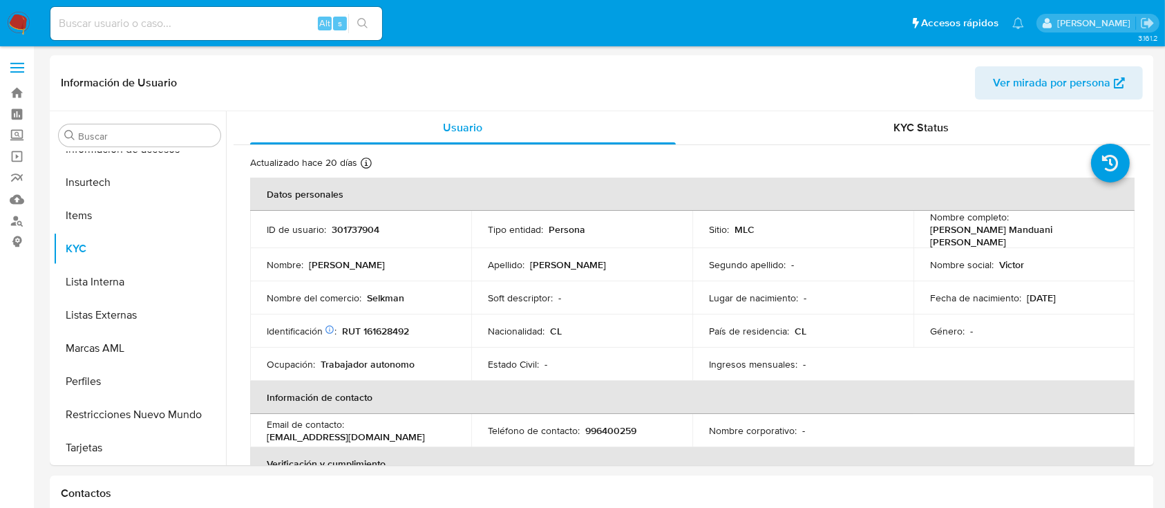
scroll to position [650, 0]
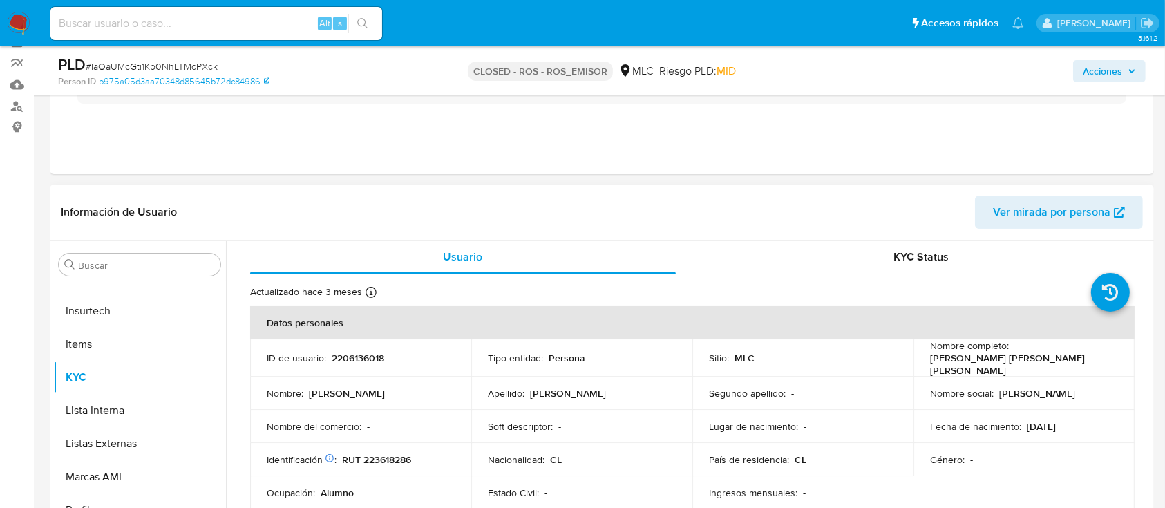
scroll to position [276, 0]
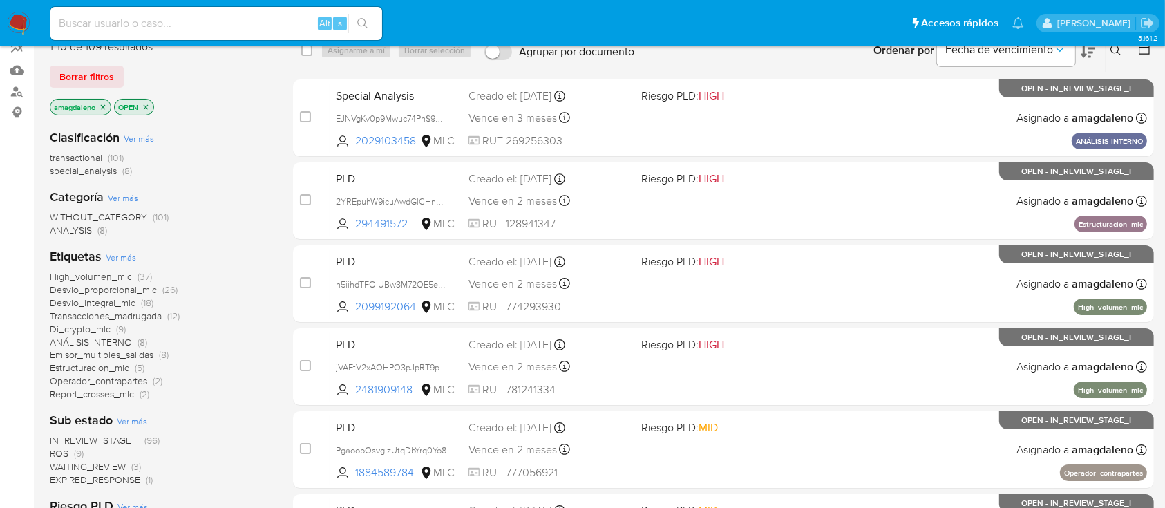
scroll to position [92, 0]
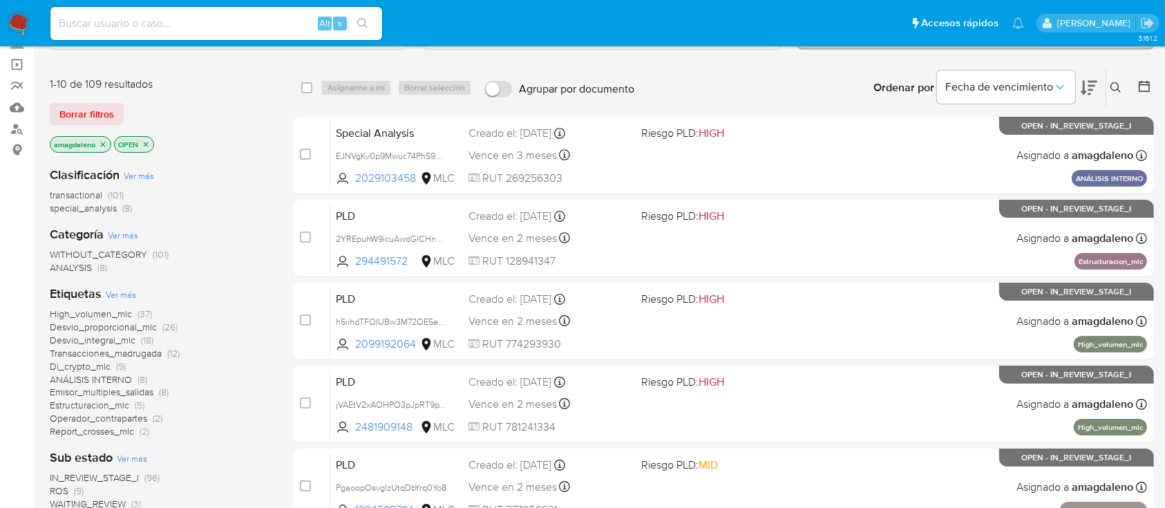
click at [77, 191] on span "transactional" at bounding box center [76, 195] width 53 height 14
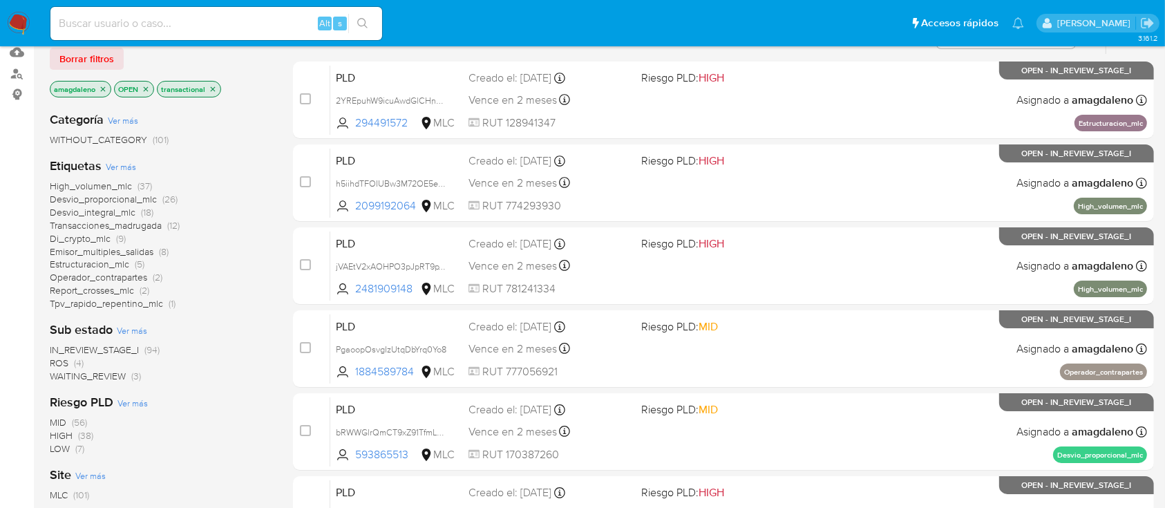
scroll to position [184, 0]
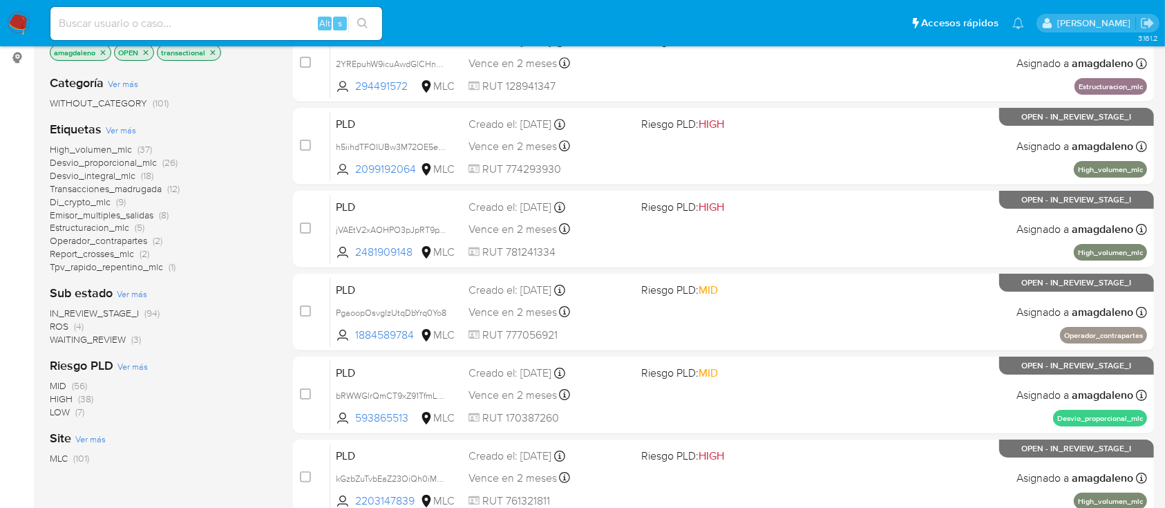
click at [62, 328] on span "ROS" at bounding box center [59, 326] width 19 height 14
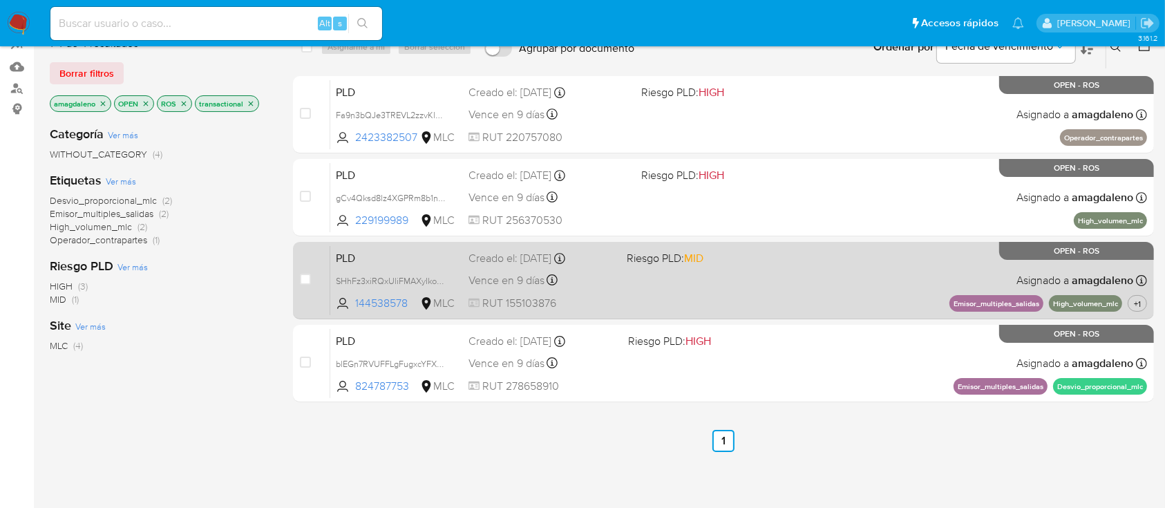
scroll to position [92, 0]
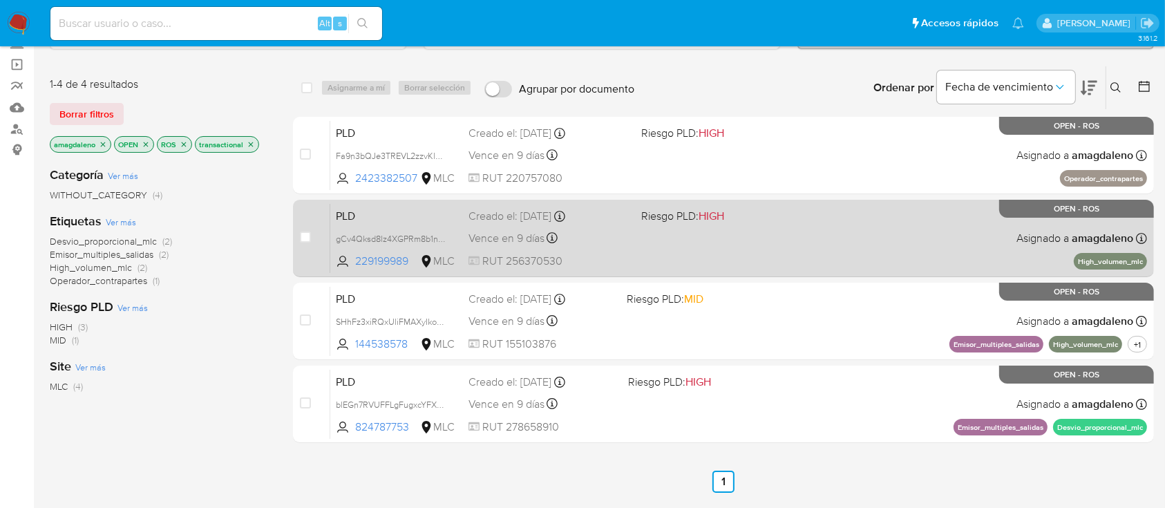
click at [683, 249] on div "PLD gCv4Qksd8lz4XGPRm8b1nb8E 229199989 MLC Riesgo PLD: HIGH Creado el: 12/07/20…" at bounding box center [738, 238] width 817 height 70
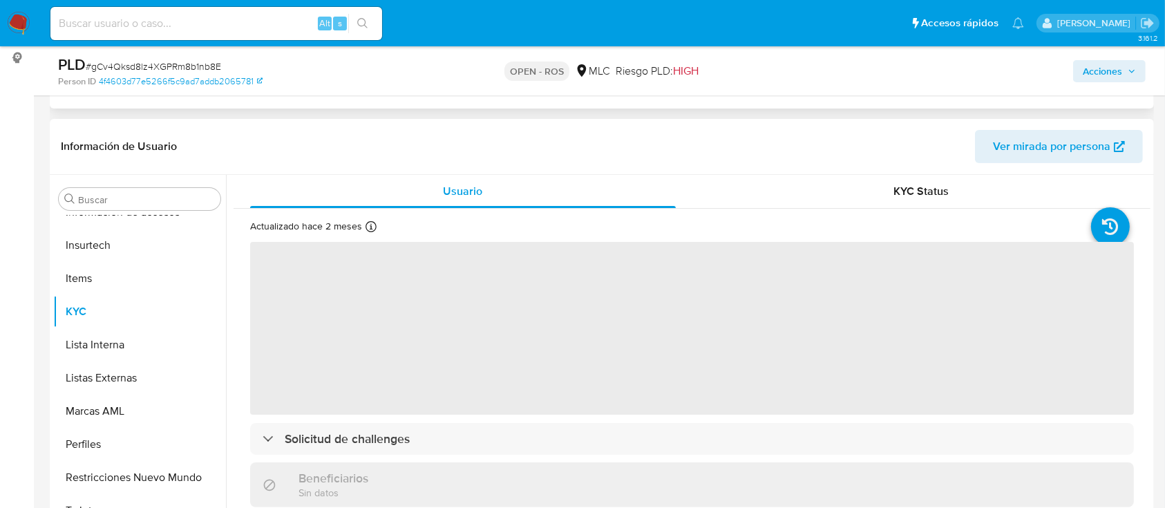
select select "10"
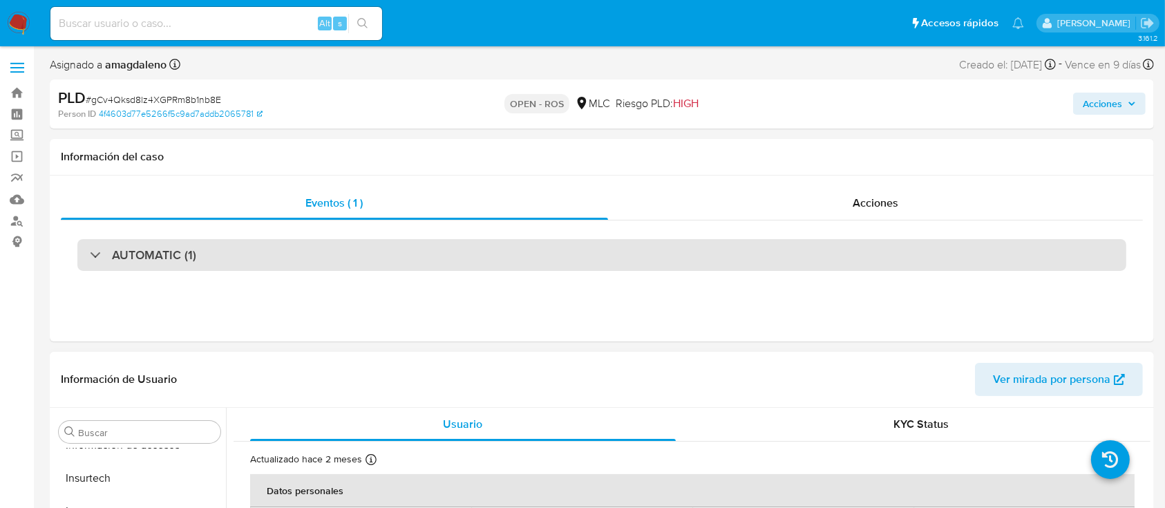
click at [562, 256] on div "AUTOMATIC (1)" at bounding box center [601, 255] width 1049 height 32
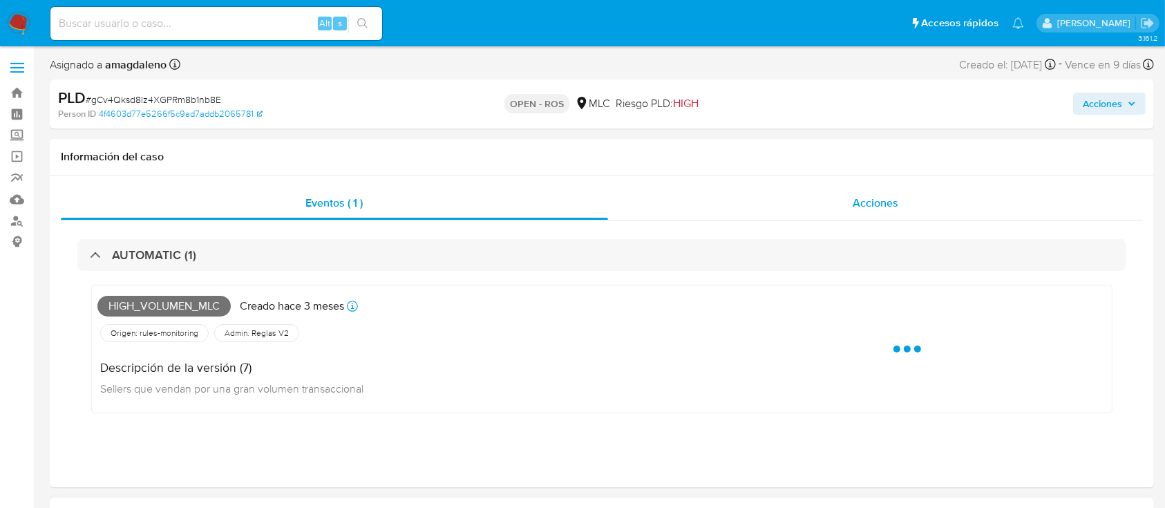
click at [705, 212] on div "Acciones" at bounding box center [875, 203] width 535 height 33
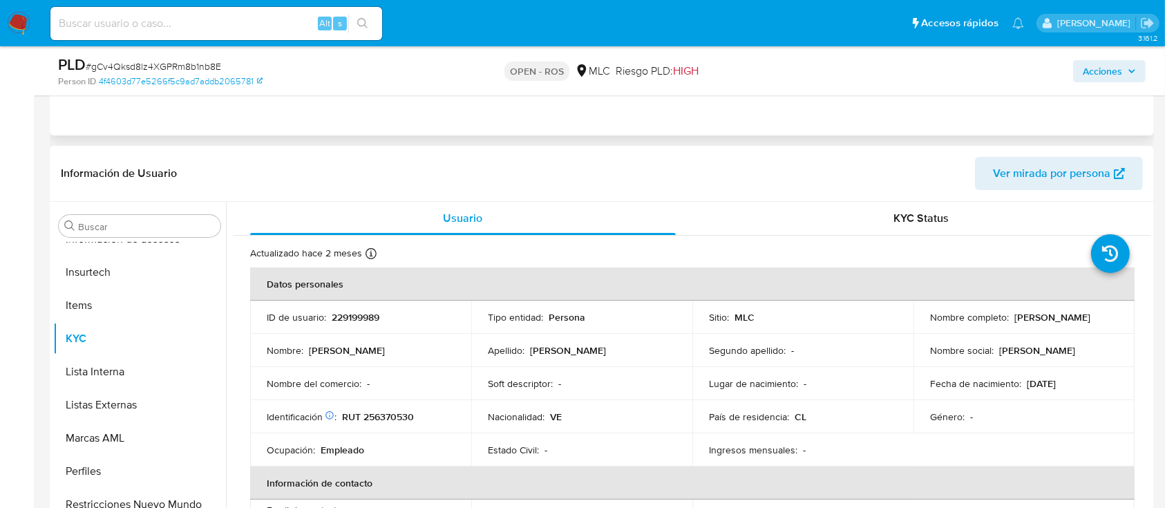
scroll to position [276, 0]
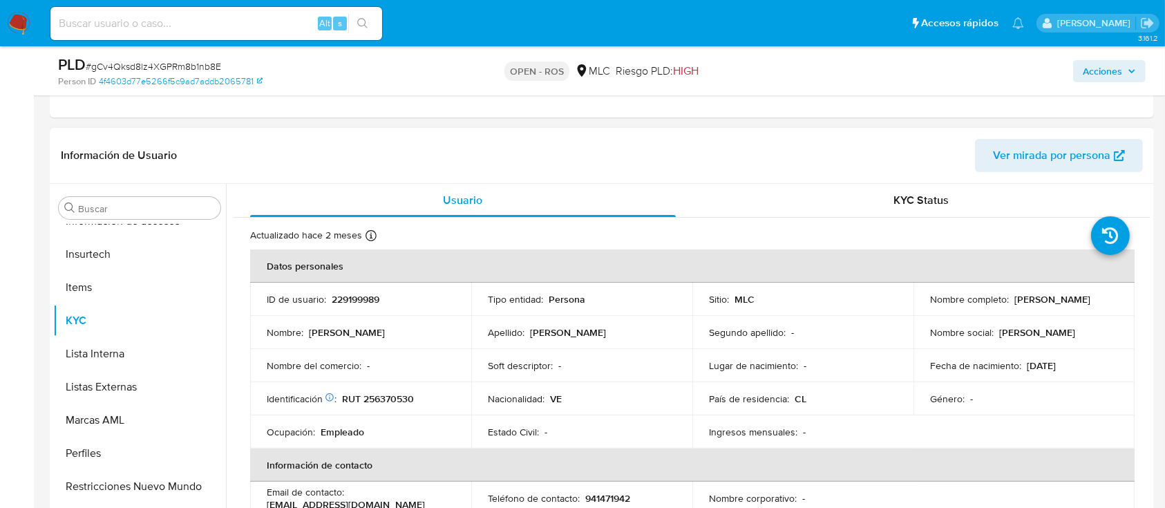
click at [1024, 305] on p "Douglas Gabriel Rodriguez Reyes" at bounding box center [1052, 299] width 76 height 12
drag, startPoint x: 929, startPoint y: 306, endPoint x: 1069, endPoint y: 303, distance: 139.6
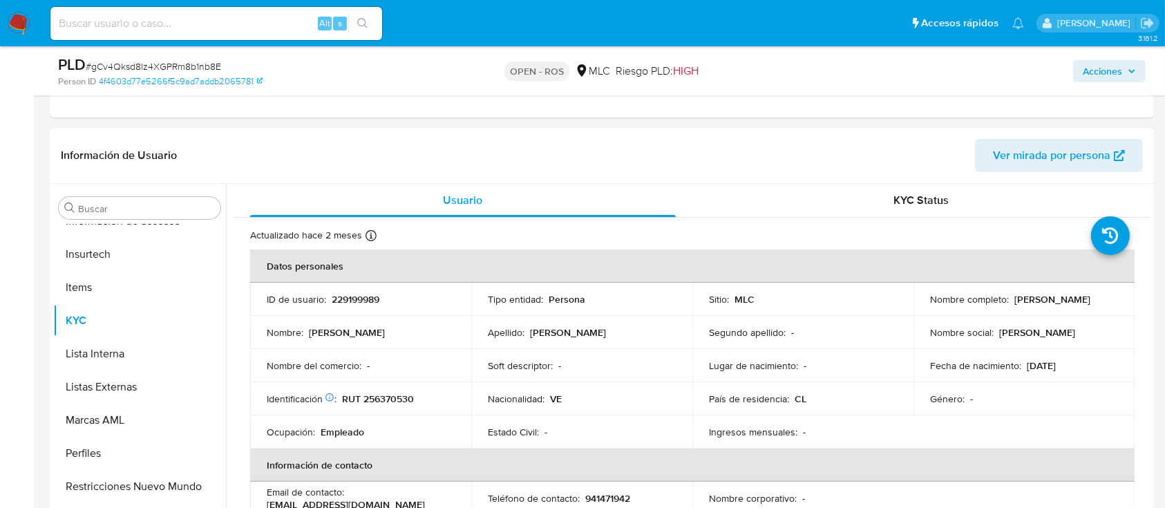
click at [1069, 303] on td "Nombre completo : Douglas Gabriel Rodriguez Reyes" at bounding box center [1023, 299] width 221 height 33
copy p "Douglas Gabriel Rodriguez Reyes"
click at [363, 303] on p "229199989" at bounding box center [356, 299] width 48 height 12
copy p "229199989"
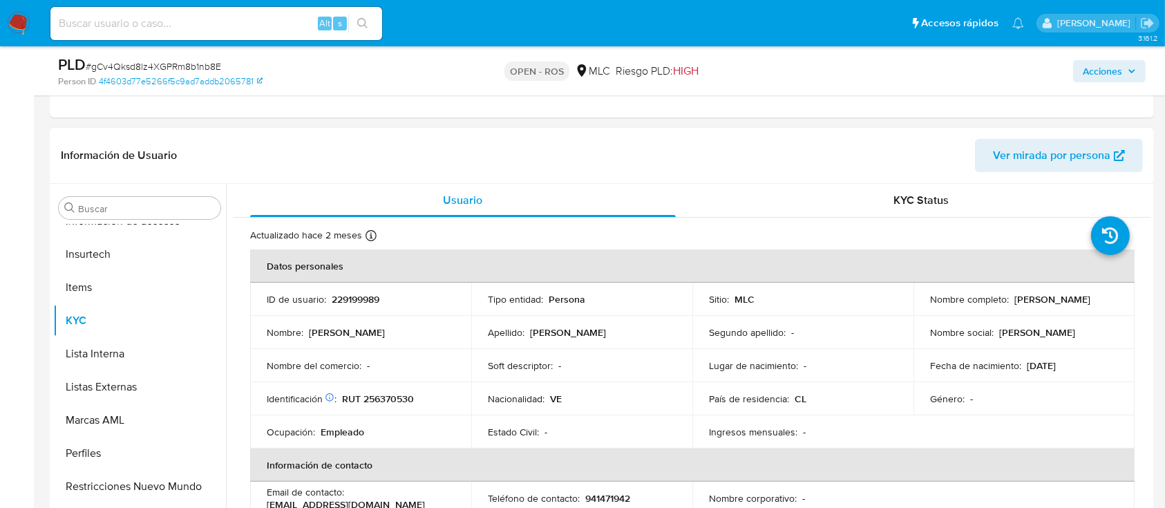
click at [389, 399] on p "RUT 256370530" at bounding box center [378, 398] width 72 height 12
copy p "256370530"
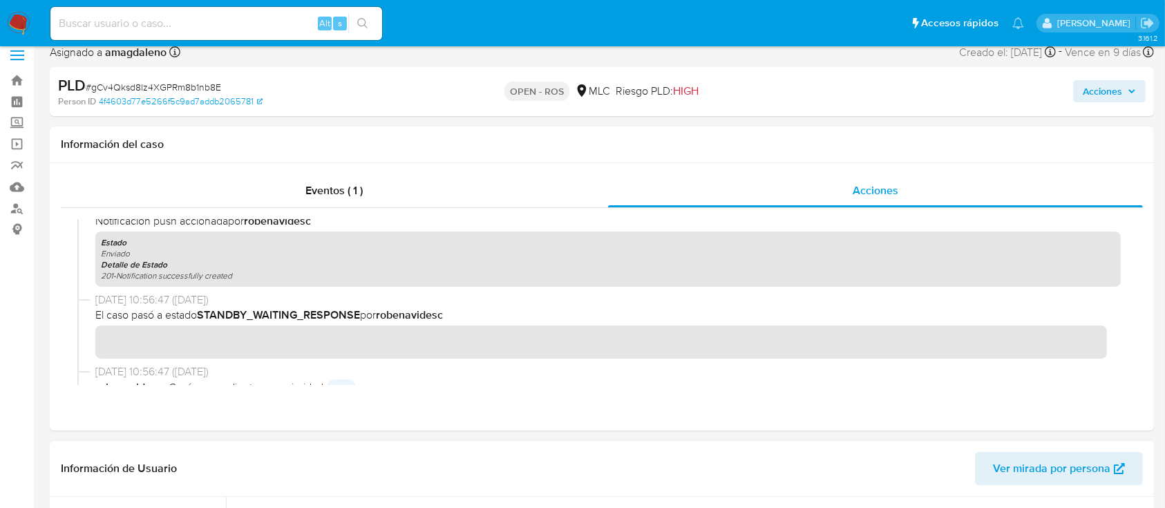
scroll to position [0, 0]
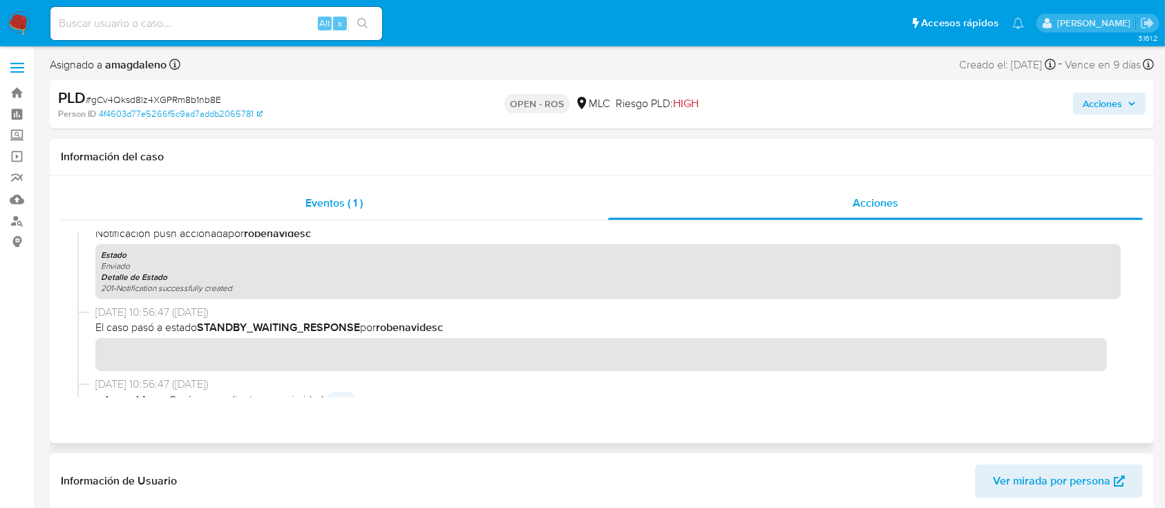
click at [401, 187] on div "Eventos ( 1 )" at bounding box center [334, 203] width 547 height 33
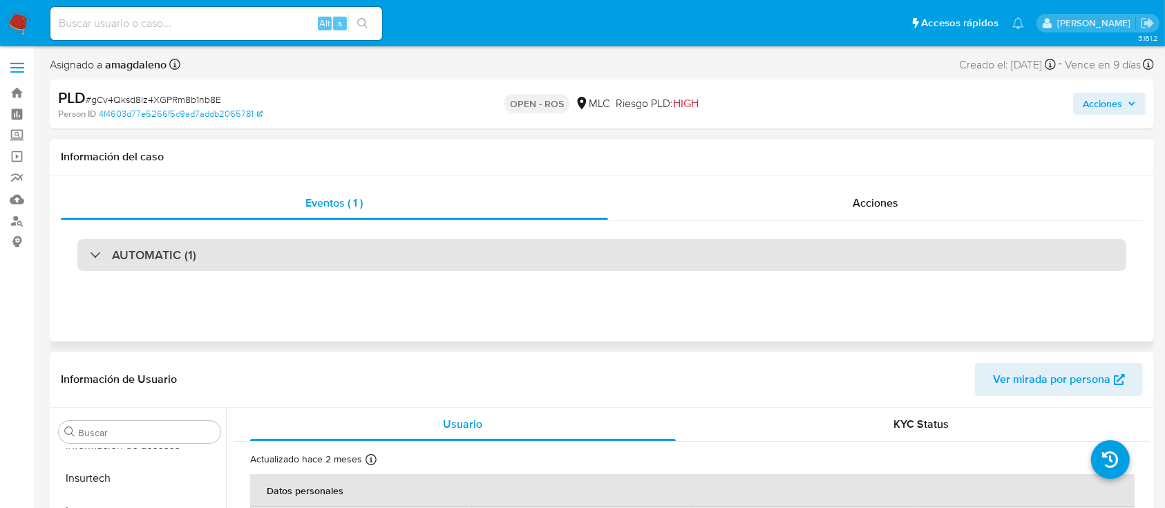
click at [240, 257] on div "AUTOMATIC (1)" at bounding box center [601, 255] width 1049 height 32
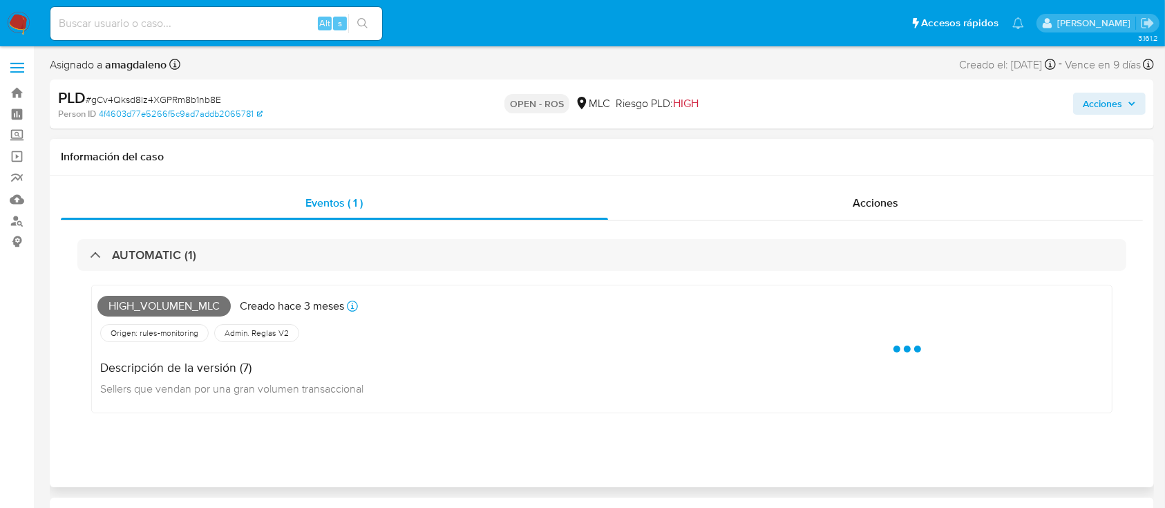
click at [188, 303] on span "High_volumen_mlc" at bounding box center [163, 306] width 133 height 21
copy span "High_volumen_mlc"
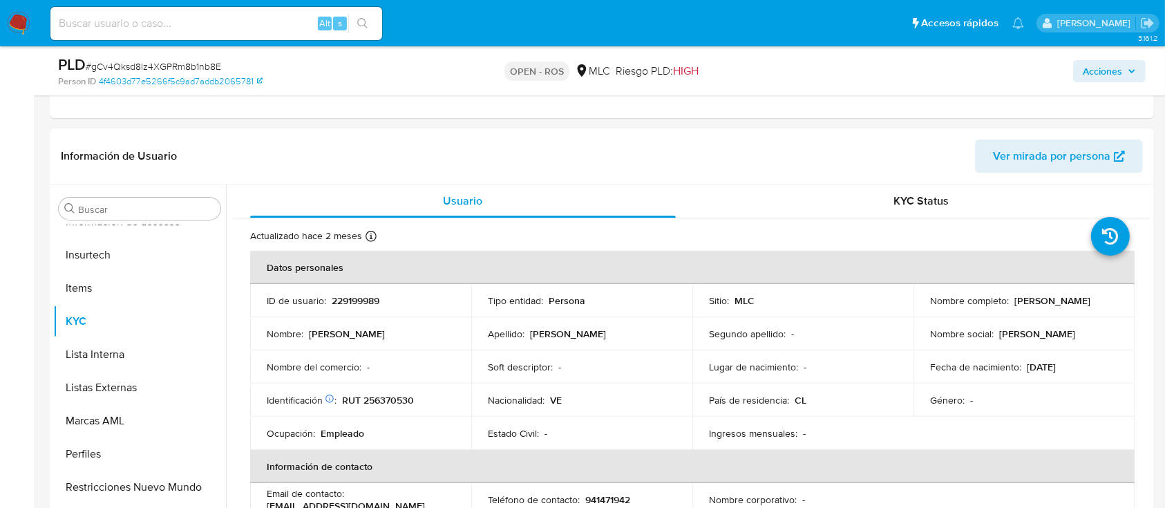
scroll to position [460, 0]
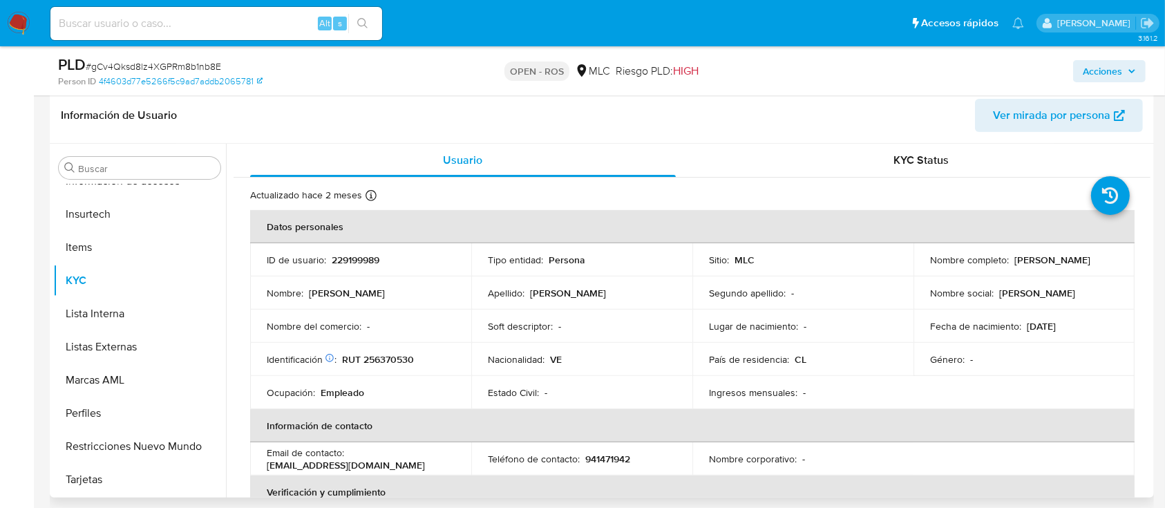
click at [357, 258] on p "229199989" at bounding box center [356, 260] width 48 height 12
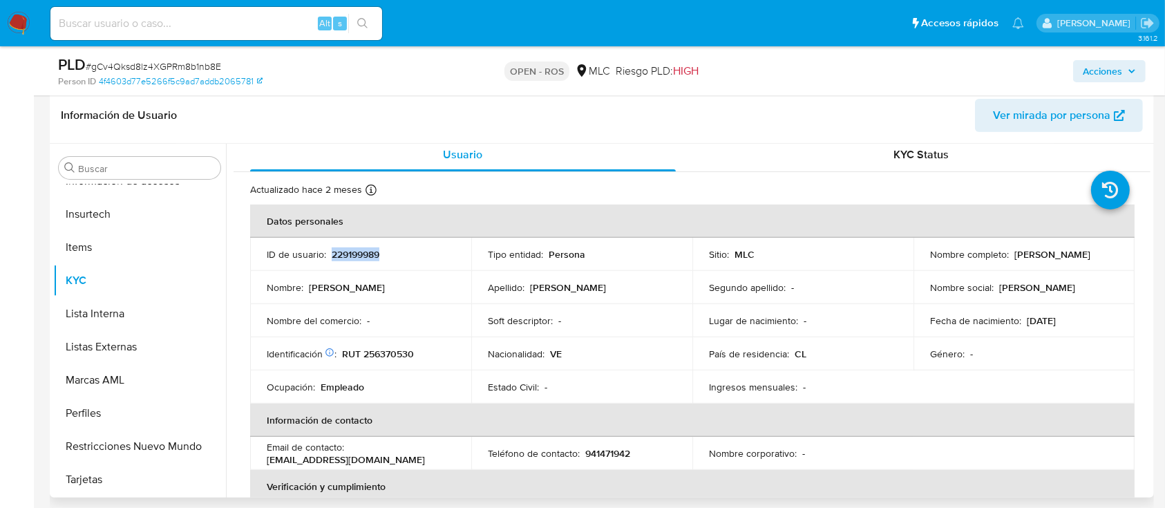
scroll to position [0, 0]
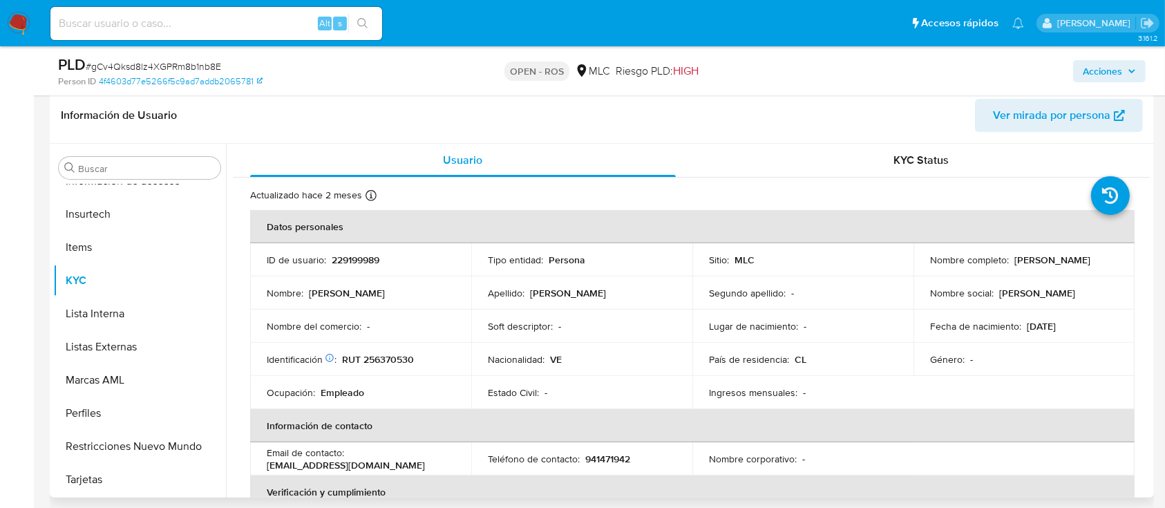
click at [386, 359] on p "RUT 256370530" at bounding box center [378, 359] width 72 height 12
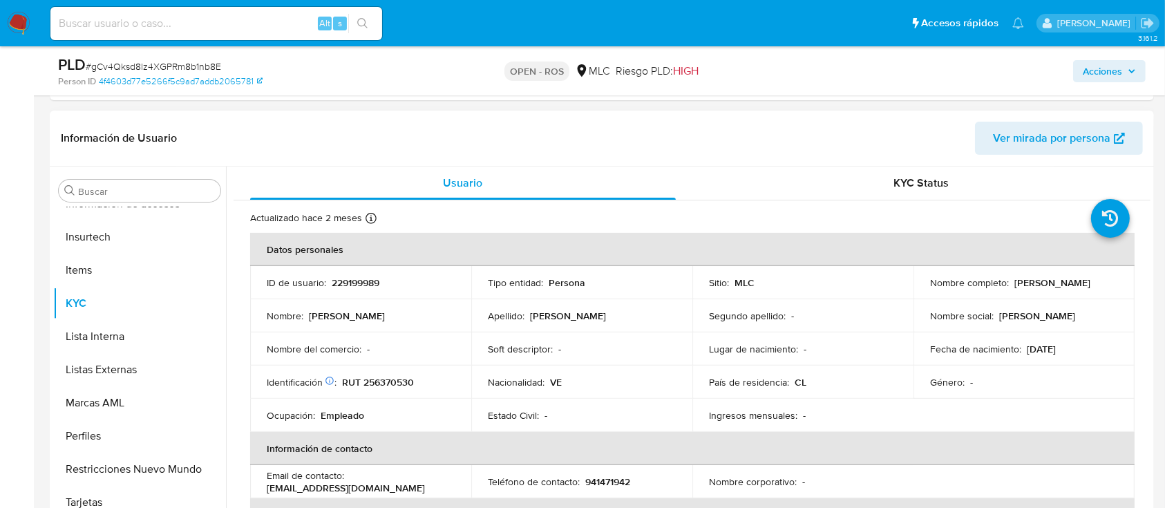
click at [366, 276] on p "229199989" at bounding box center [356, 282] width 48 height 12
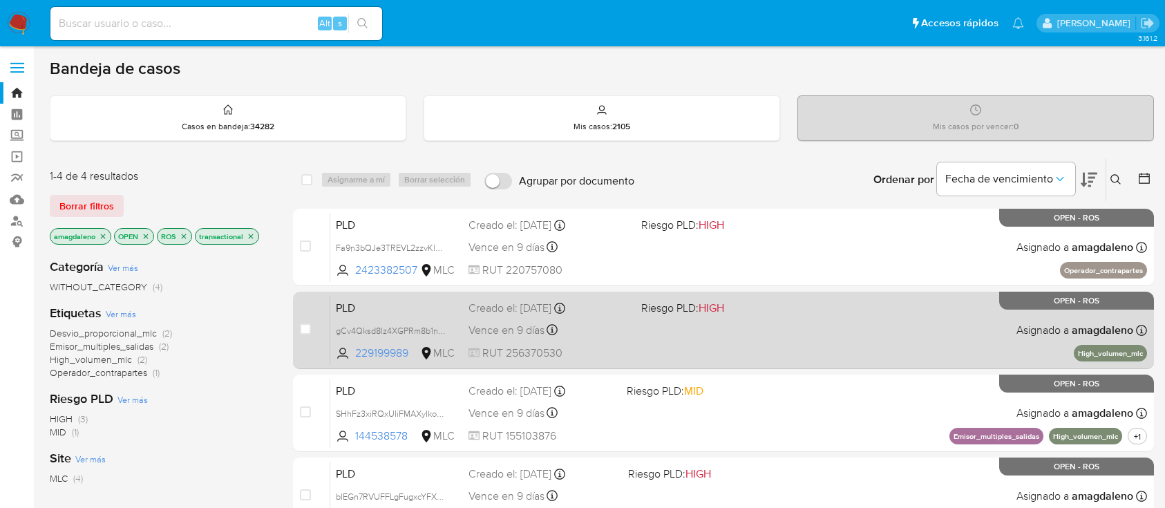
scroll to position [92, 0]
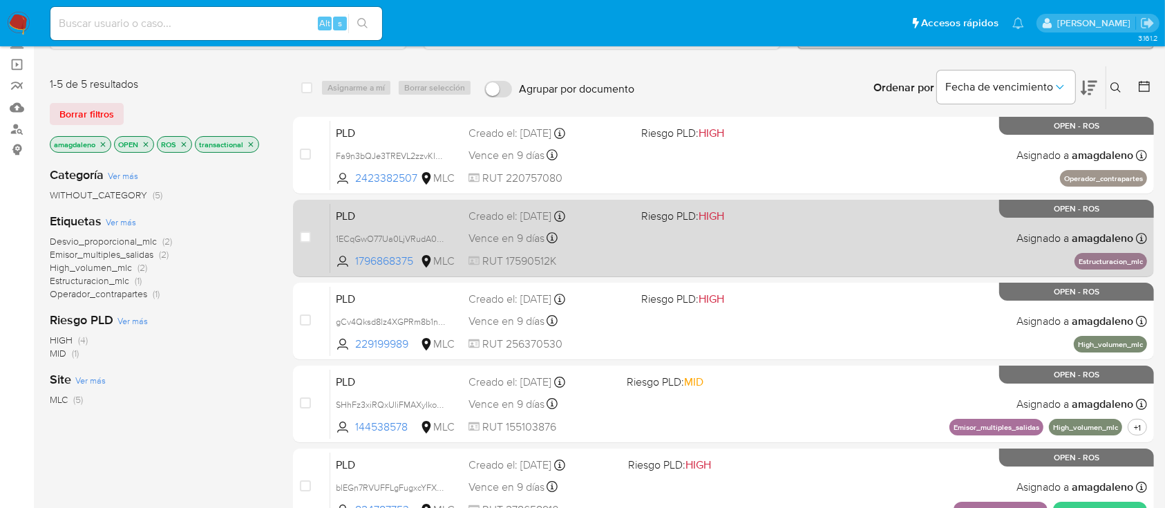
scroll to position [184, 0]
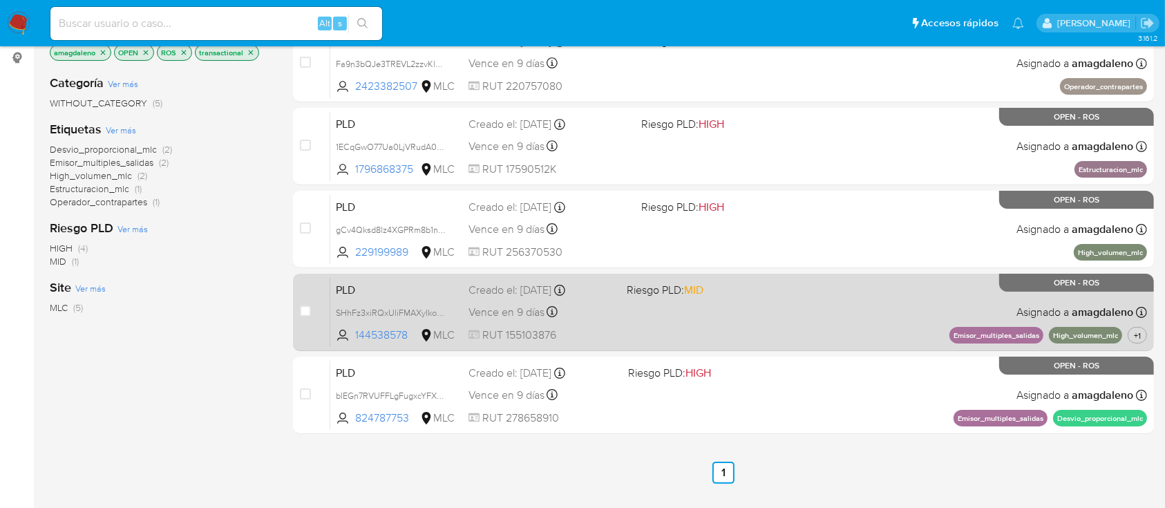
click at [616, 318] on div "PLD SHhFz3xiRQxUliFMAXyIkoXp 144538578 MLC Riesgo PLD: MID Creado el: [DATE] Cr…" at bounding box center [738, 312] width 817 height 70
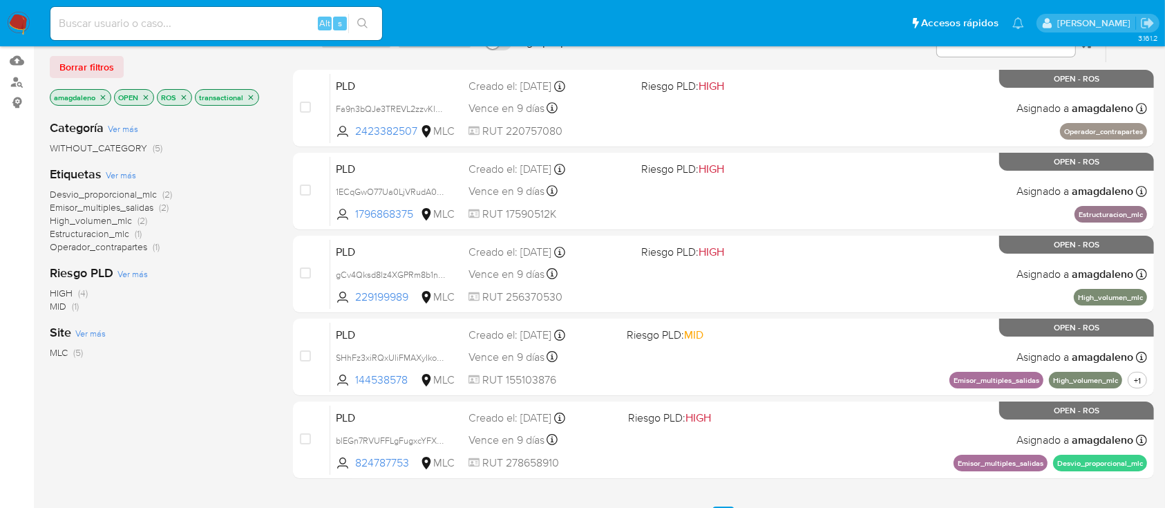
scroll to position [140, 0]
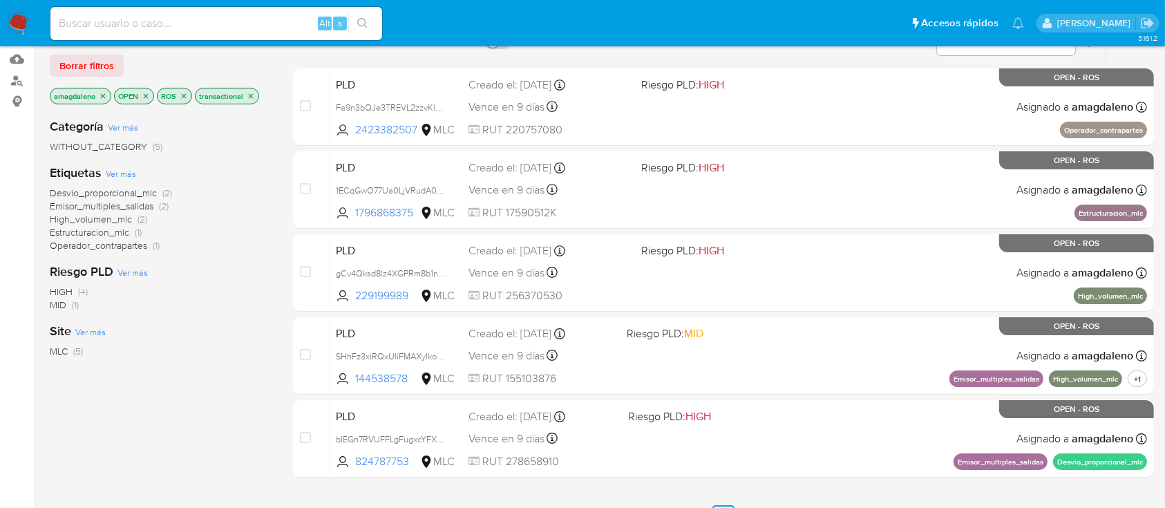
click at [177, 454] on div "Categoría Ver más WITHOUT_CATEGORY (5) Etiquetas Ver más Desvio_proporcional_ml…" at bounding box center [160, 342] width 221 height 470
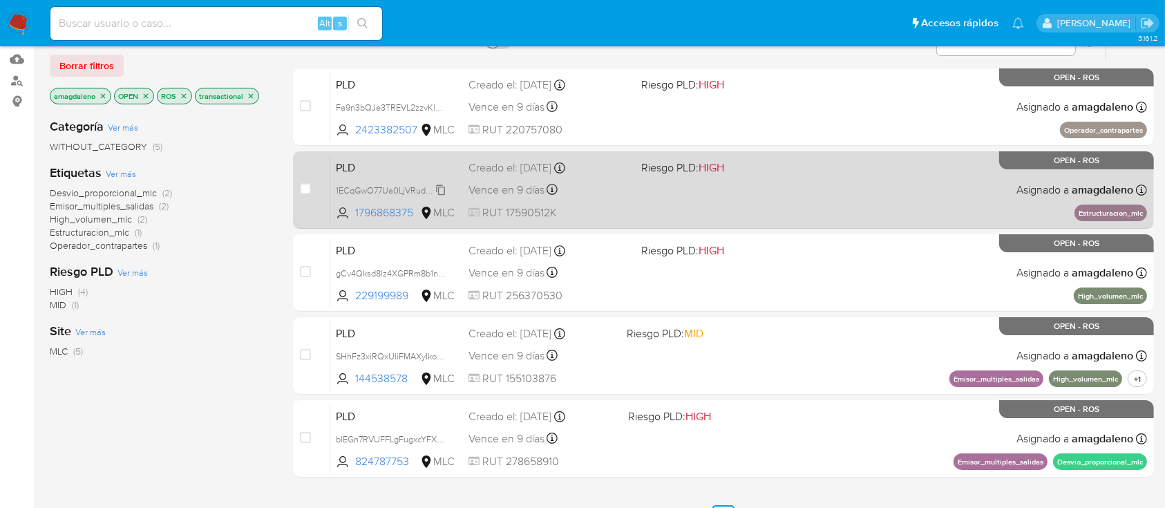
click at [365, 189] on span "1ECqGwO77Ua0LjVRudA0VDko" at bounding box center [397, 189] width 122 height 15
click at [388, 207] on span "1796868375" at bounding box center [386, 212] width 62 height 15
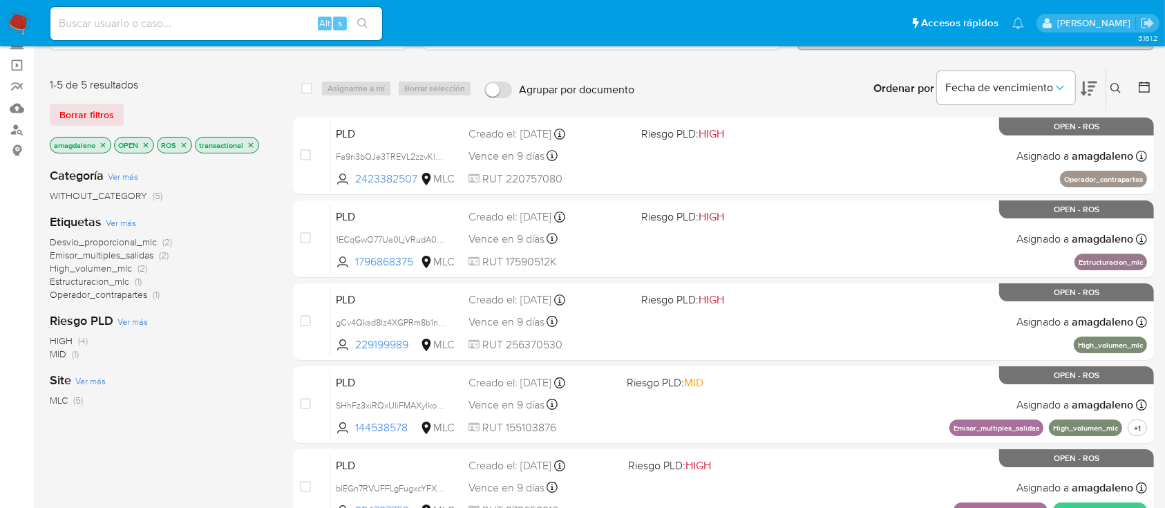
scroll to position [92, 0]
click at [102, 142] on icon "close-filter" at bounding box center [103, 144] width 8 height 8
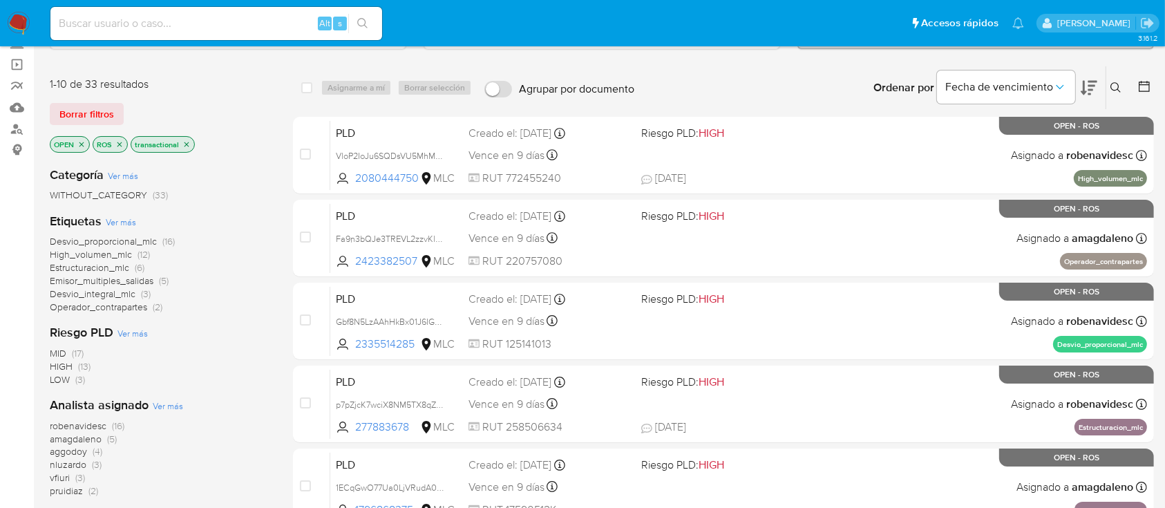
click at [119, 141] on icon "close-filter" at bounding box center [119, 144] width 8 height 8
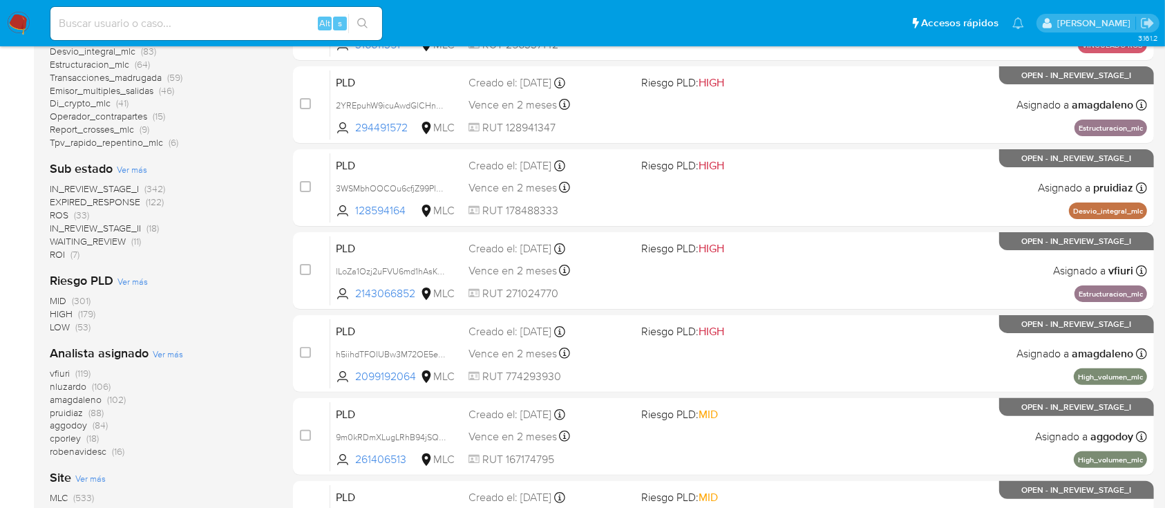
scroll to position [310, 0]
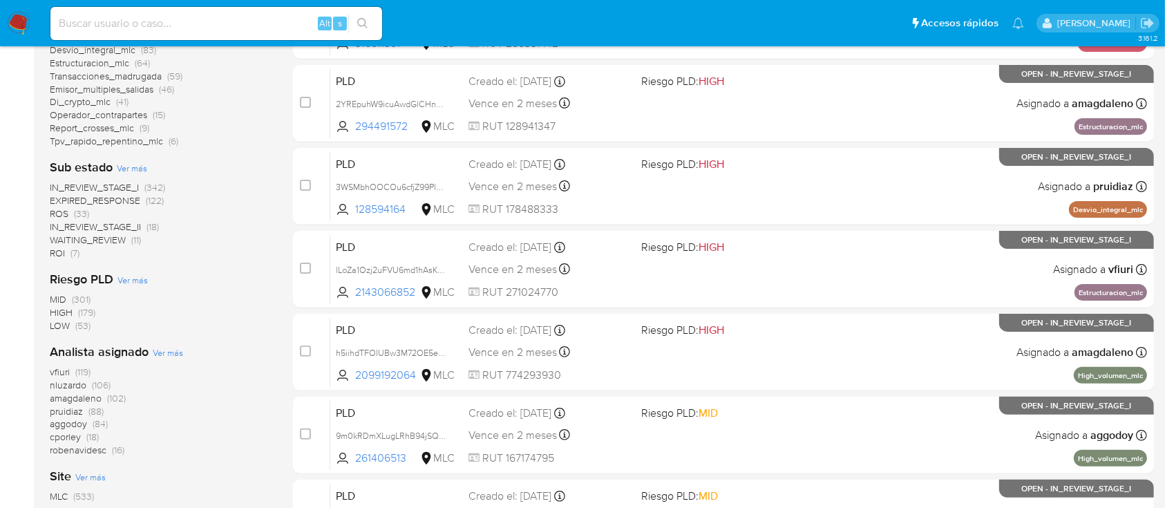
click at [56, 251] on span "ROI" at bounding box center [57, 253] width 15 height 14
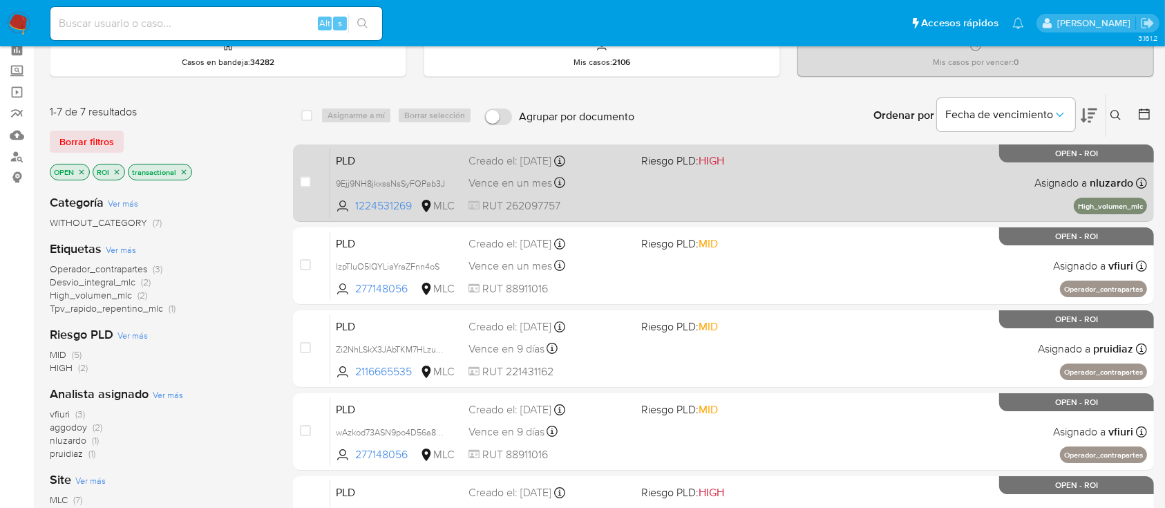
scroll to position [68, 0]
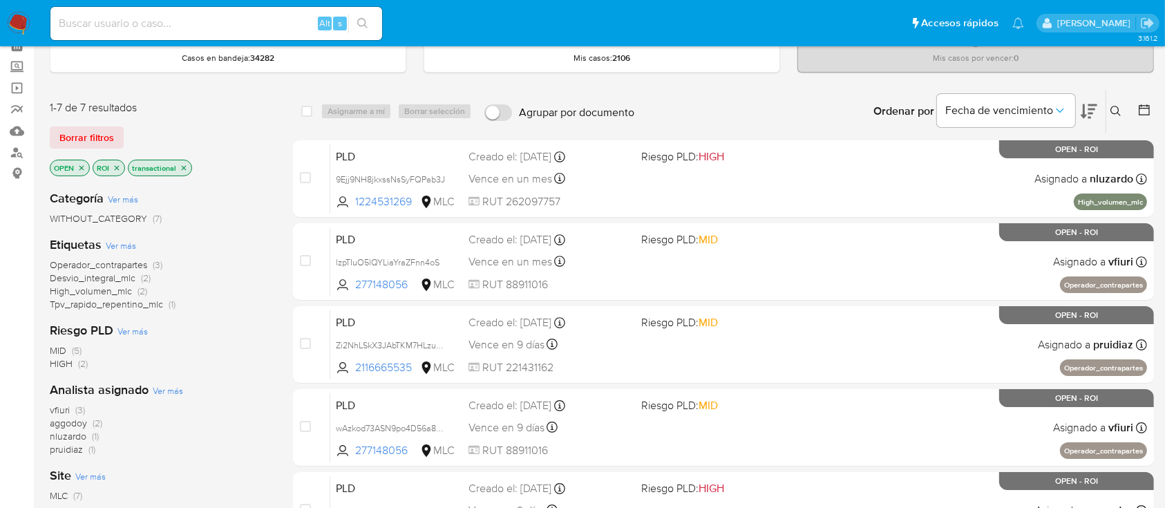
click at [117, 167] on icon "close-filter" at bounding box center [117, 168] width 8 height 8
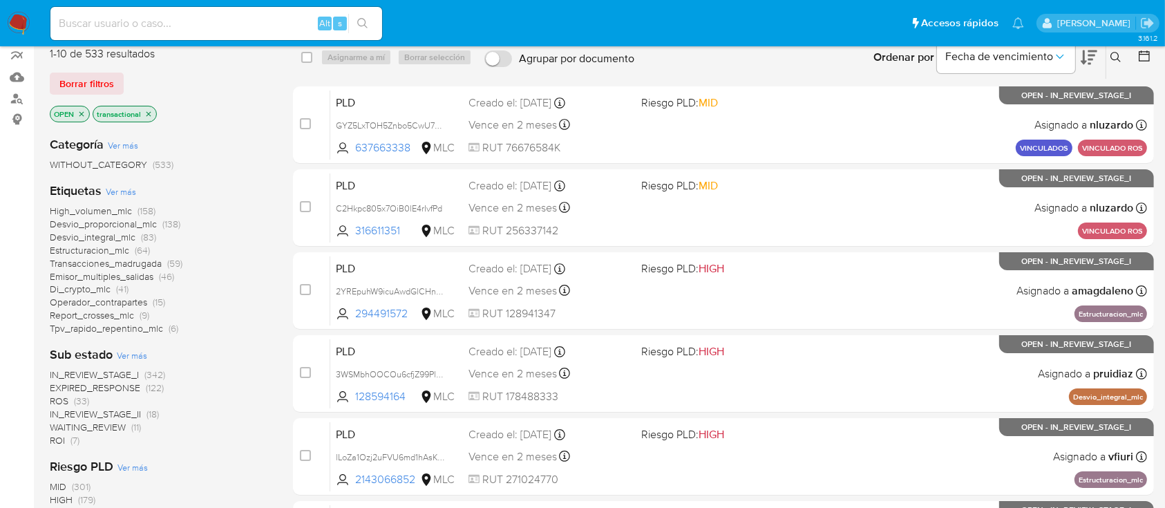
scroll to position [93, 0]
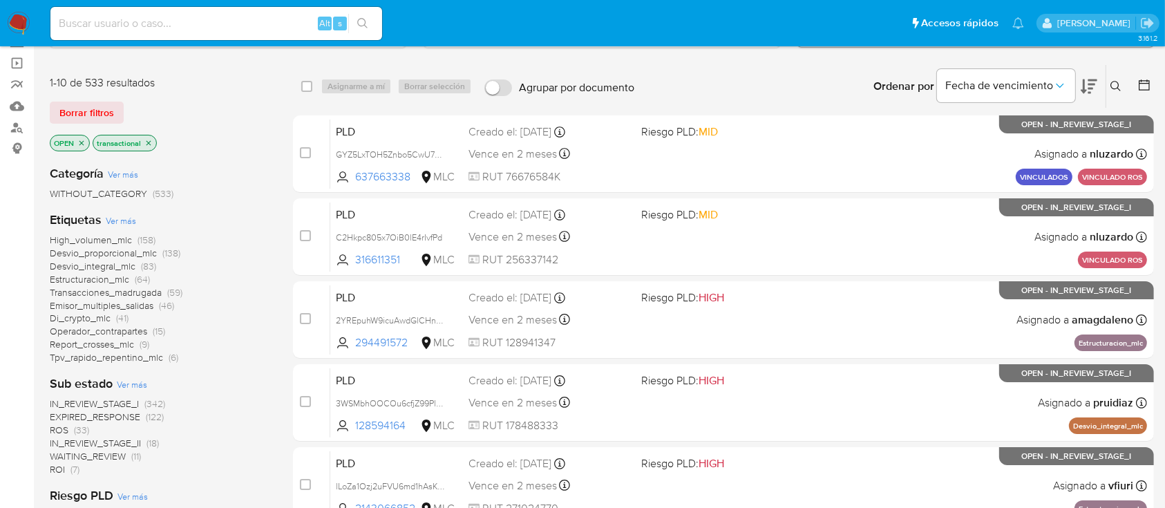
click at [1139, 84] on icon at bounding box center [1144, 85] width 14 height 14
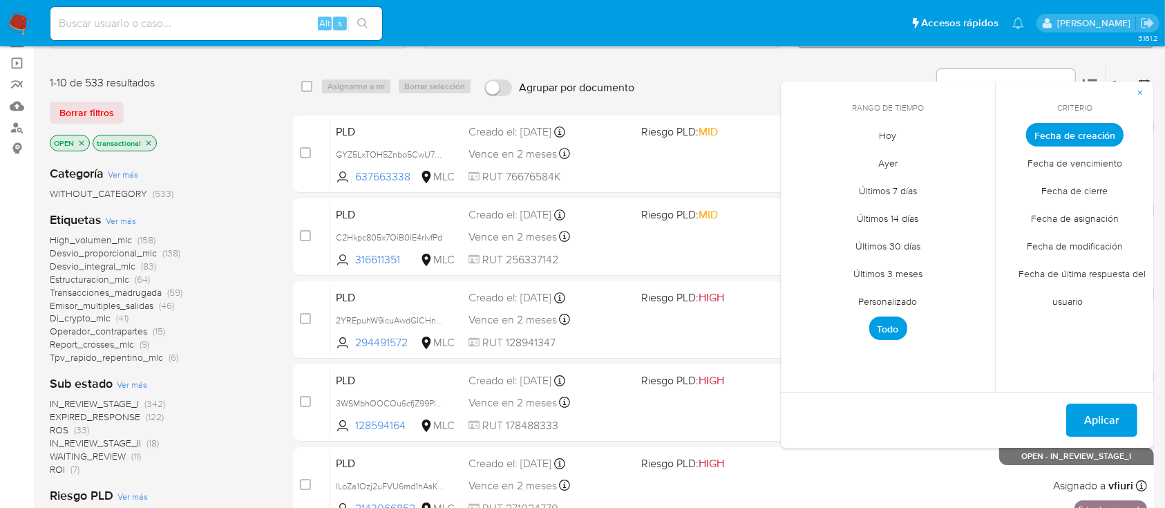
click at [891, 300] on span "Personalizado" at bounding box center [888, 301] width 88 height 28
click at [797, 158] on icon "Mes anterior" at bounding box center [802, 160] width 17 height 17
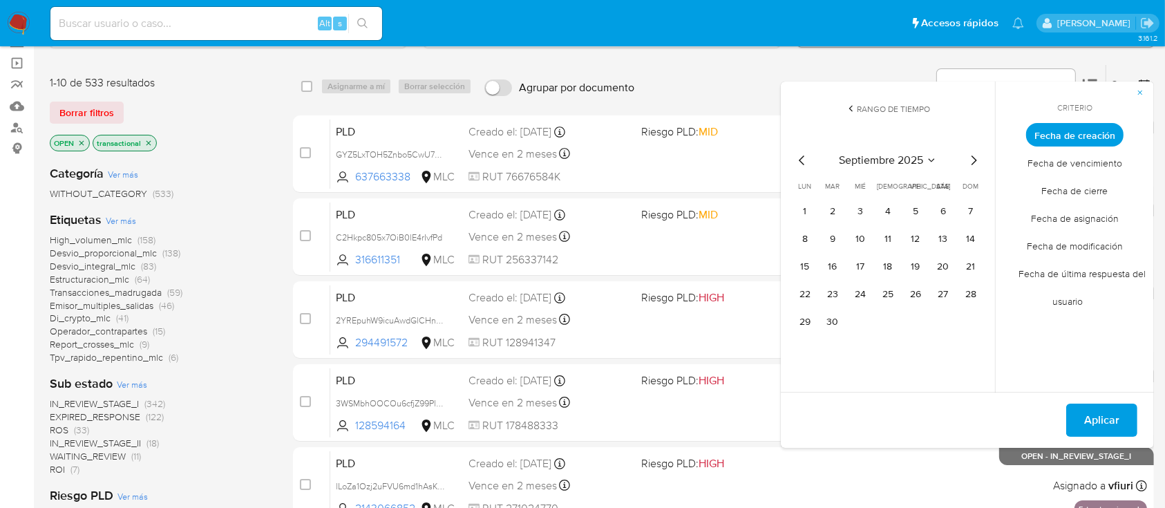
click at [799, 163] on icon "Mes anterior" at bounding box center [802, 160] width 17 height 17
click at [913, 215] on button "1" at bounding box center [915, 211] width 22 height 22
click at [798, 166] on icon "Mes anterior" at bounding box center [802, 160] width 17 height 17
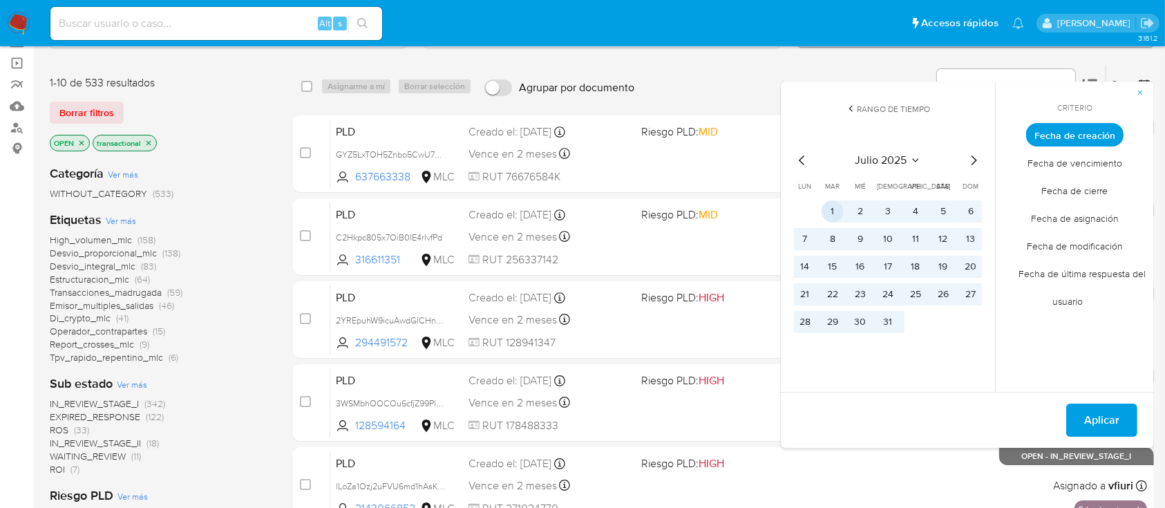
click at [835, 215] on button "1" at bounding box center [832, 211] width 22 height 22
click at [893, 327] on button "31" at bounding box center [888, 322] width 22 height 22
click at [830, 209] on button "1" at bounding box center [832, 211] width 22 height 22
click at [1085, 424] on span "Aplicar" at bounding box center [1101, 420] width 35 height 30
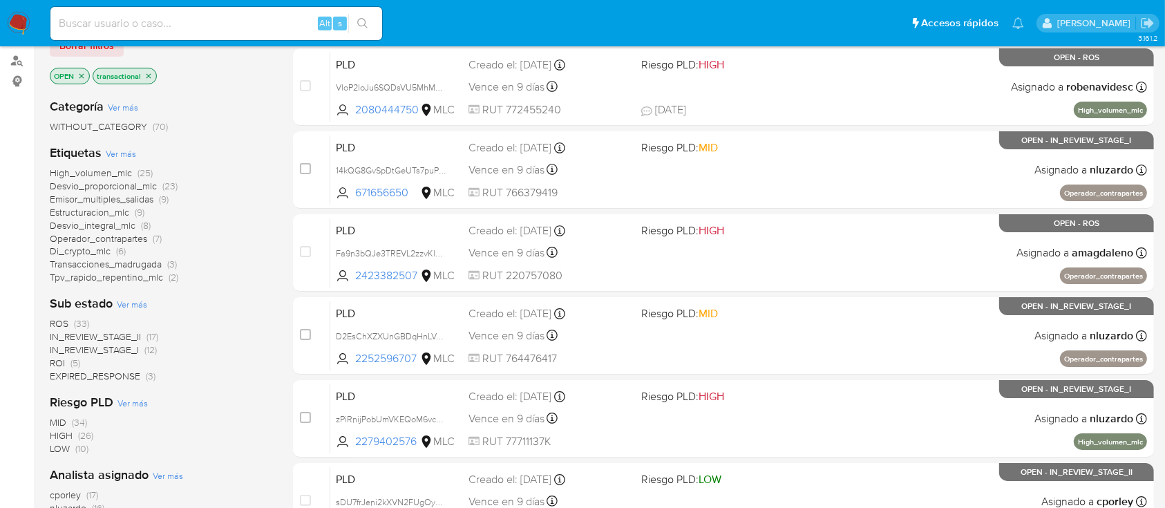
scroll to position [159, 0]
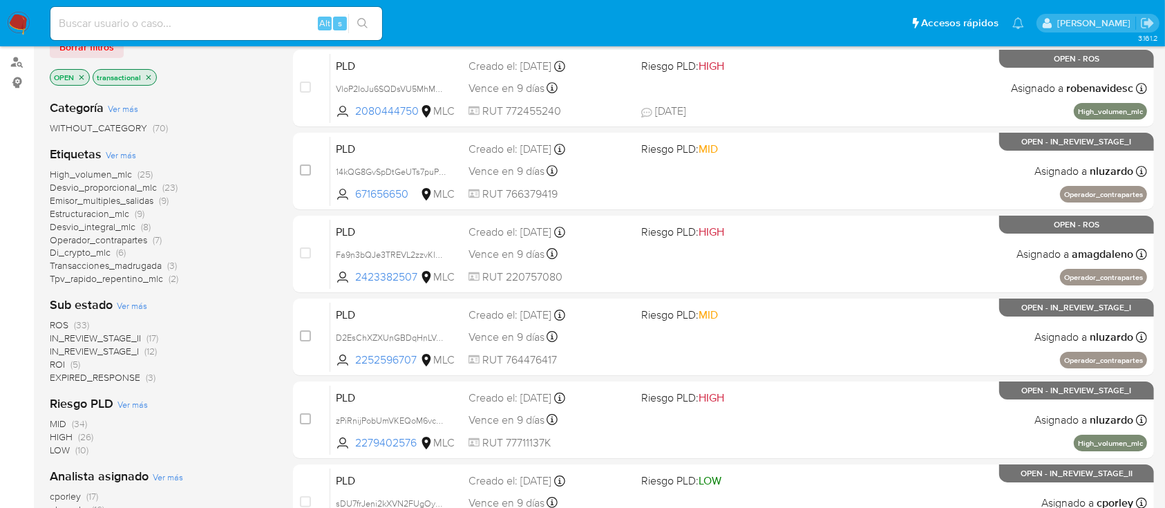
click at [85, 79] on icon "close-filter" at bounding box center [81, 77] width 8 height 8
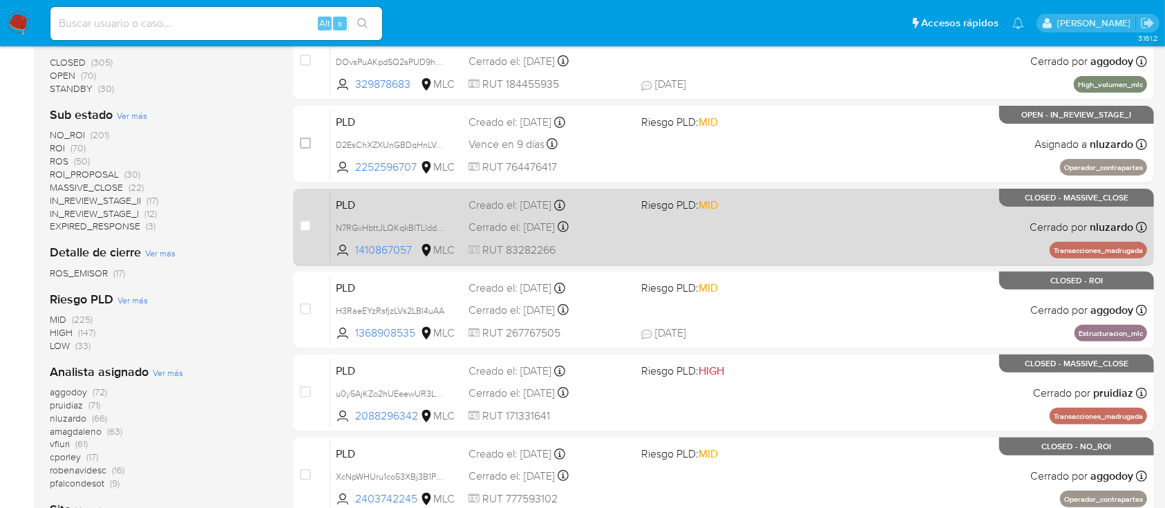
scroll to position [437, 0]
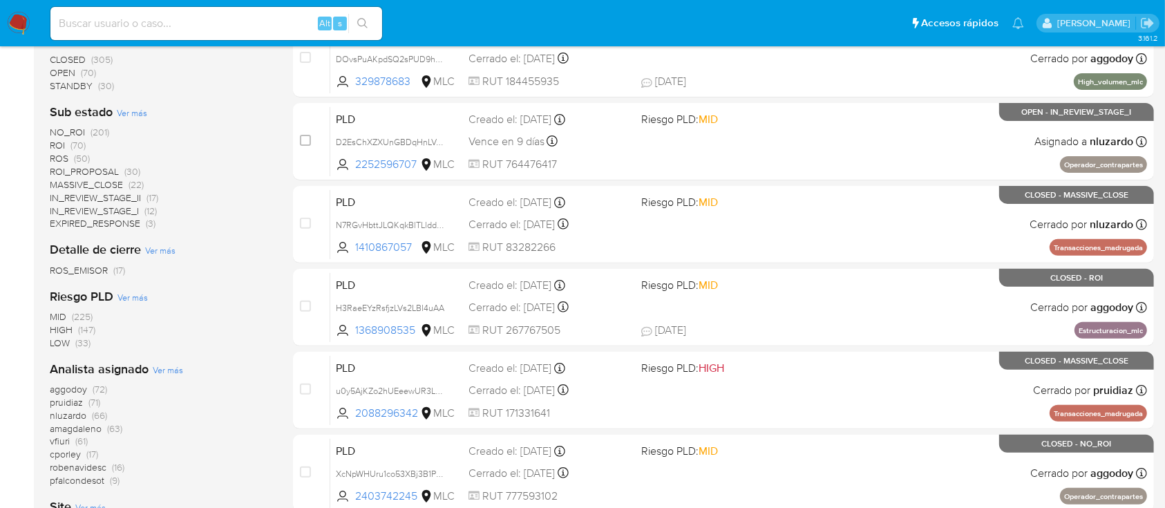
click at [61, 72] on span "OPEN" at bounding box center [63, 73] width 26 height 14
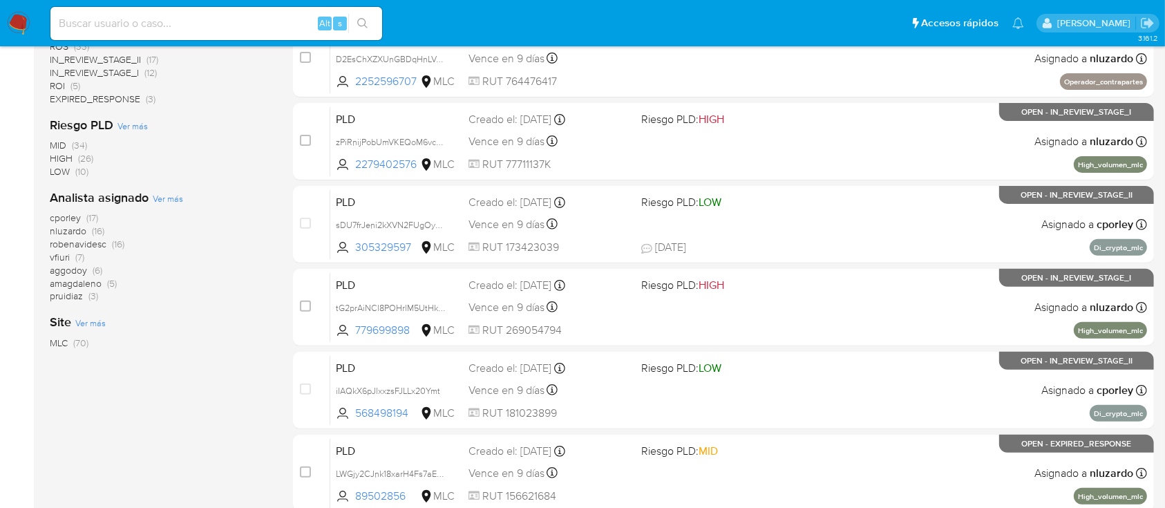
click at [184, 140] on div "MID (34) HIGH (26) LOW (10)" at bounding box center [160, 158] width 221 height 39
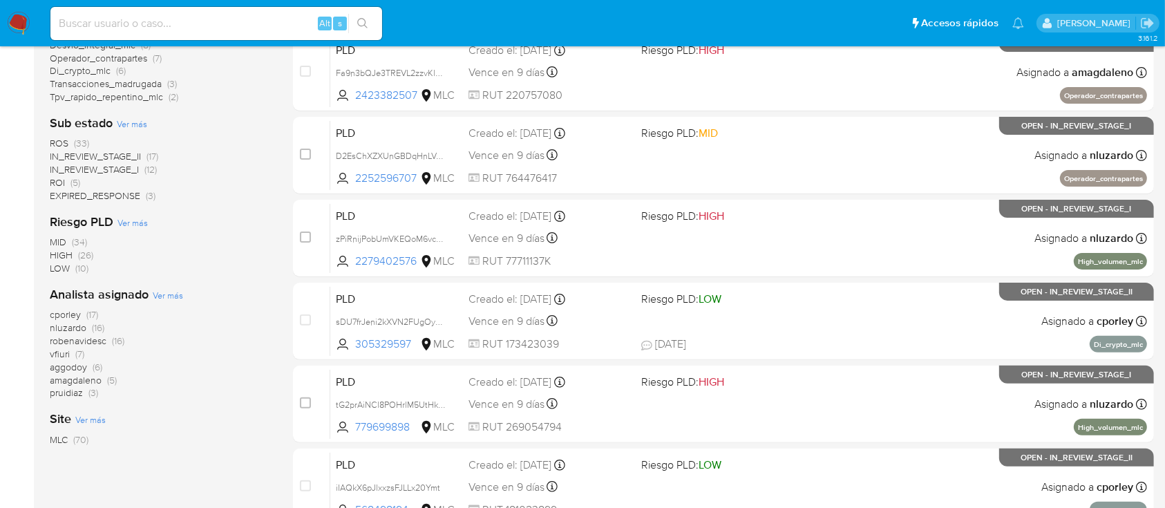
scroll to position [343, 0]
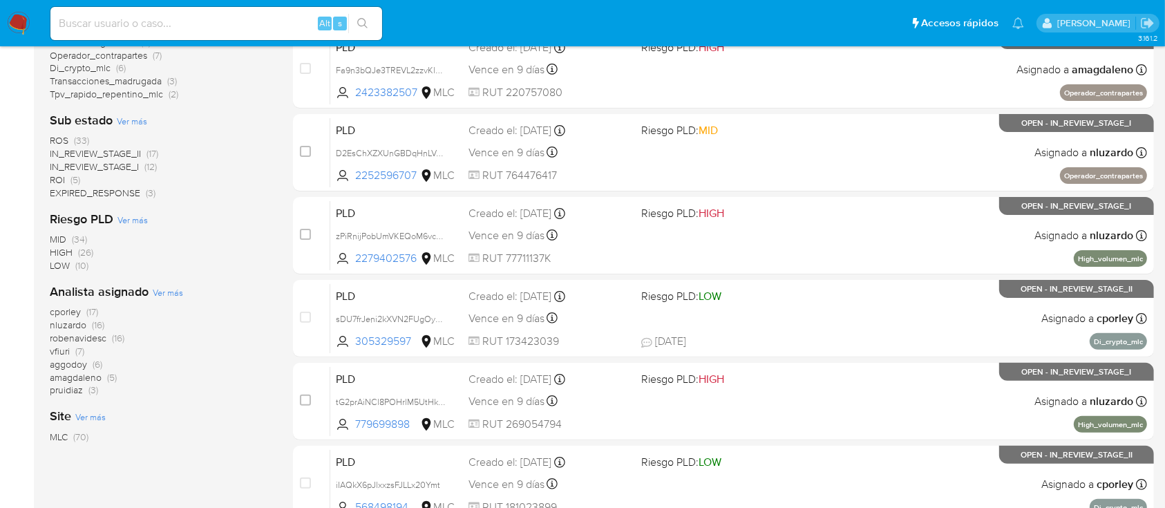
click at [77, 373] on span "amagdaleno" at bounding box center [76, 377] width 52 height 14
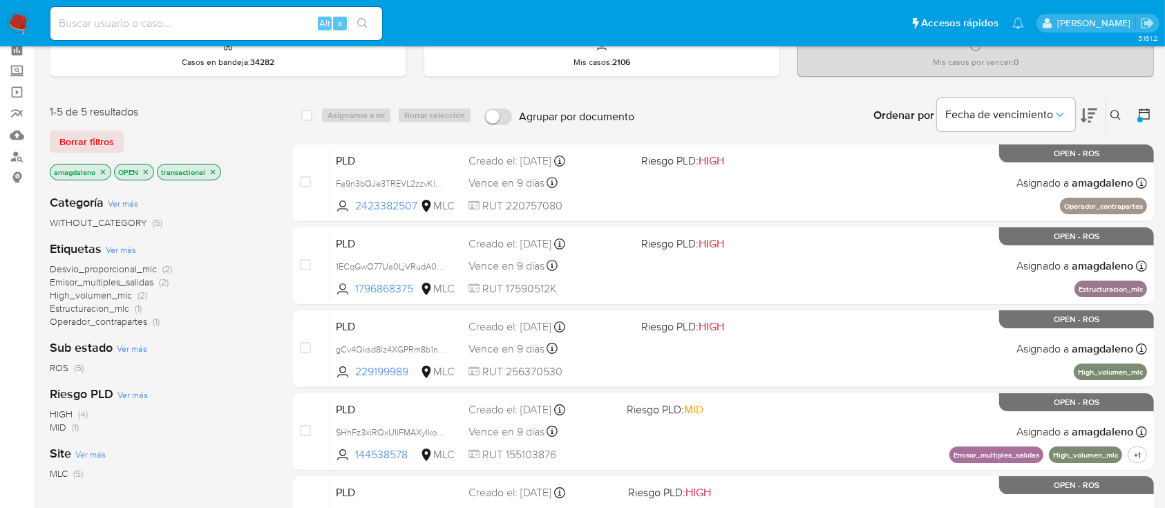
scroll to position [50, 0]
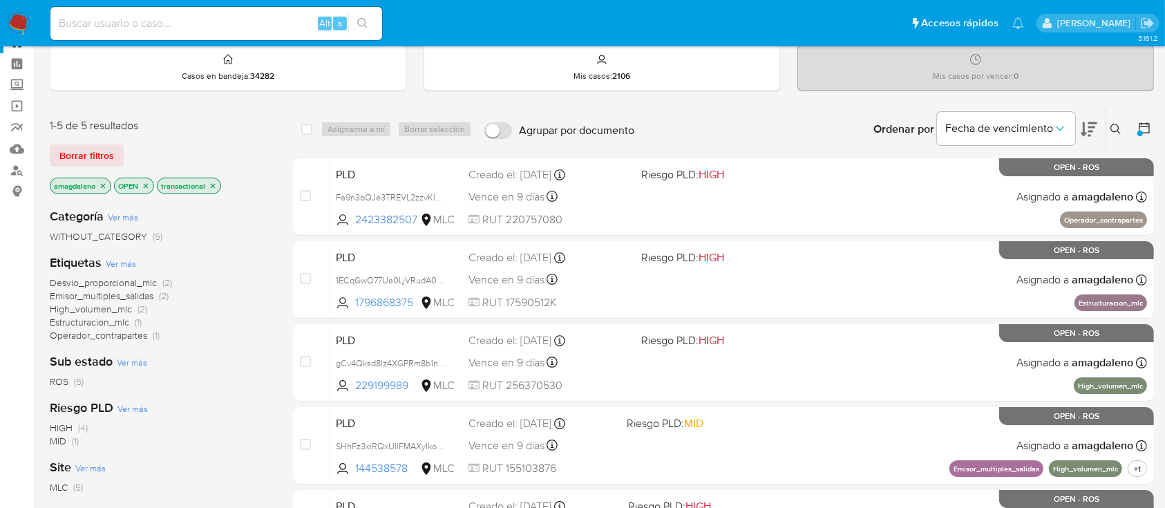
click at [1146, 127] on icon at bounding box center [1144, 128] width 14 height 14
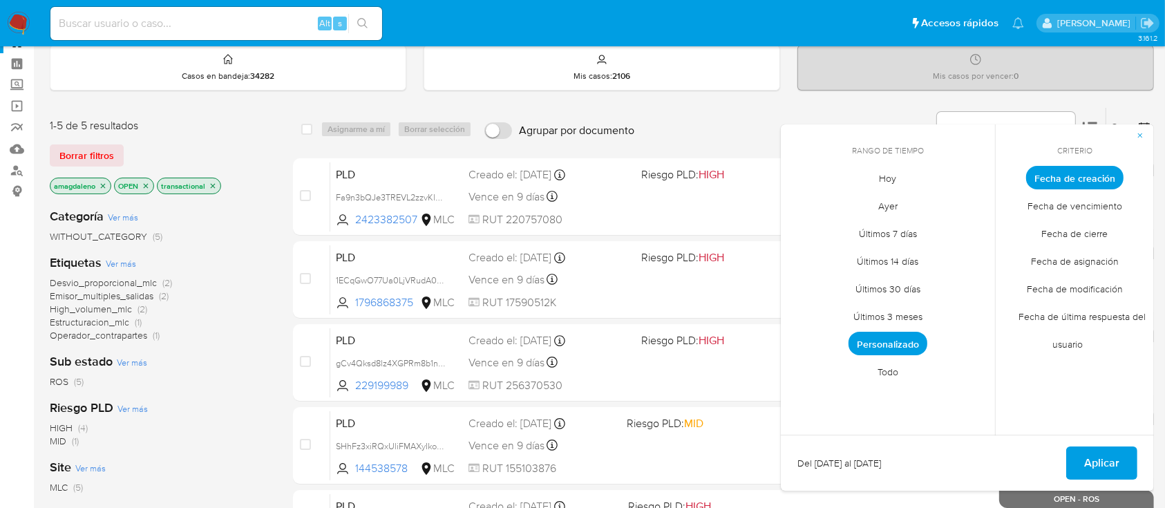
click at [885, 342] on span "Personalizado" at bounding box center [887, 343] width 79 height 23
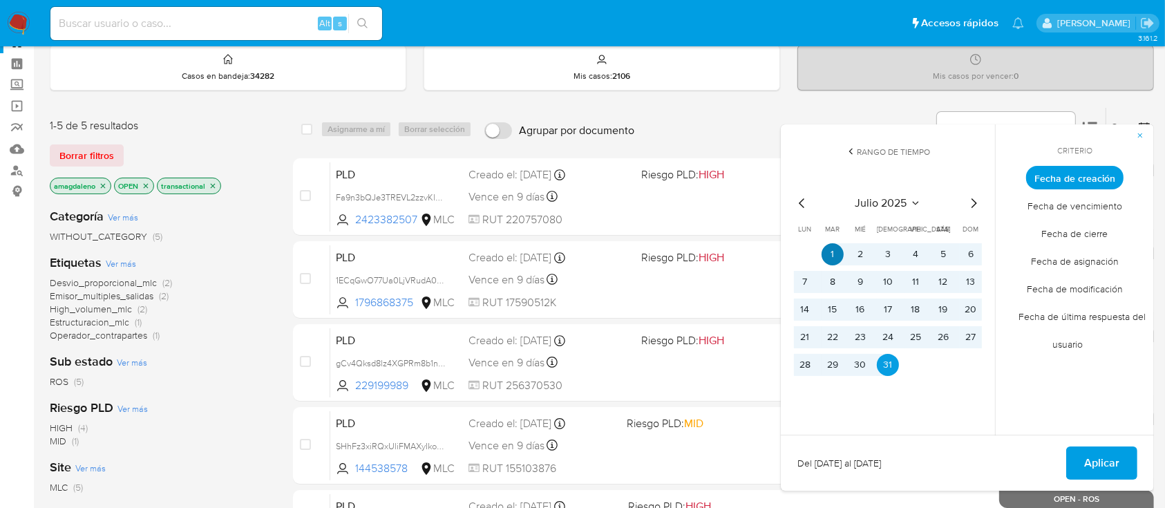
click at [838, 263] on button "1" at bounding box center [832, 254] width 22 height 22
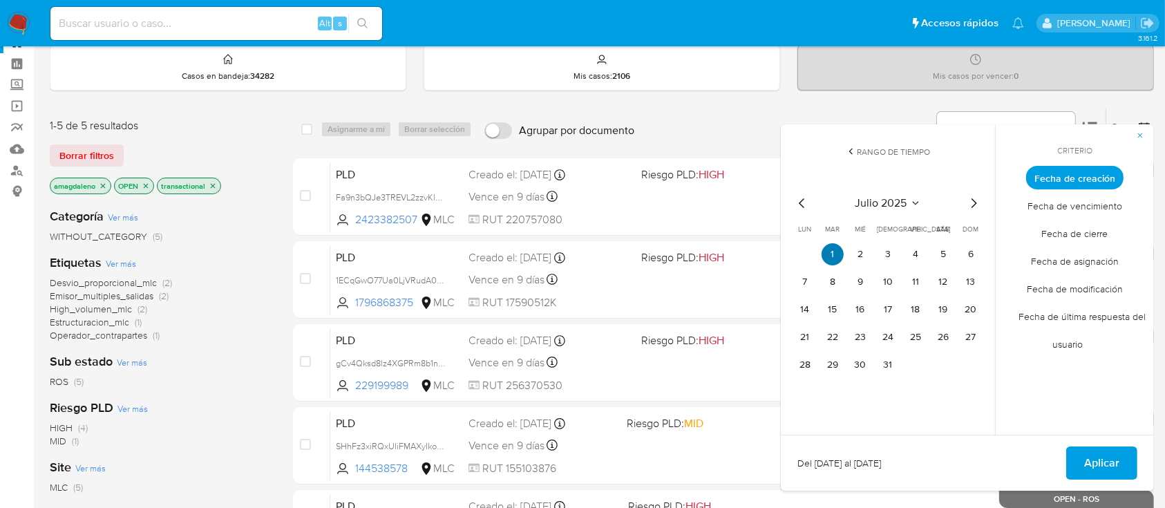
click at [835, 256] on button "1" at bounding box center [832, 254] width 22 height 22
click at [970, 205] on icon "Mes siguiente" at bounding box center [973, 203] width 17 height 17
click at [965, 362] on button "31" at bounding box center [971, 365] width 22 height 22
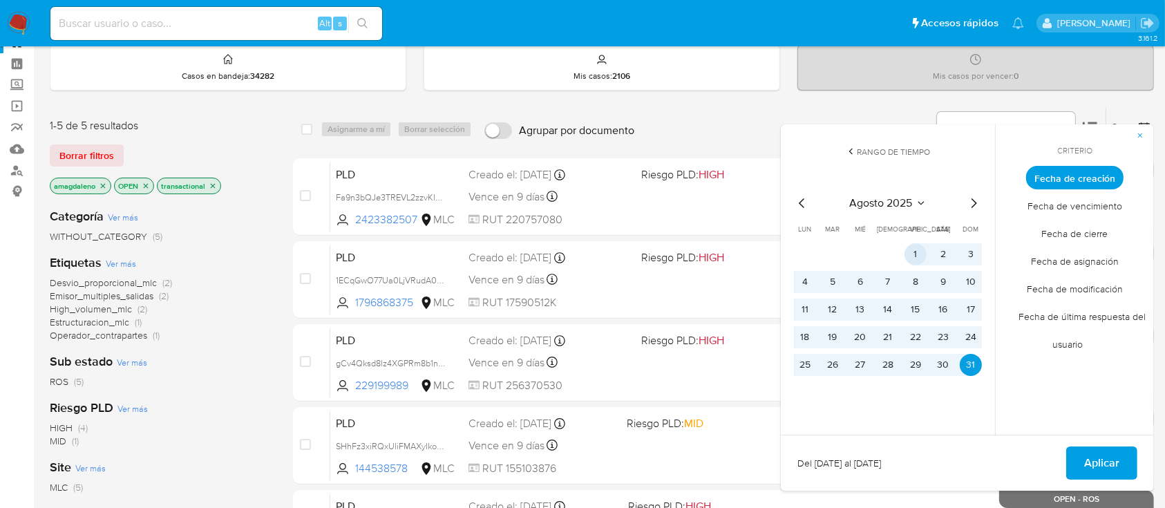
click at [911, 245] on button "1" at bounding box center [915, 254] width 22 height 22
click at [1090, 459] on span "Aplicar" at bounding box center [1101, 463] width 35 height 30
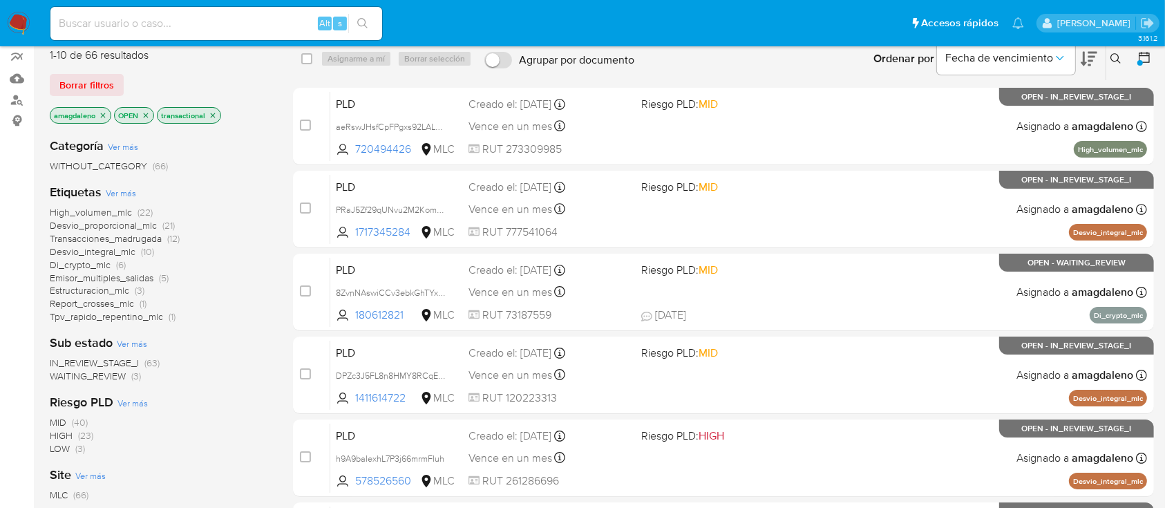
scroll to position [131, 0]
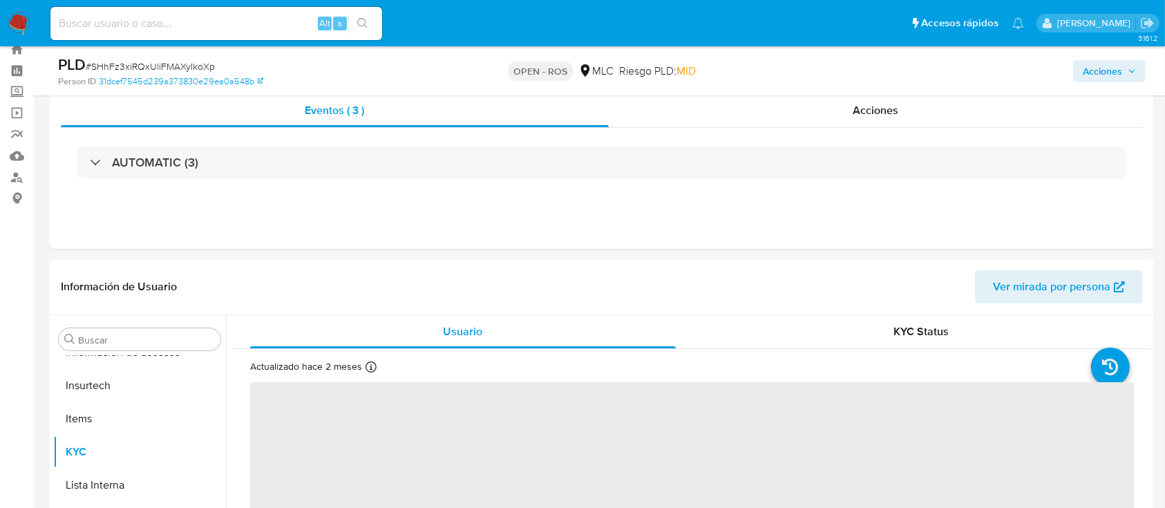
scroll to position [184, 0]
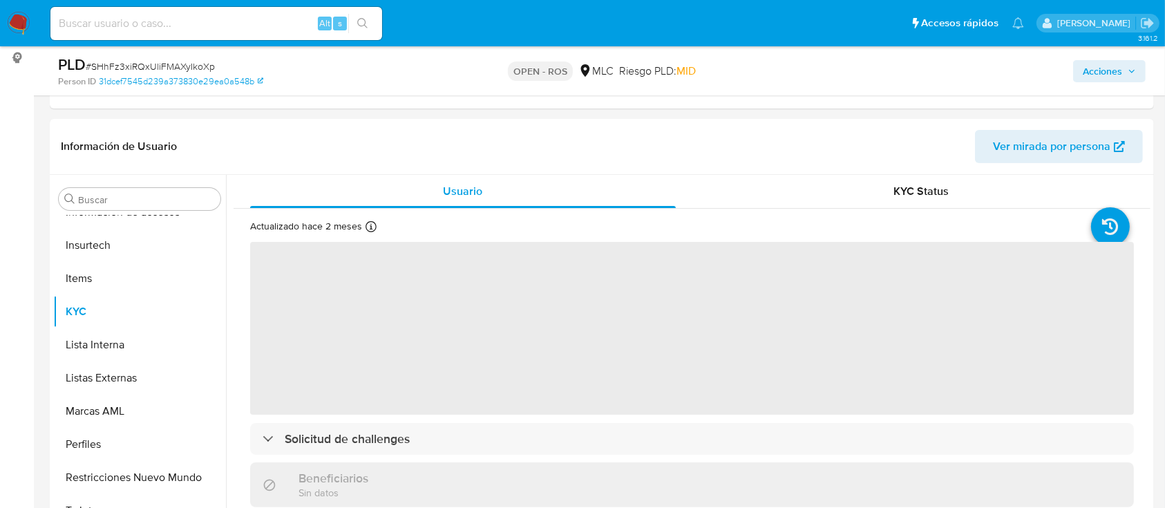
select select "10"
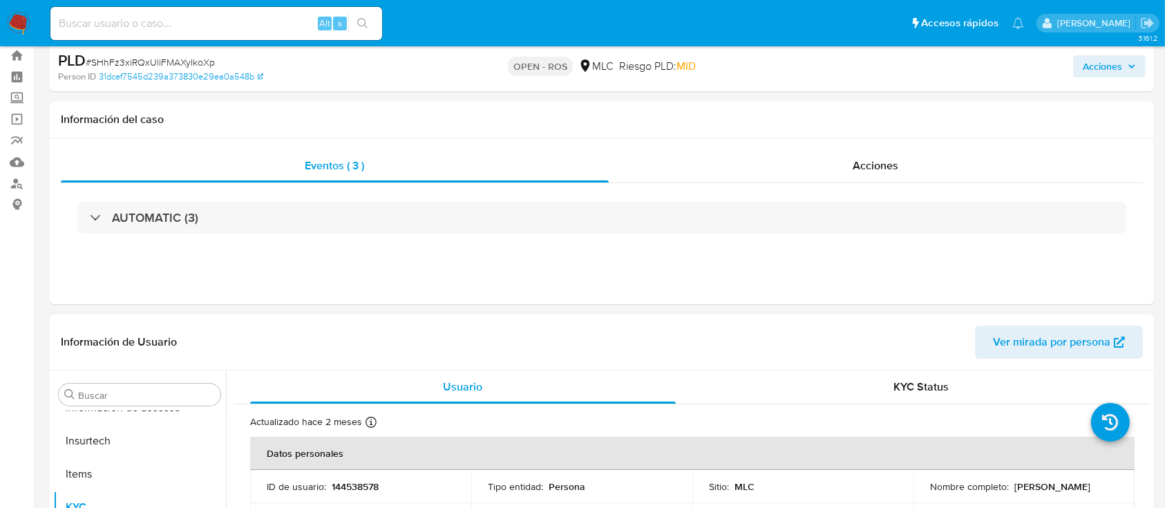
scroll to position [0, 0]
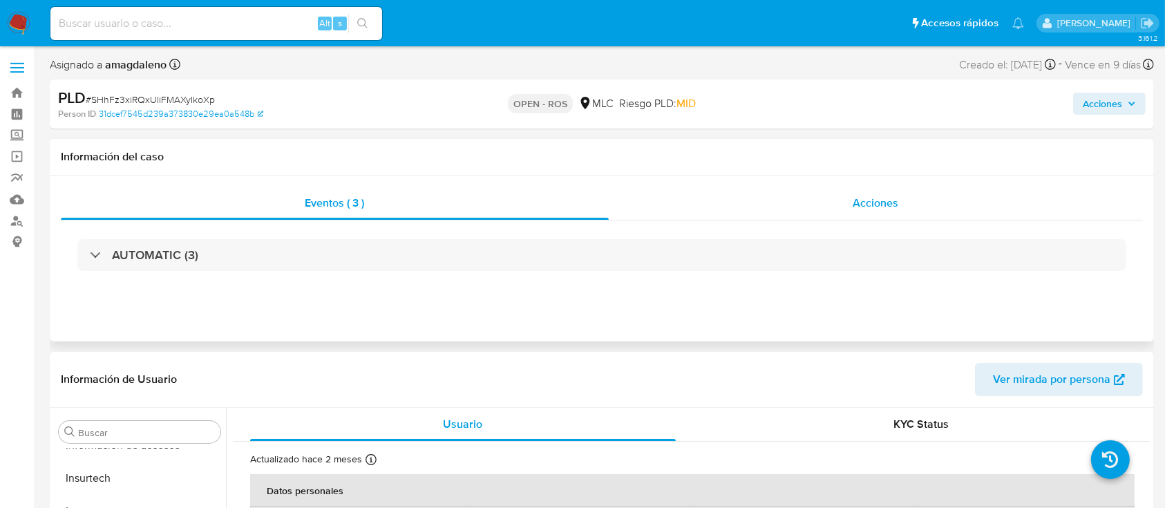
click at [785, 201] on div "Acciones" at bounding box center [876, 203] width 534 height 33
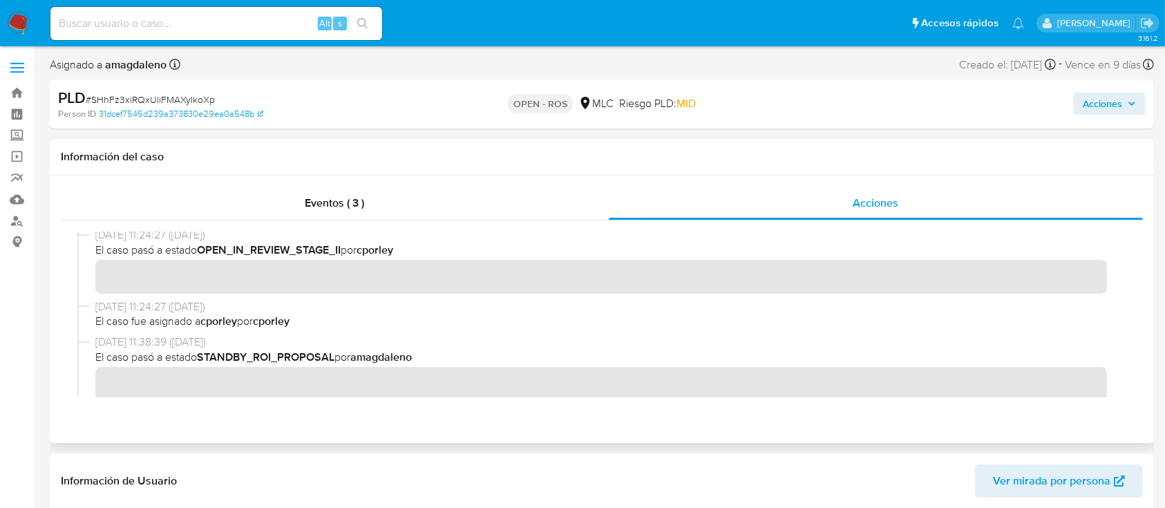
scroll to position [368, 0]
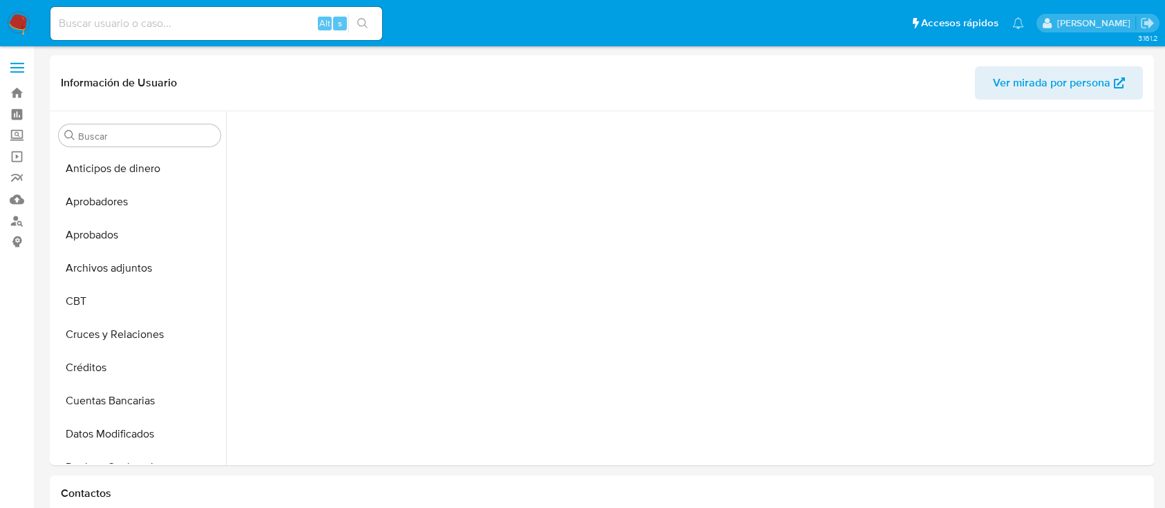
select select "10"
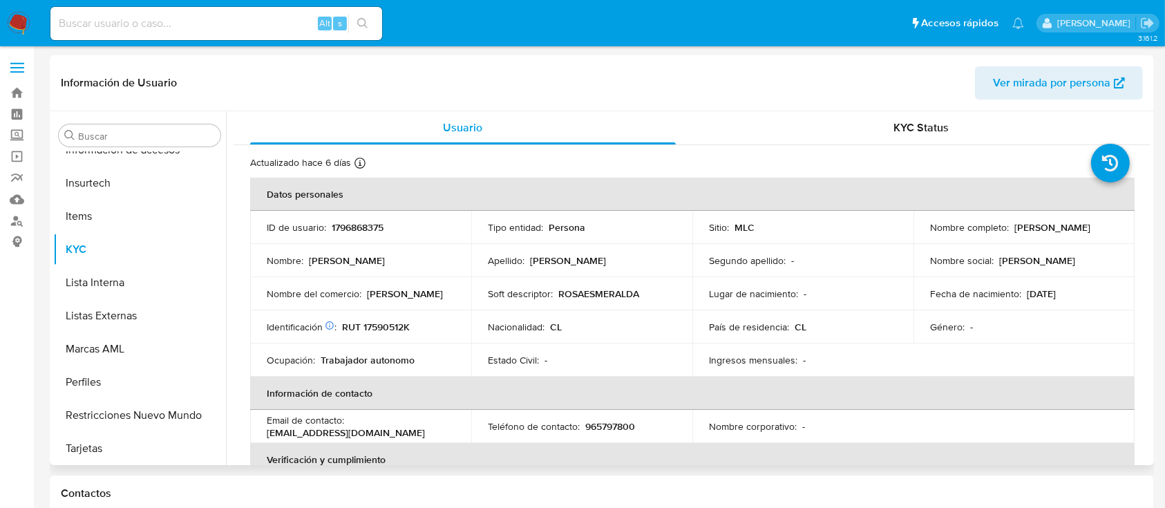
scroll to position [650, 0]
drag, startPoint x: 925, startPoint y: 233, endPoint x: 1070, endPoint y: 236, distance: 145.1
click at [1070, 236] on td "Nombre completo : [PERSON_NAME]" at bounding box center [1023, 227] width 221 height 33
copy p "[PERSON_NAME]"
click at [366, 327] on p "RUT 17590512K" at bounding box center [376, 327] width 68 height 12
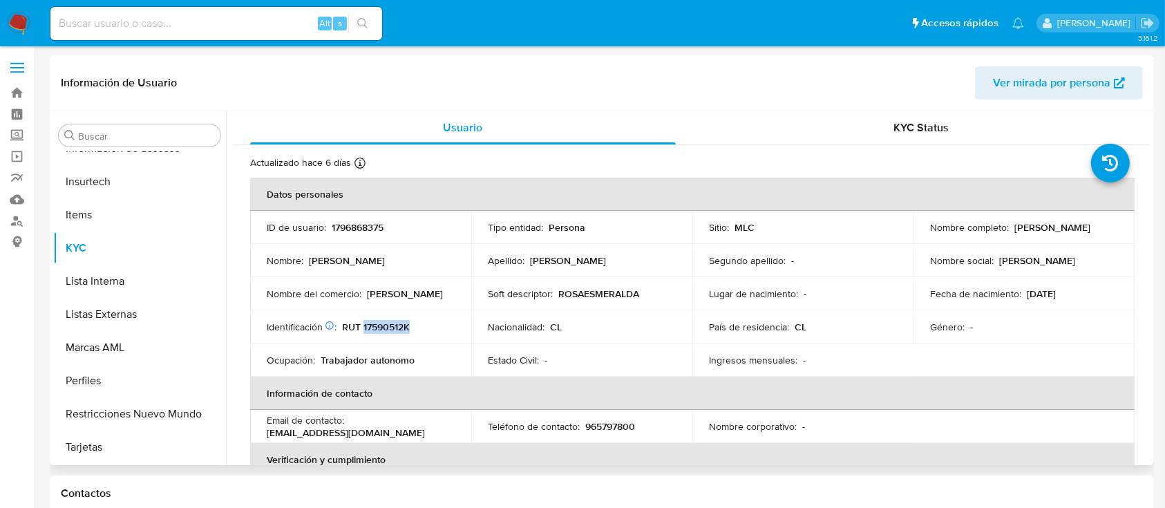
click at [366, 327] on p "RUT 17590512K" at bounding box center [376, 327] width 68 height 12
copy p "17590512K"
